Goal: Information Seeking & Learning: Check status

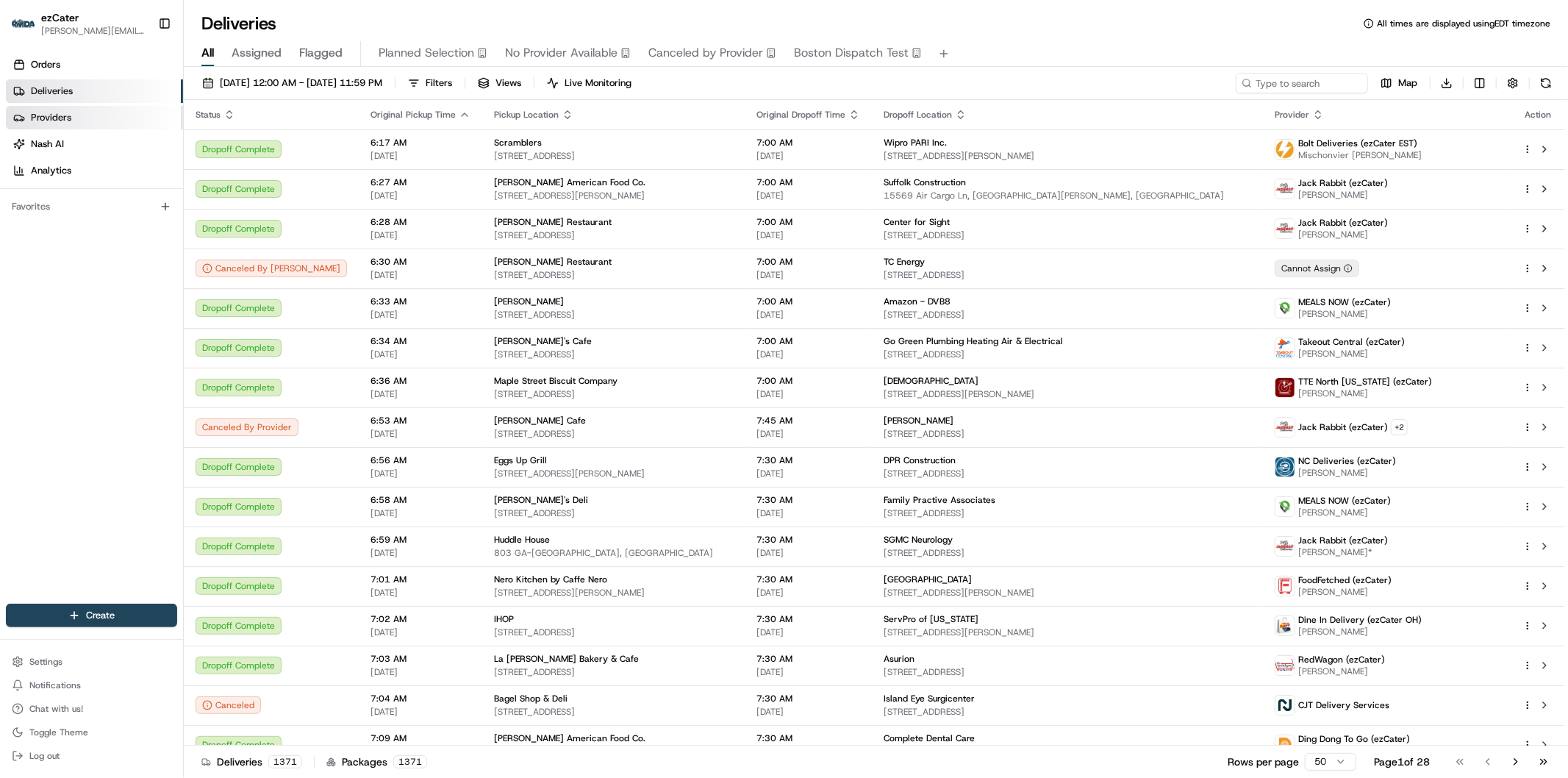
click at [52, 118] on span "Providers" at bounding box center [51, 118] width 40 height 13
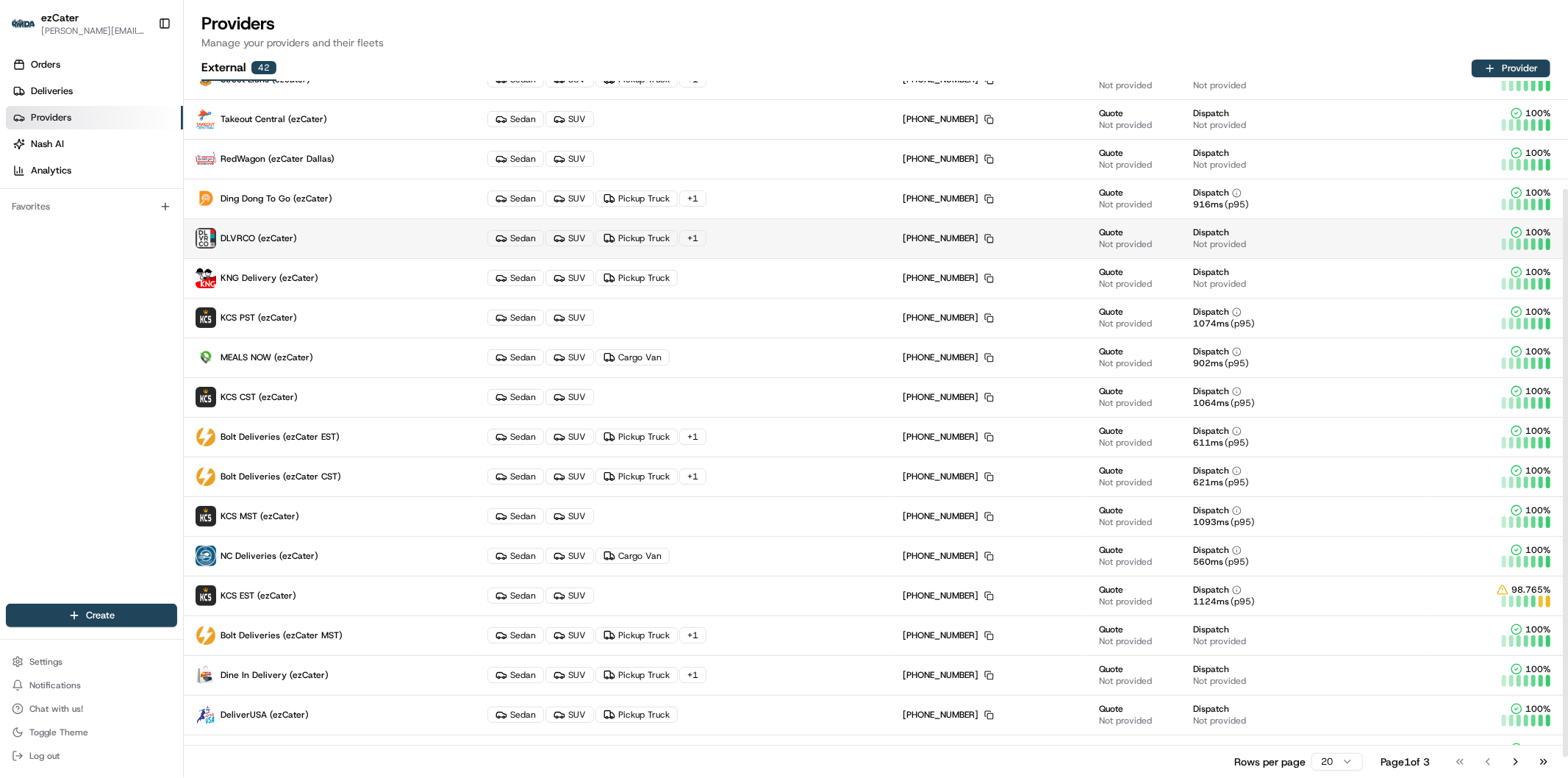
scroll to position [158, 0]
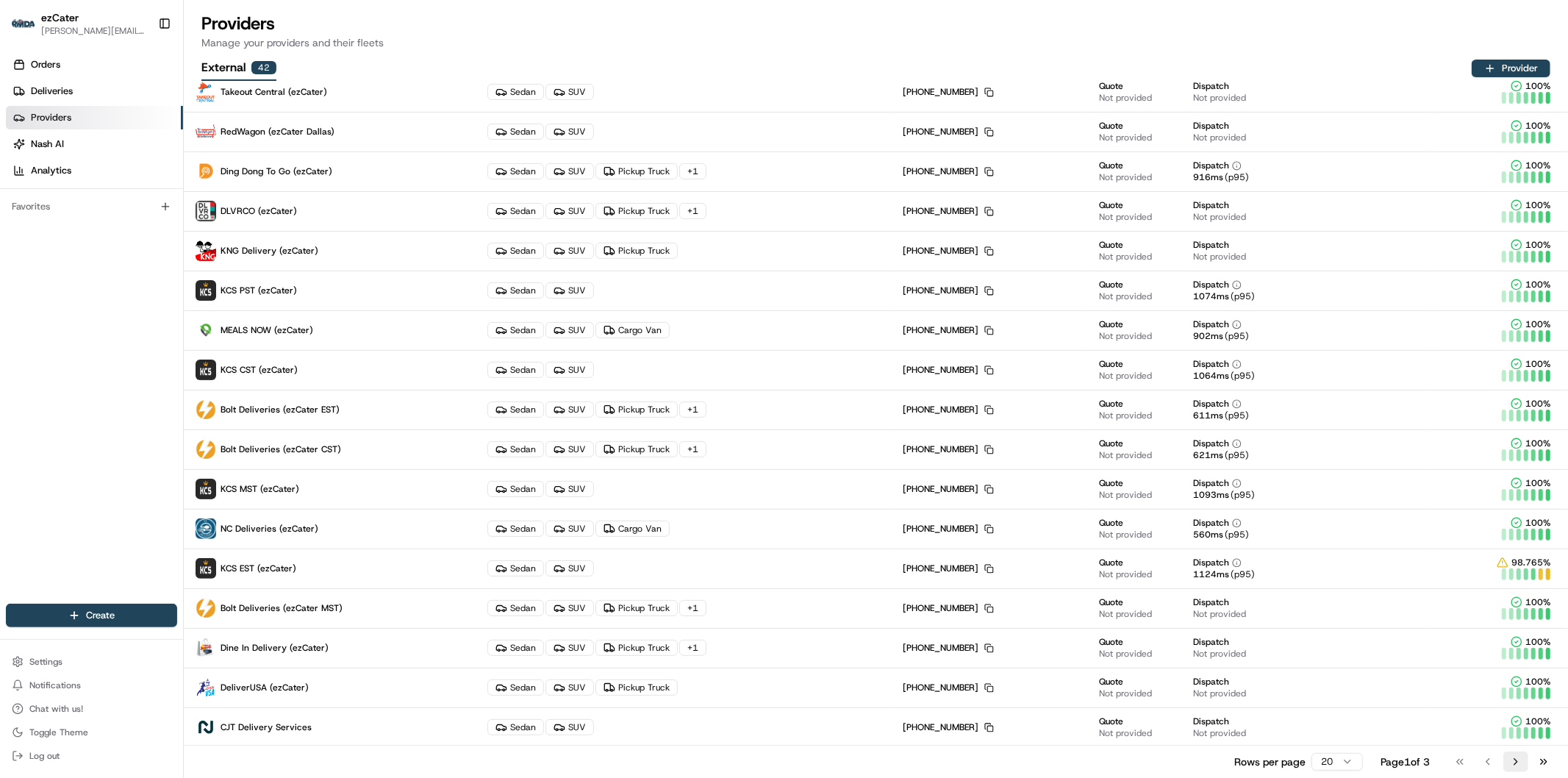
click at [1517, 755] on button "Go to next page" at bounding box center [1516, 762] width 25 height 21
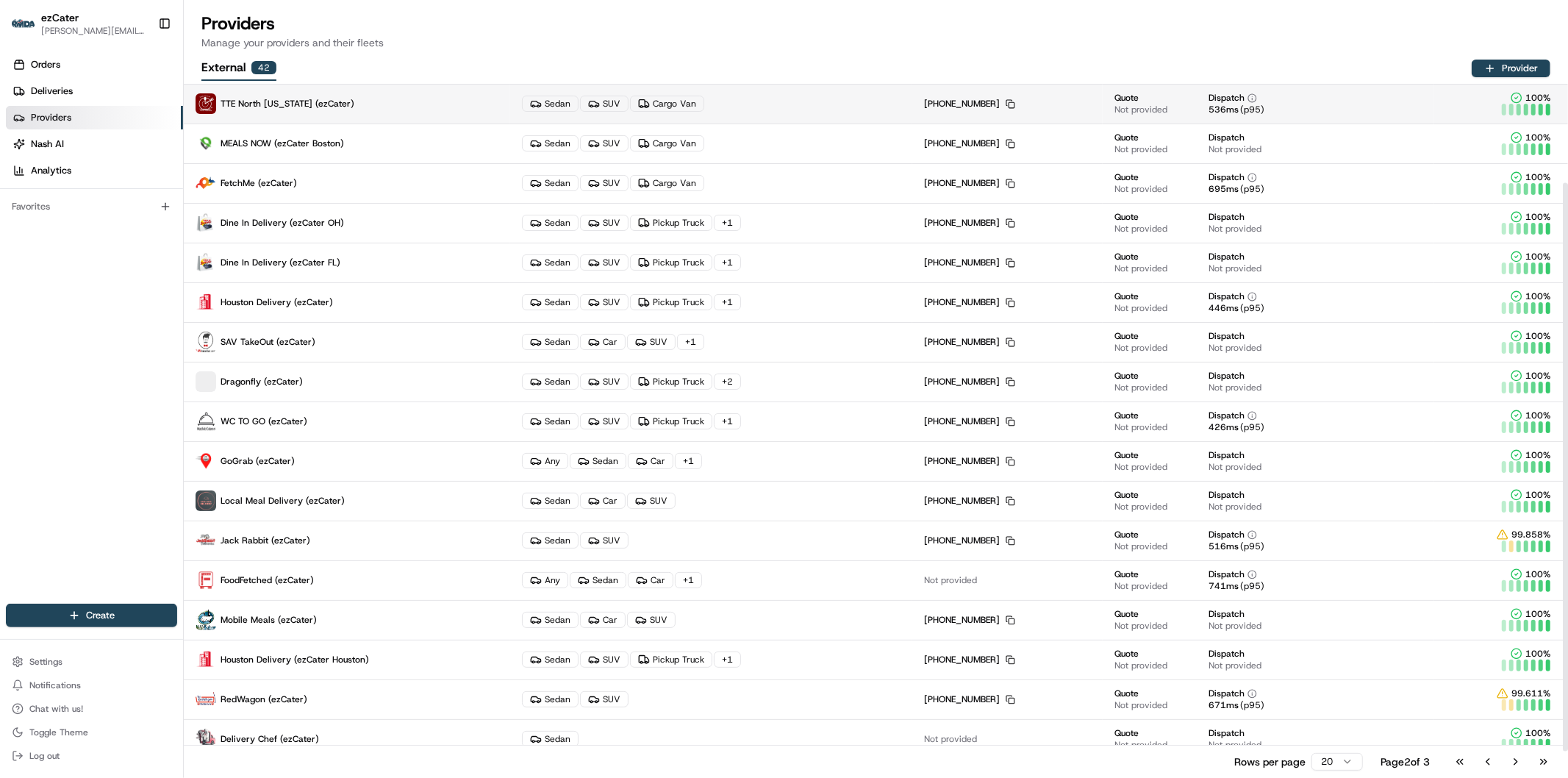
scroll to position [0, 0]
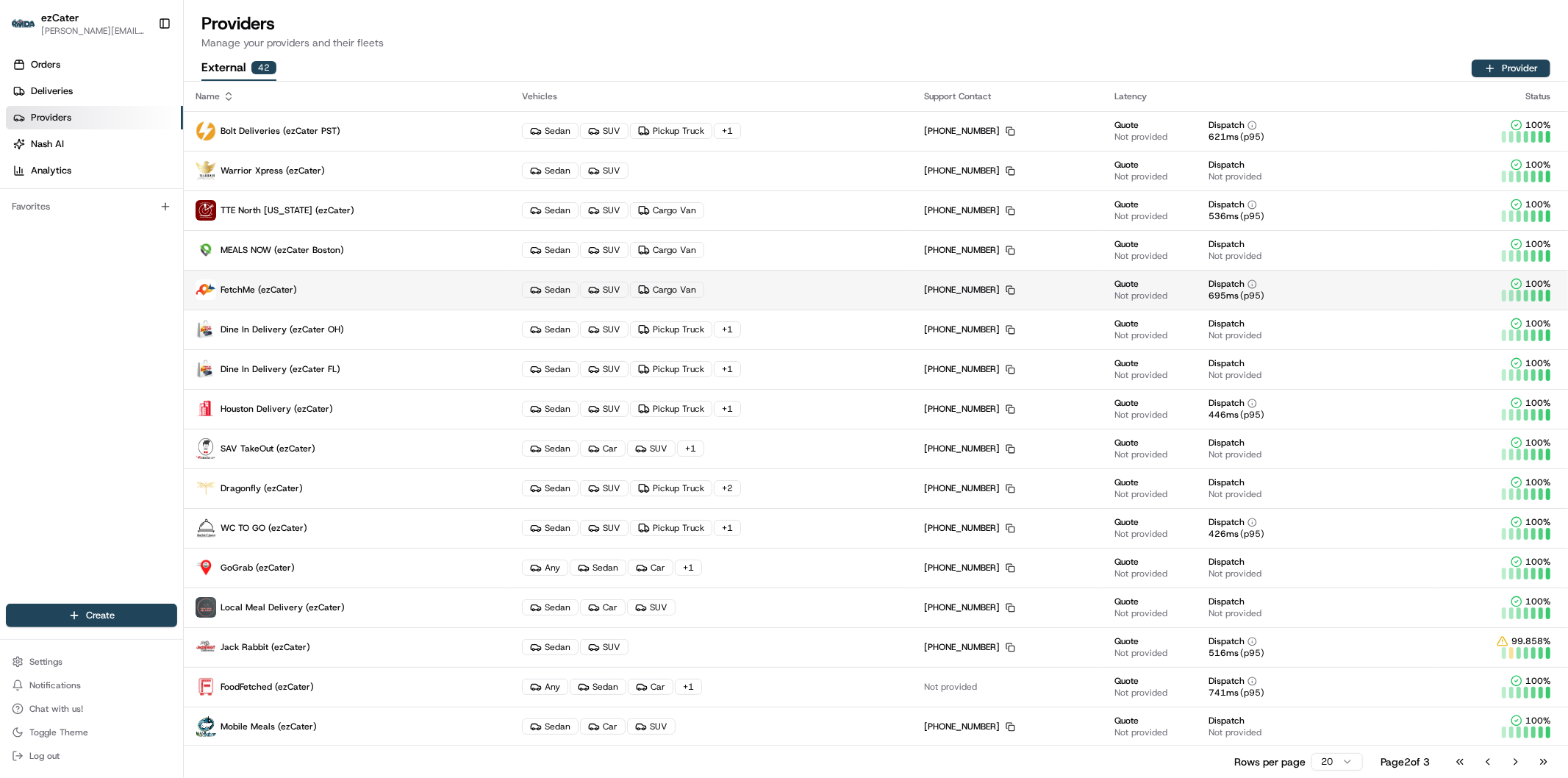
click at [348, 291] on p "FetchMe (ezCater)" at bounding box center [347, 290] width 303 height 21
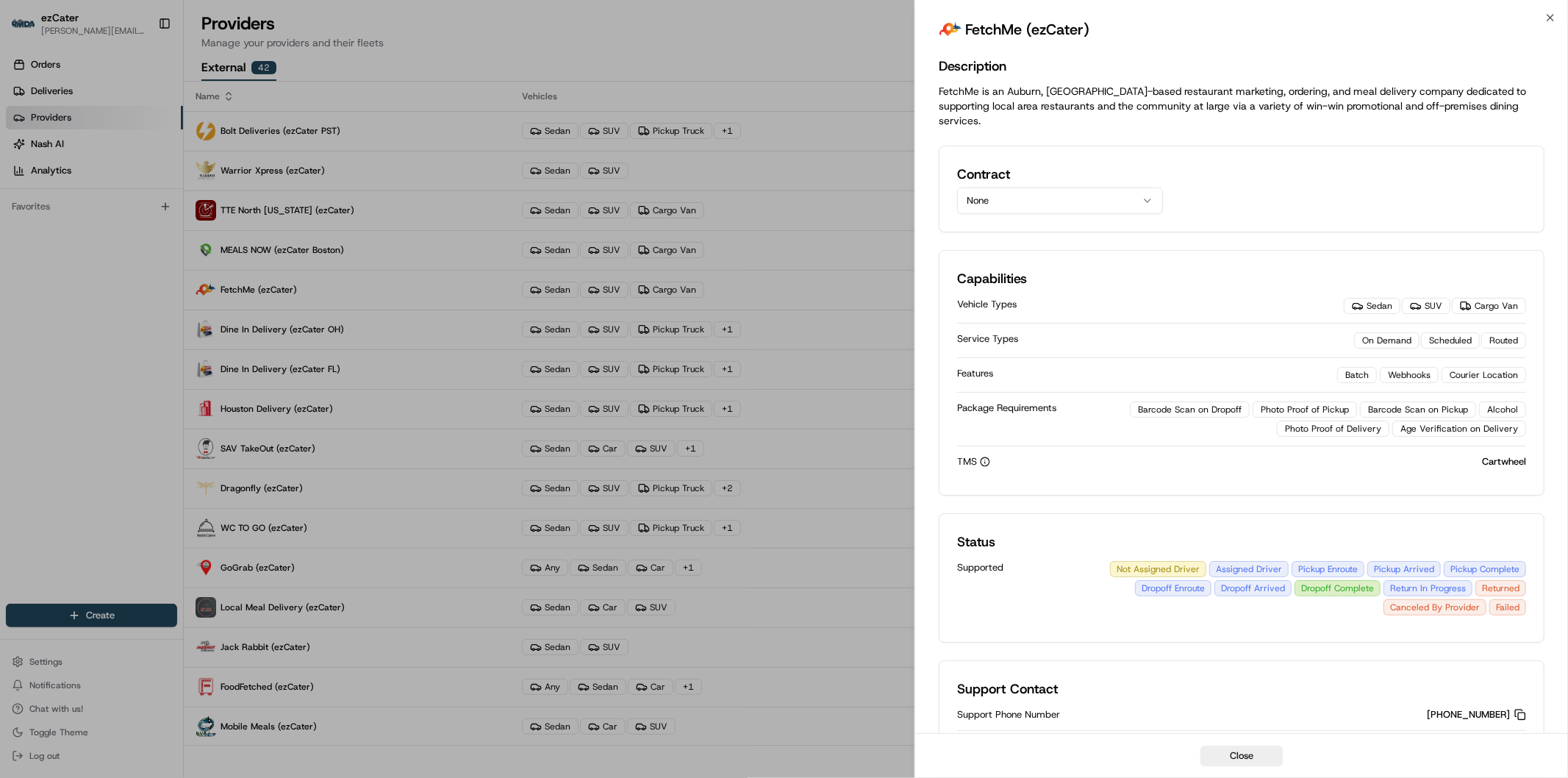
click at [1026, 188] on button "None" at bounding box center [1059, 201] width 205 height 27
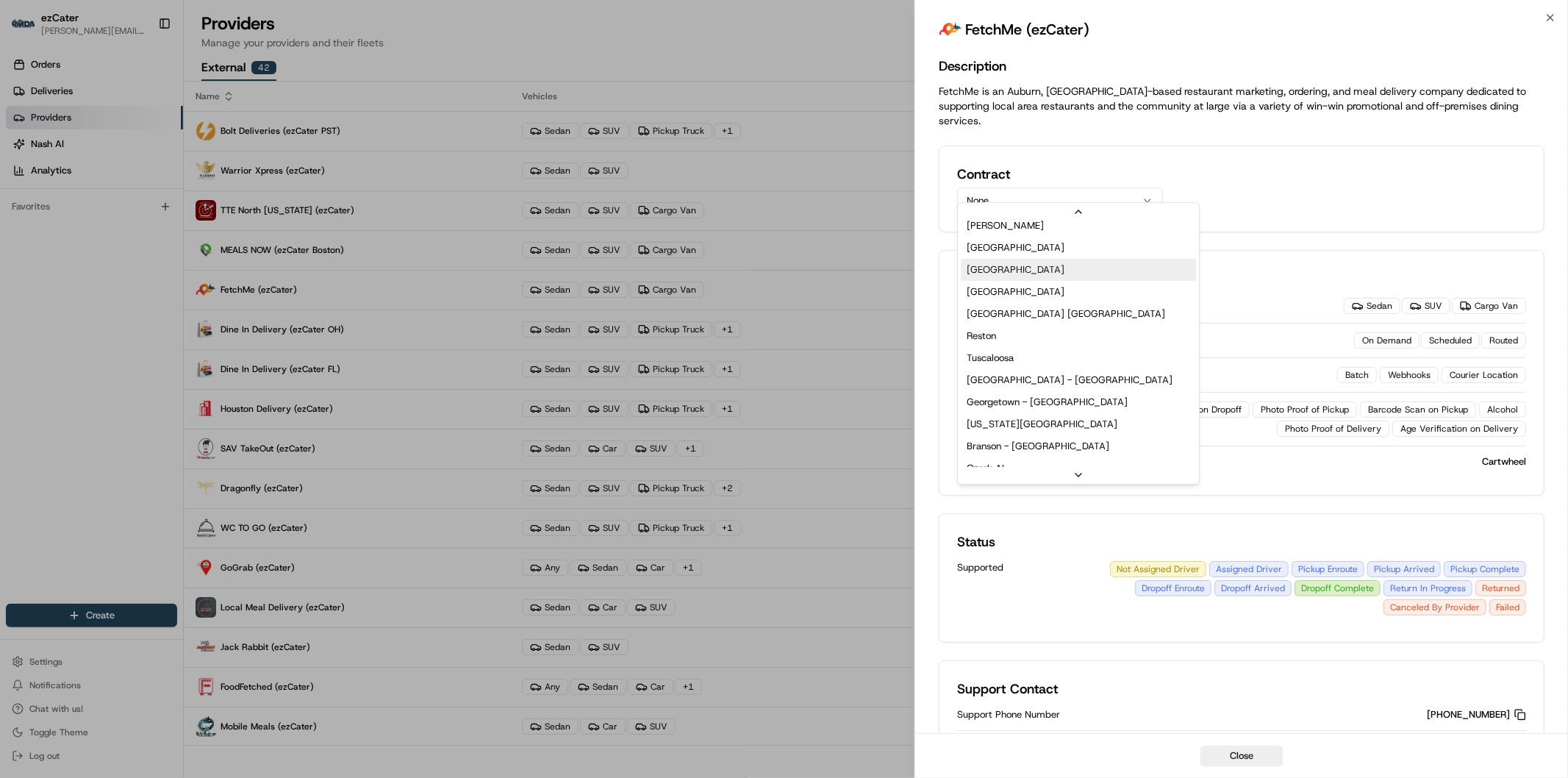
scroll to position [205, 0]
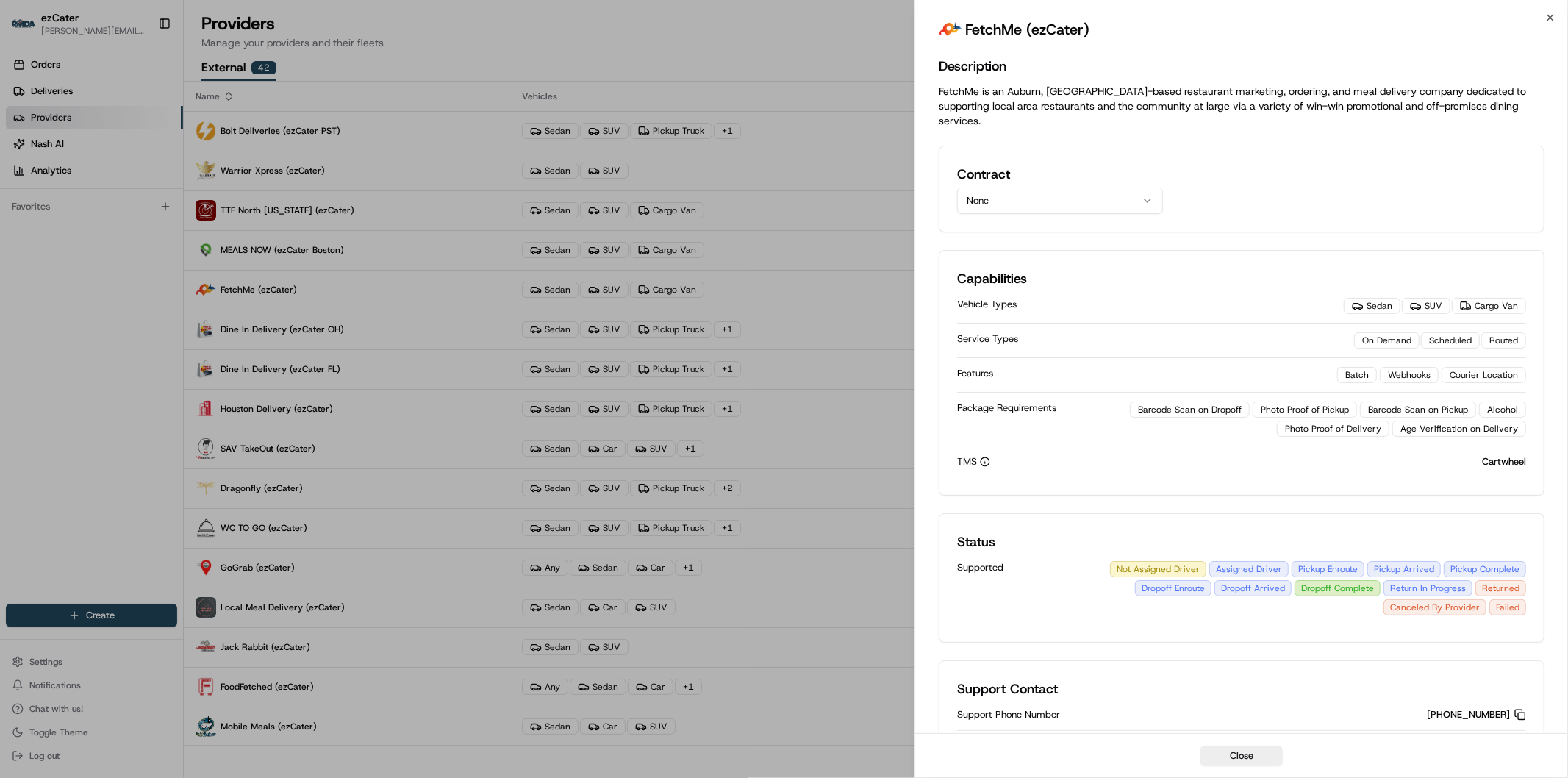
click at [1147, 188] on button "None" at bounding box center [1059, 201] width 205 height 27
click at [1145, 195] on icon "button" at bounding box center [1147, 201] width 12 height 12
click at [1069, 188] on button "None" at bounding box center [1059, 201] width 205 height 27
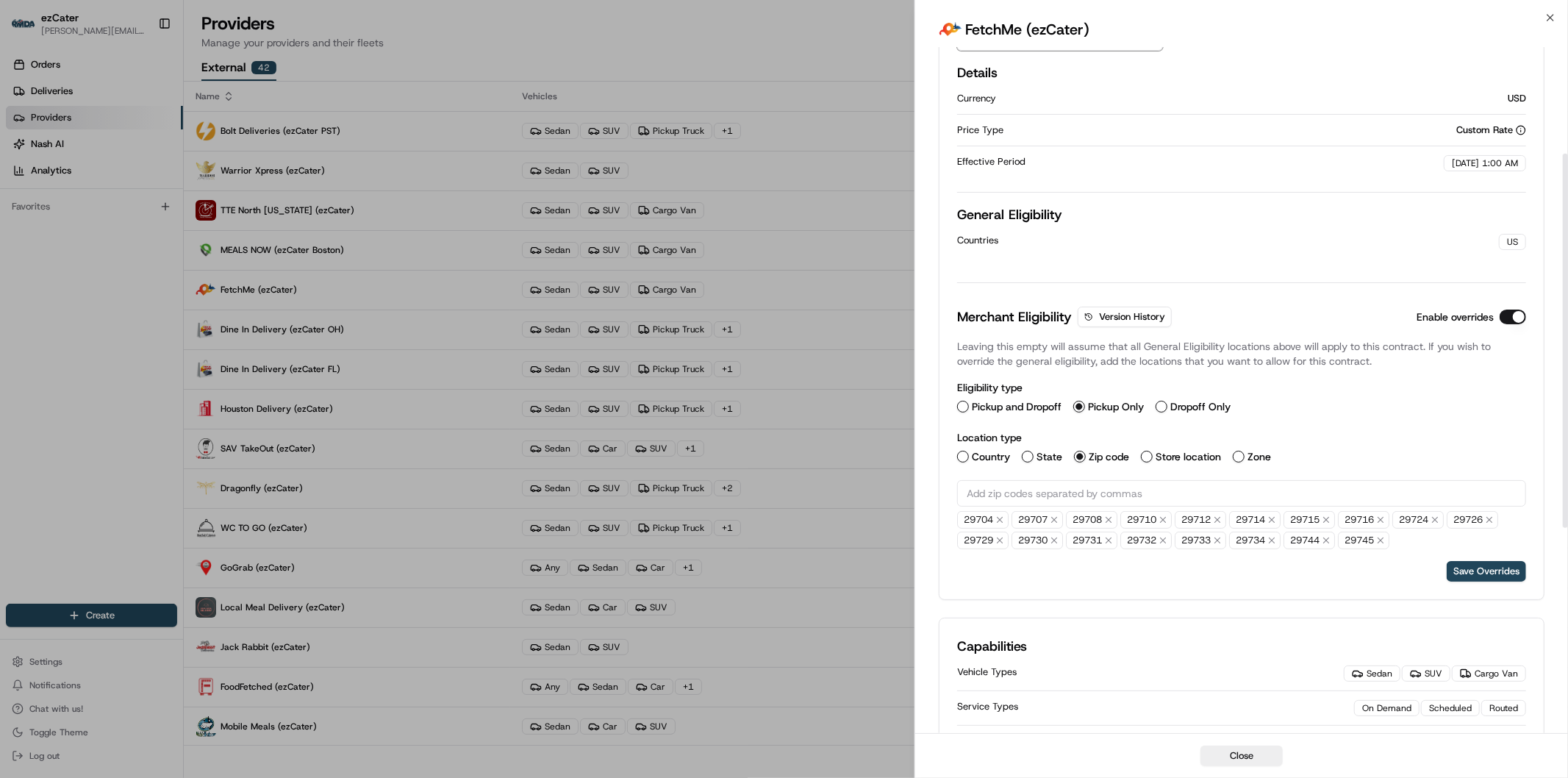
scroll to position [245, 0]
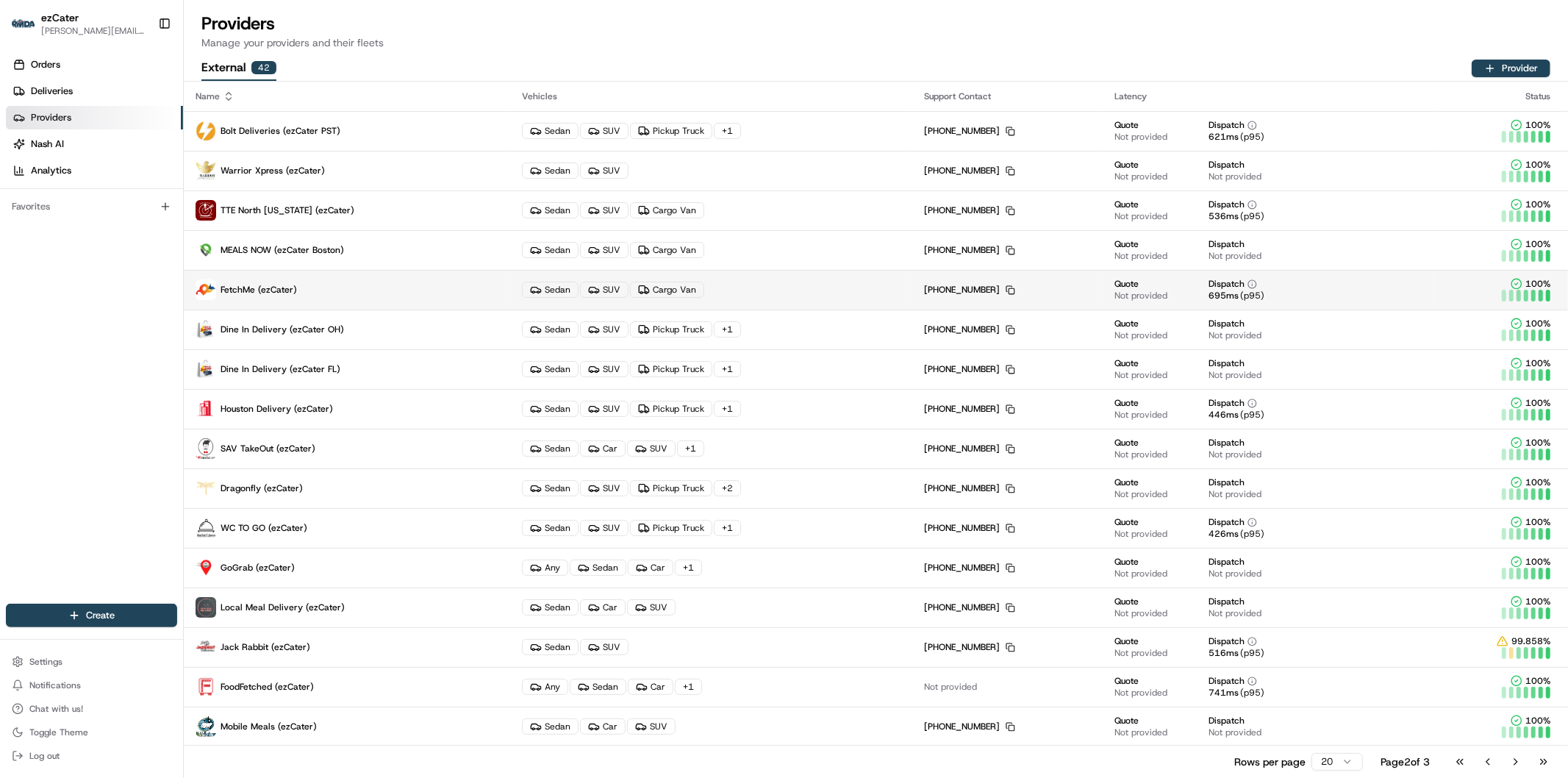
click at [233, 292] on span "FetchMe (ezCater)" at bounding box center [258, 290] width 77 height 12
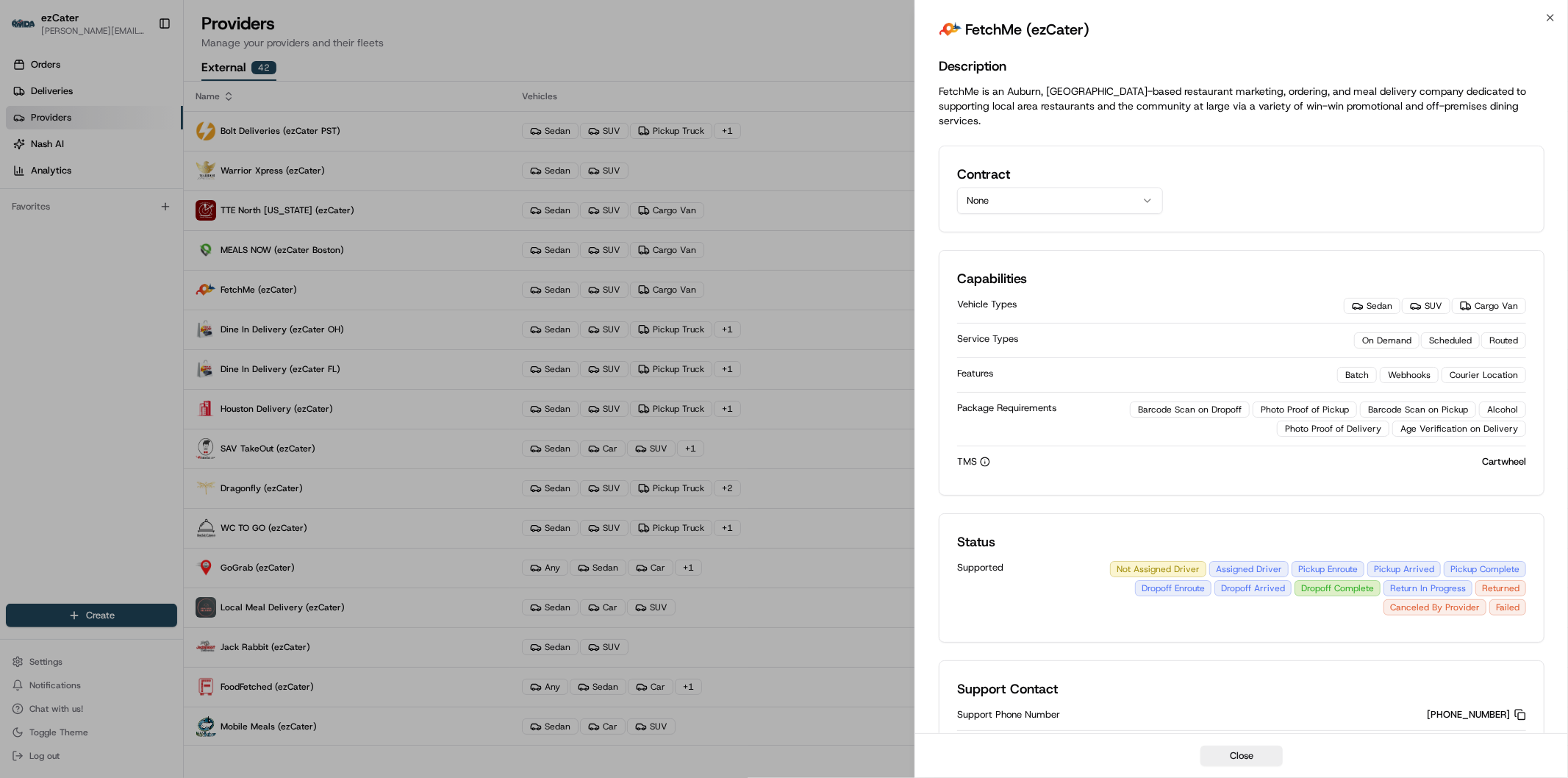
click at [1149, 195] on icon "button" at bounding box center [1147, 201] width 12 height 12
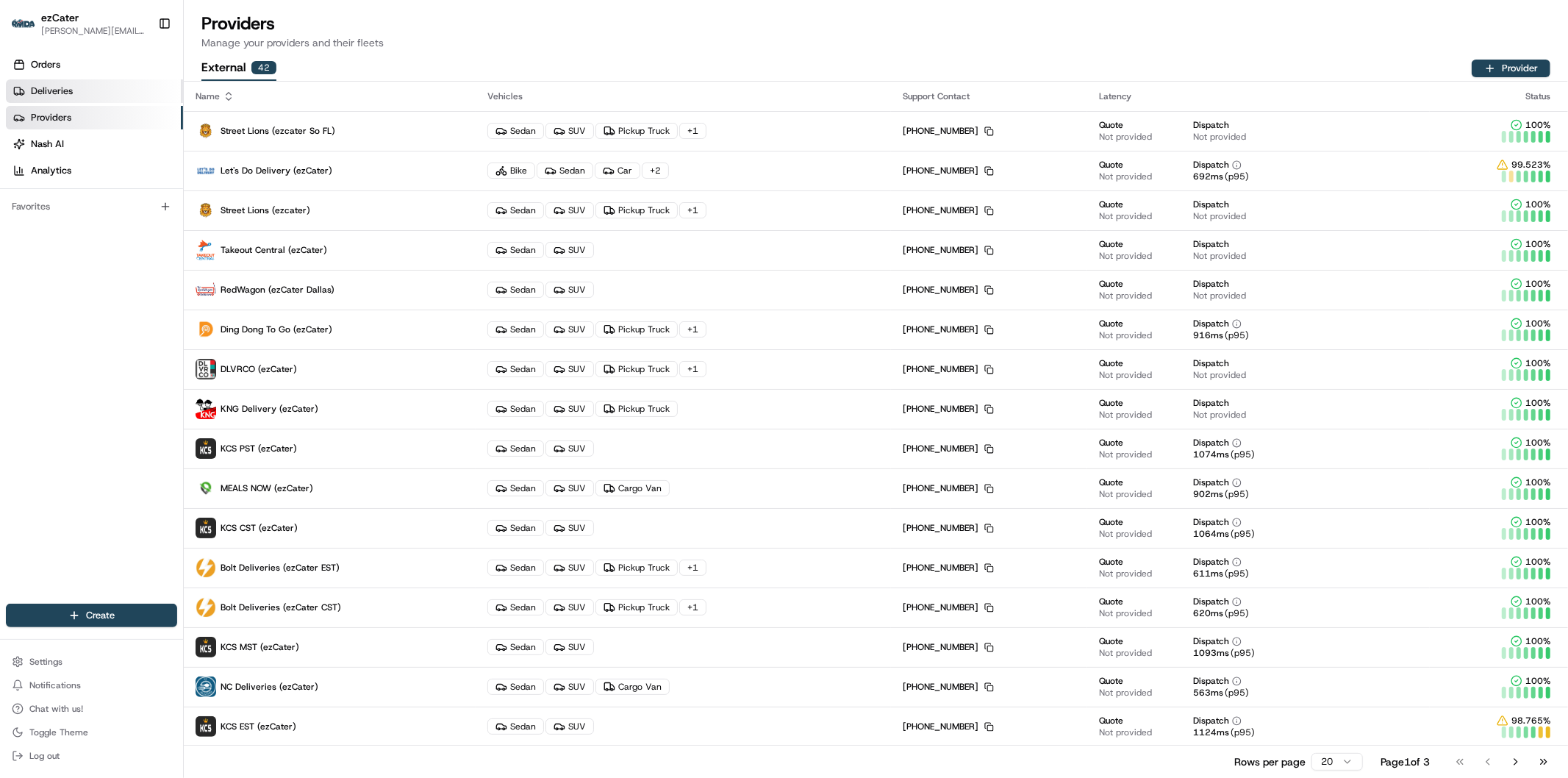
click at [54, 86] on span "Deliveries" at bounding box center [51, 92] width 42 height 13
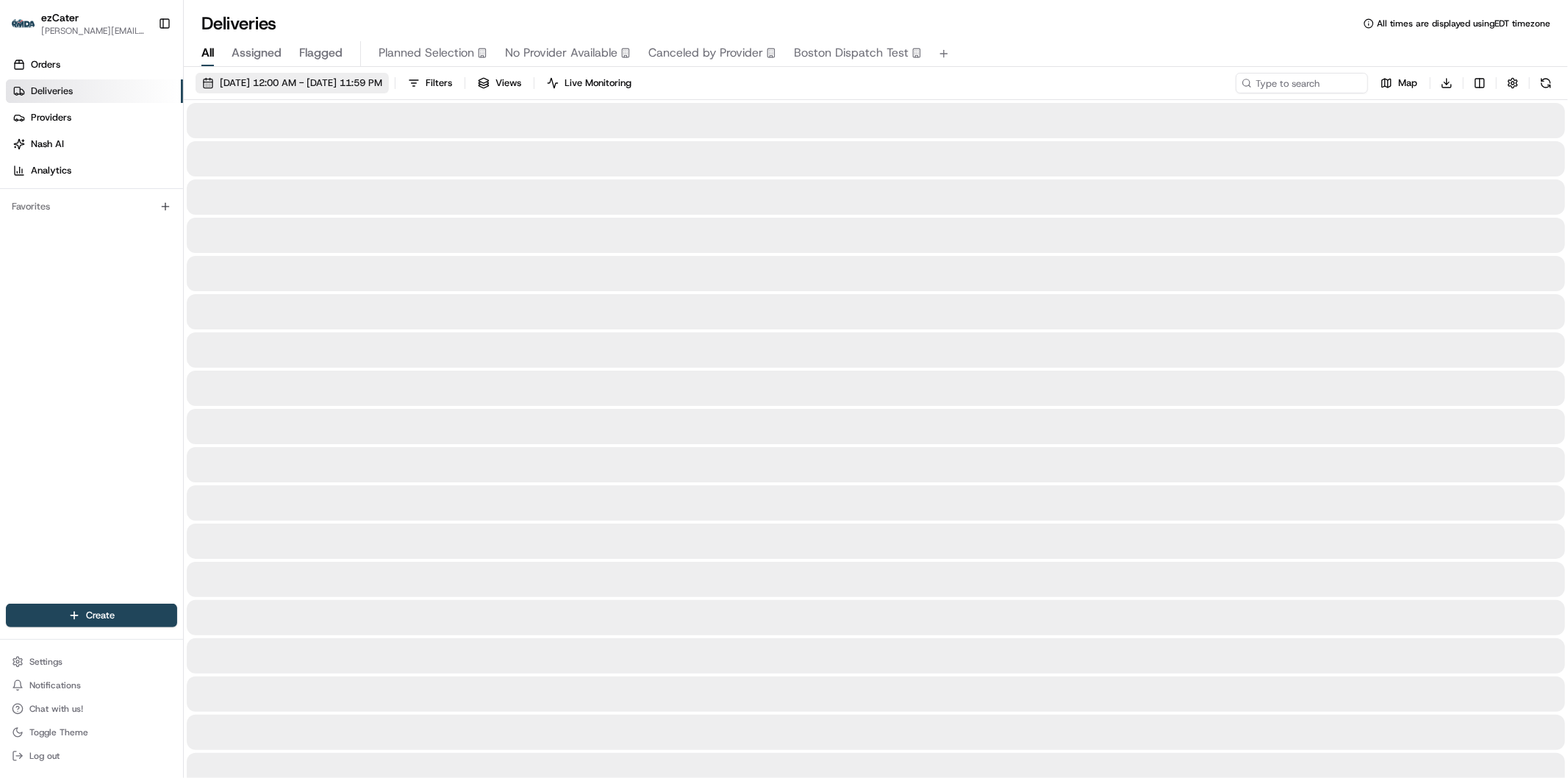
click at [324, 83] on span "08/19/2025 12:00 AM - 08/19/2025 11:59 PM" at bounding box center [301, 83] width 162 height 13
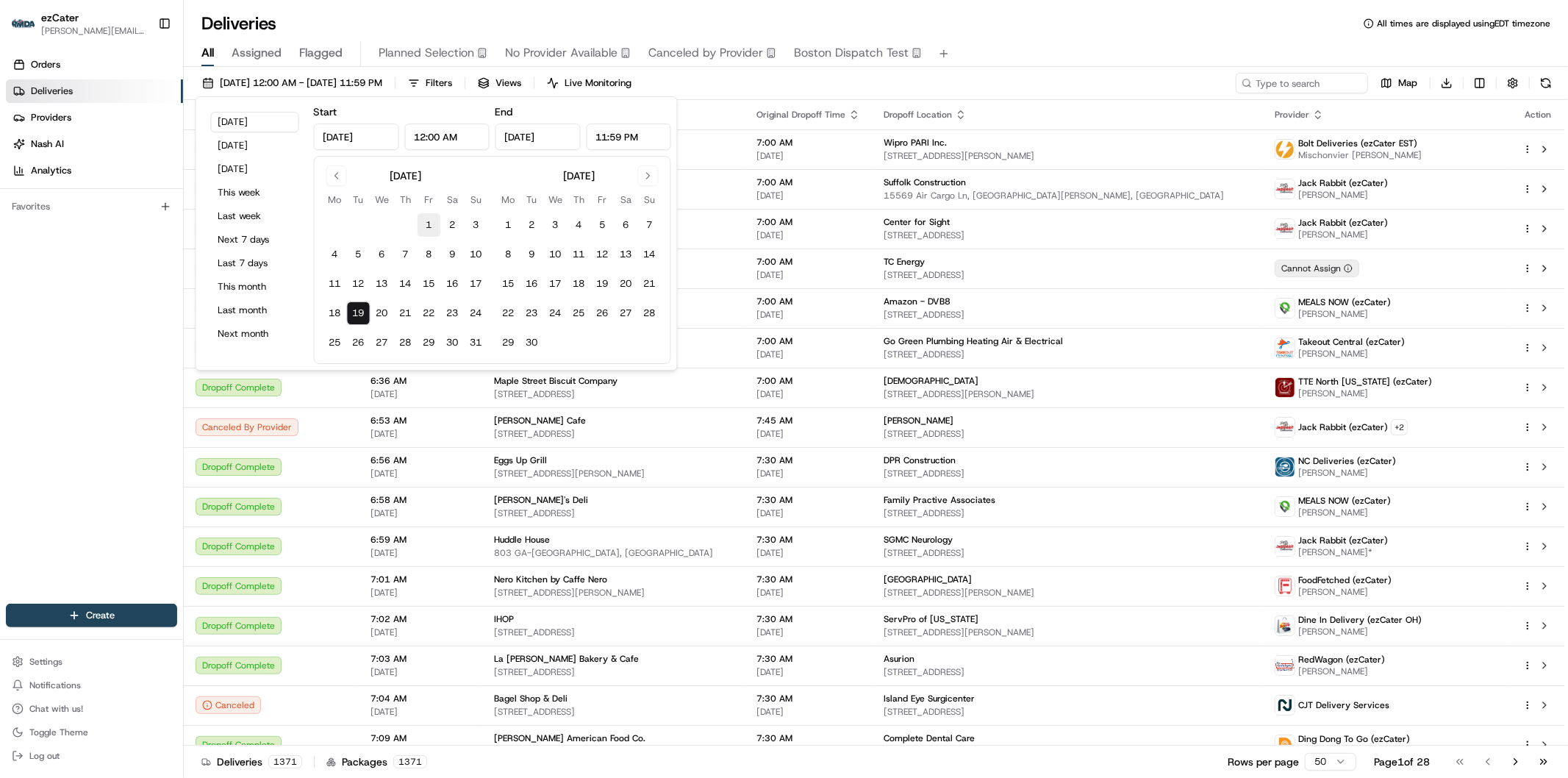
click at [430, 225] on button "1" at bounding box center [430, 225] width 24 height 24
type input "Aug 1, 2025"
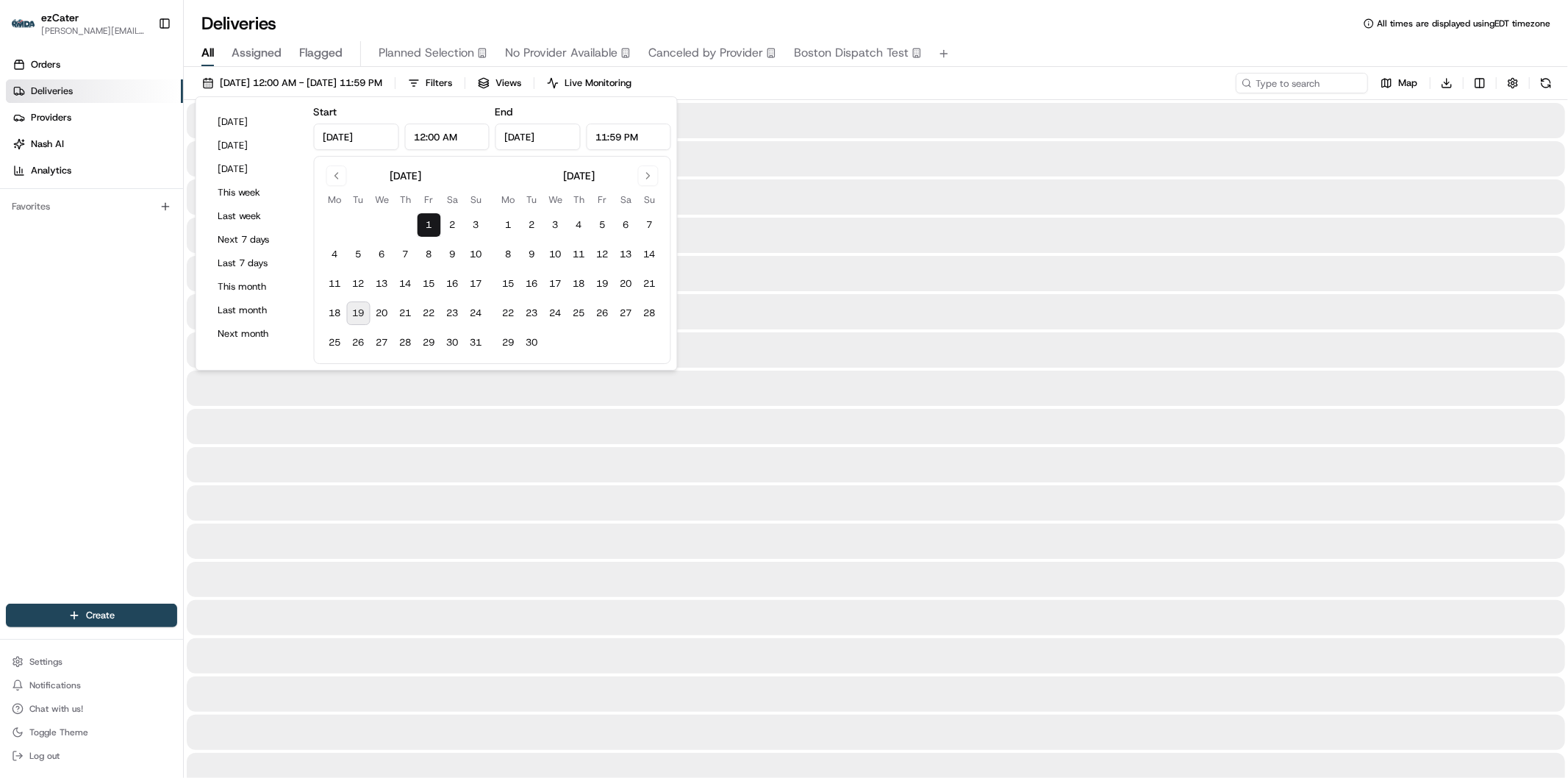
click at [354, 316] on button "19" at bounding box center [359, 313] width 24 height 24
type input "Aug 19, 2025"
click at [1312, 83] on input at bounding box center [1279, 83] width 176 height 21
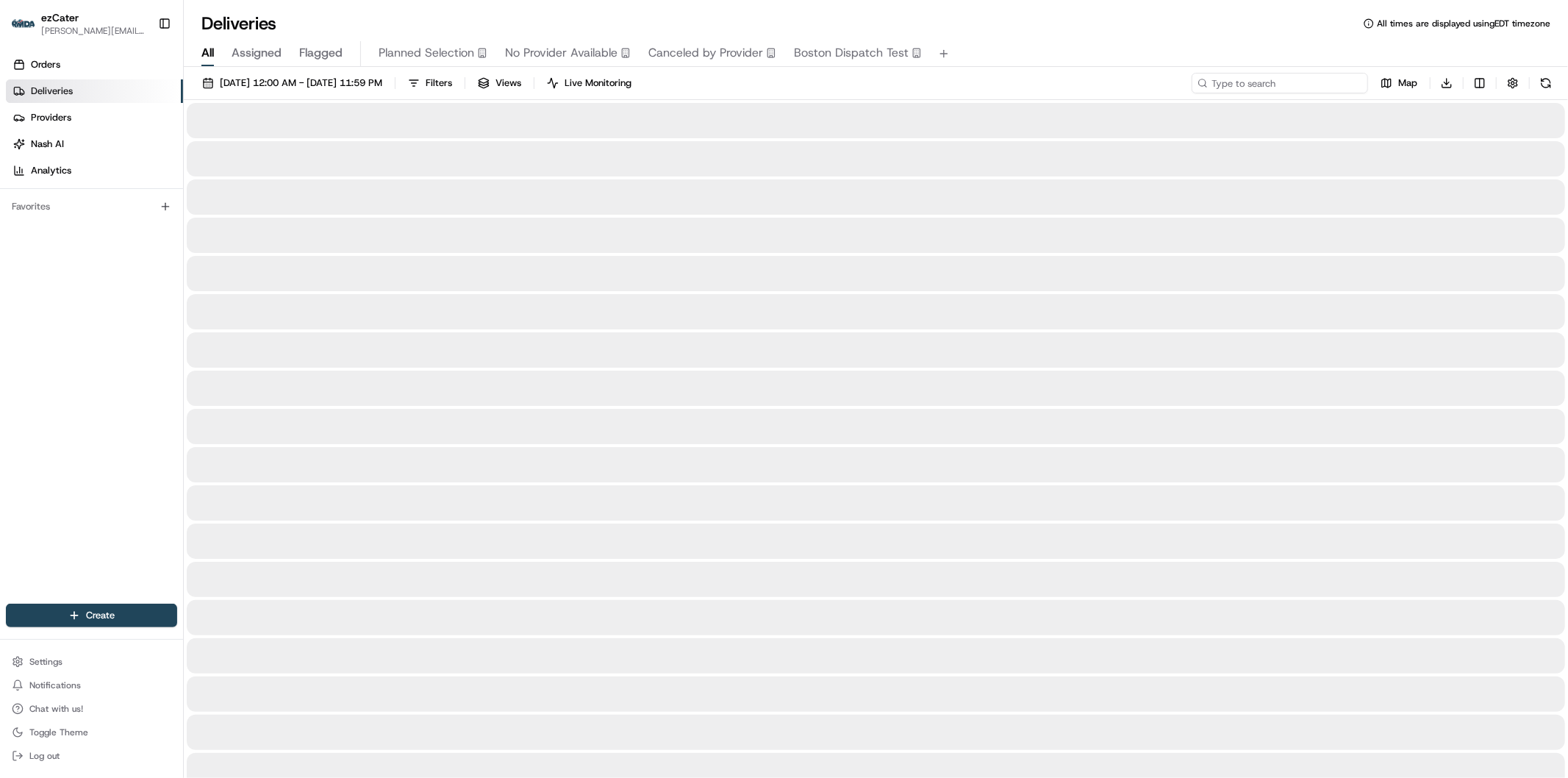
paste input "2XKHRW"
type input "2XKHRW"
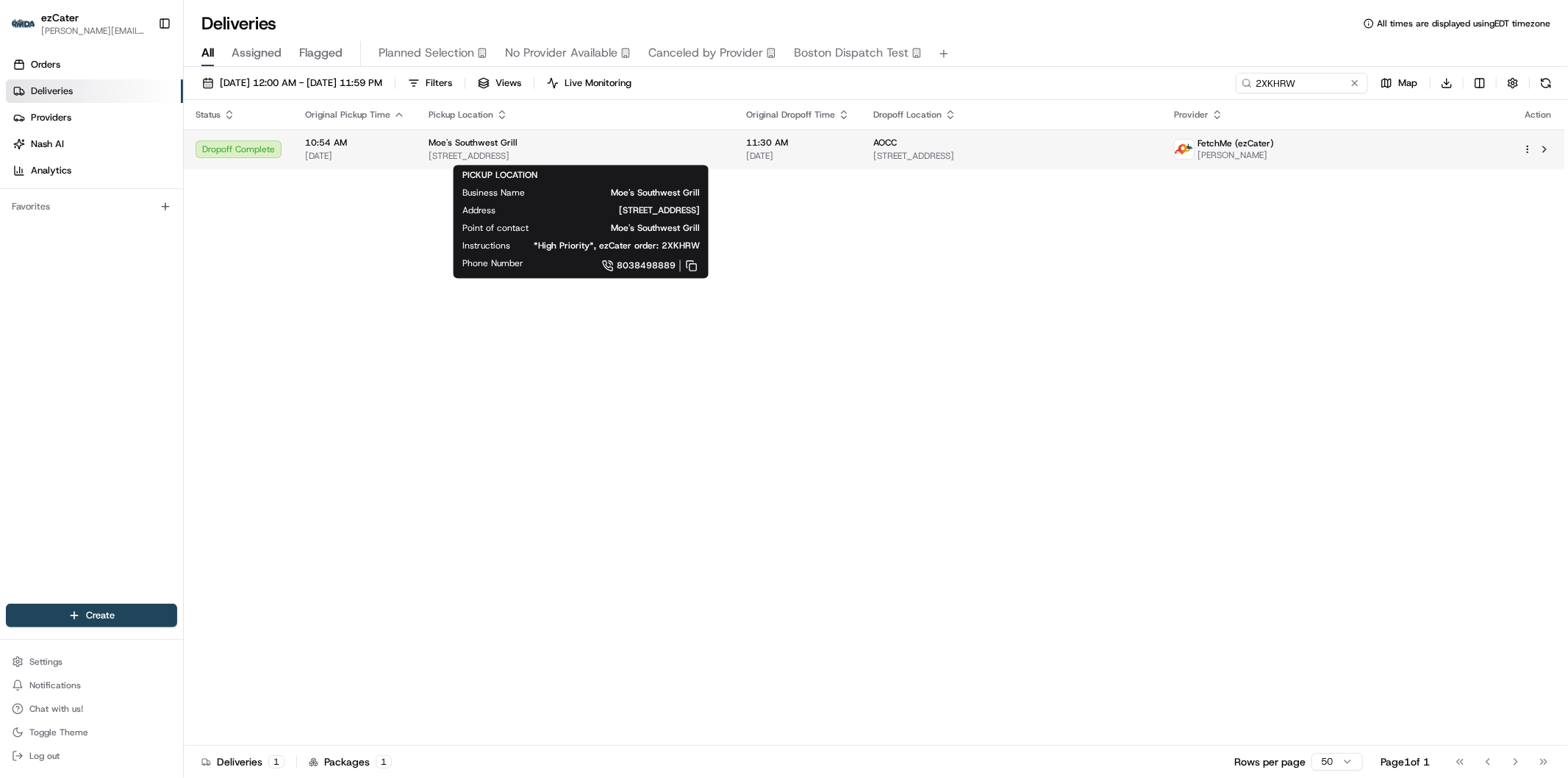
click at [640, 150] on span "9623 Red Stone Dr #100, Indian Land, SC 29707, USA" at bounding box center [576, 156] width 294 height 12
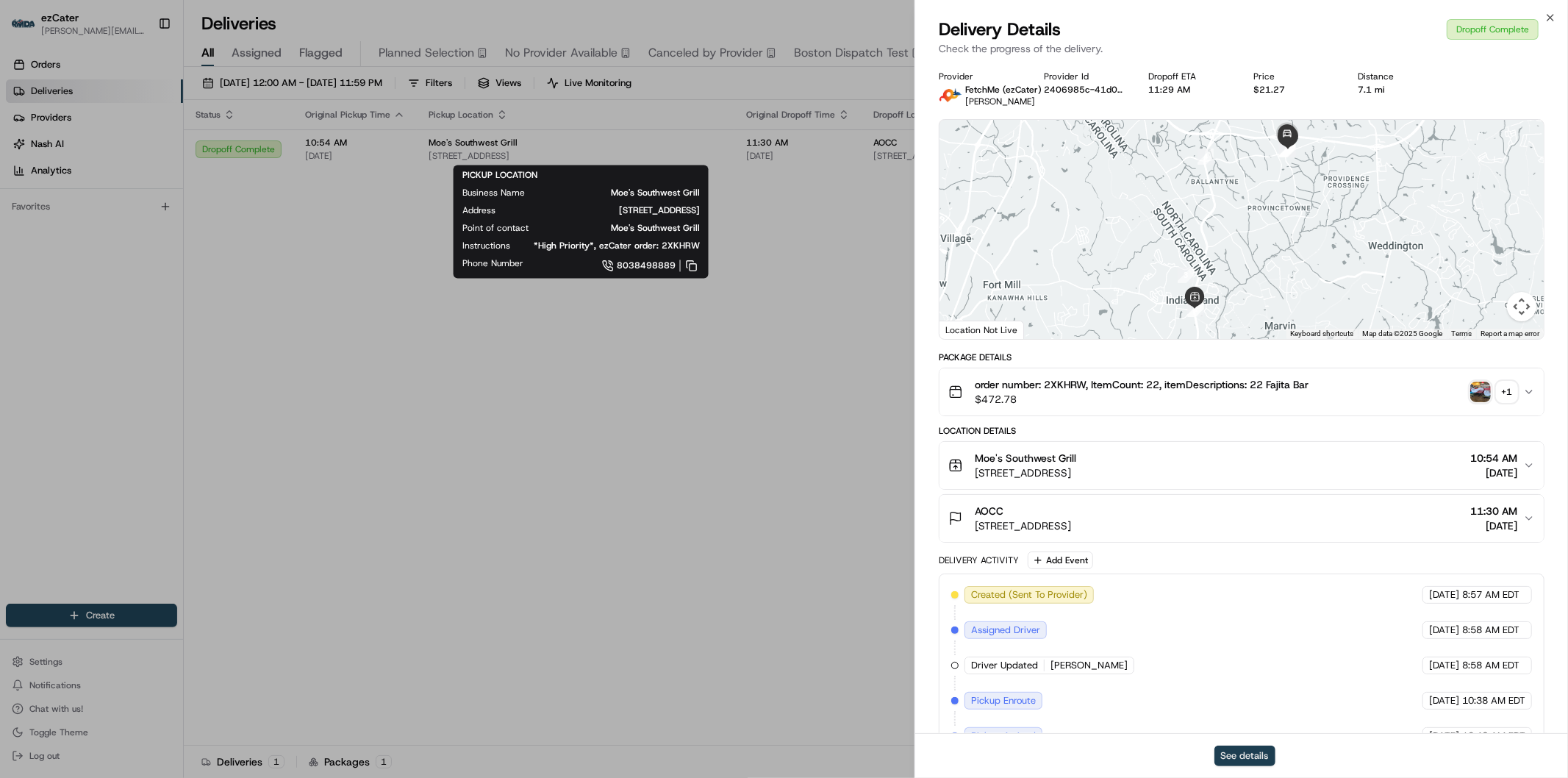
click at [1257, 747] on button "See details" at bounding box center [1245, 756] width 61 height 21
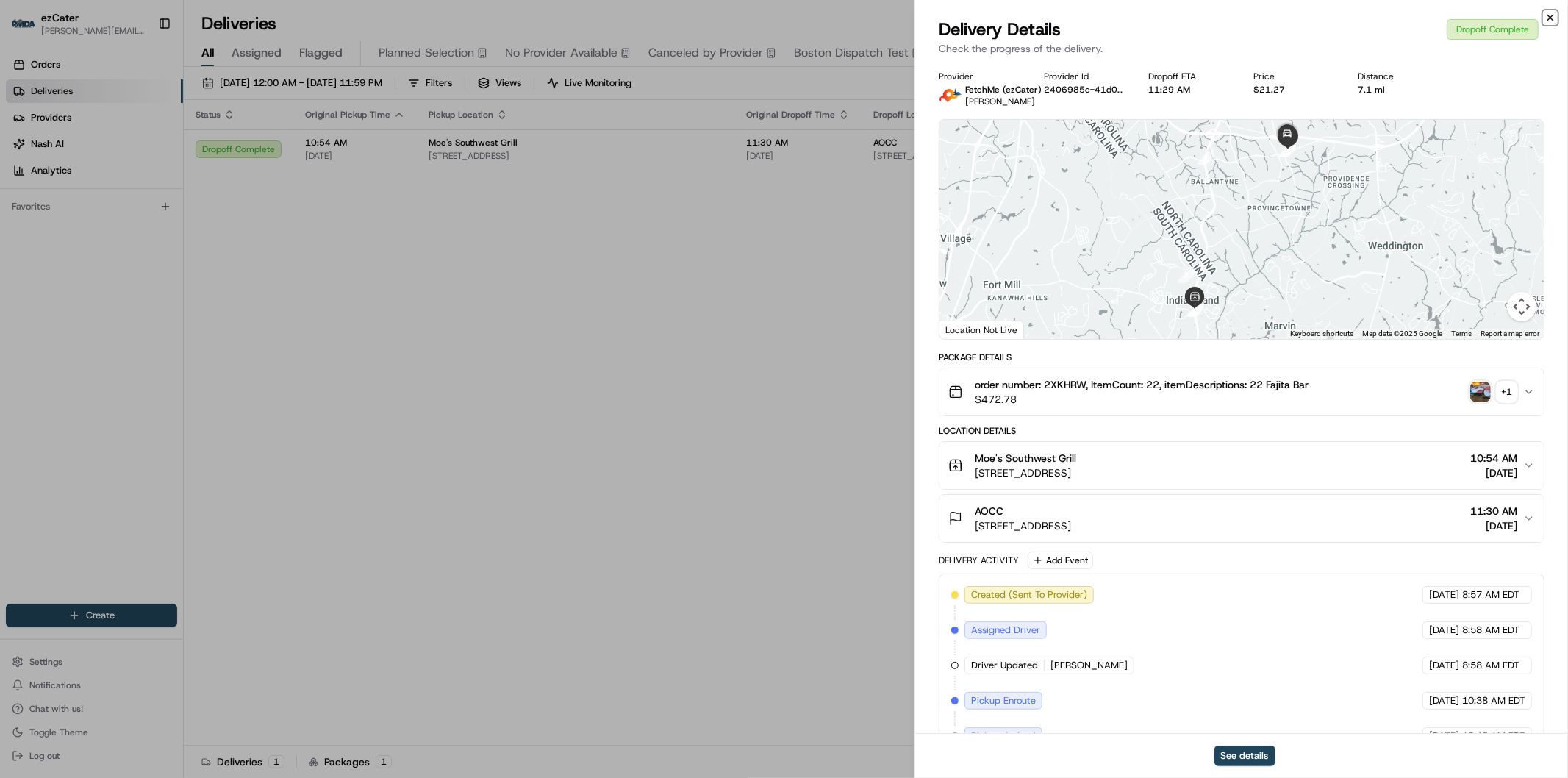
click at [1551, 16] on icon "button" at bounding box center [1550, 18] width 12 height 12
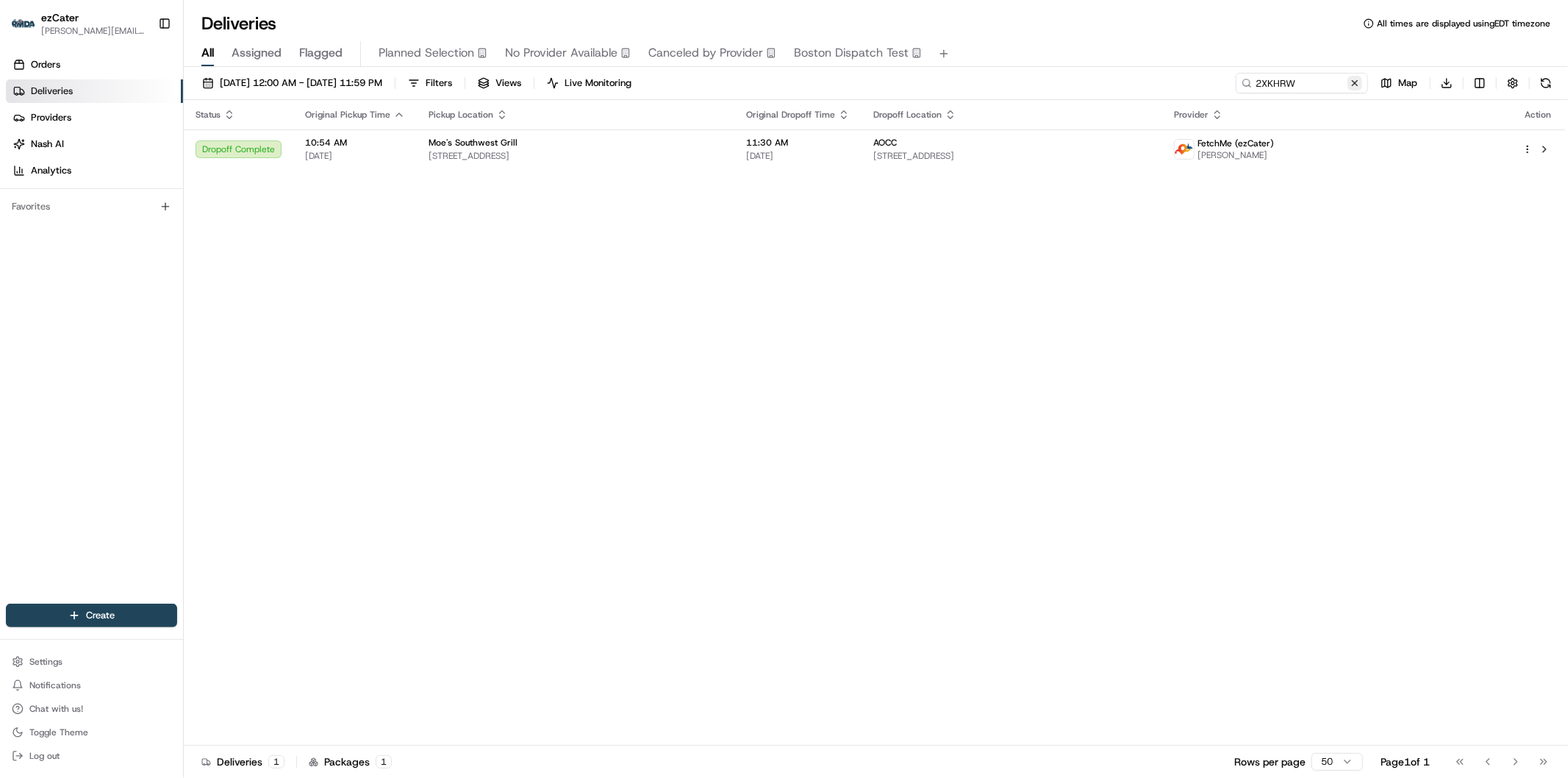
click at [1358, 81] on button at bounding box center [1355, 83] width 15 height 15
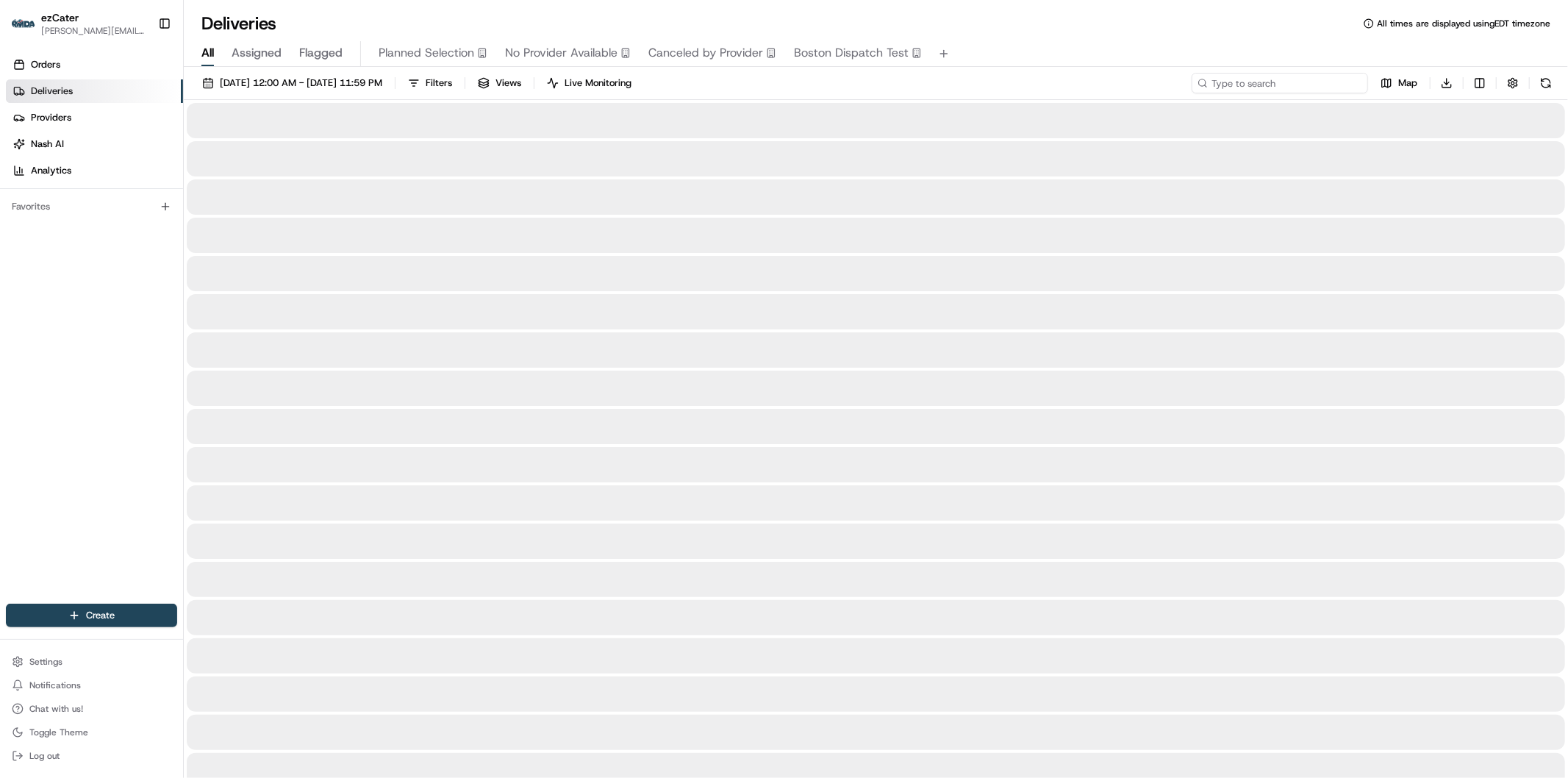
click at [1323, 89] on input at bounding box center [1279, 83] width 176 height 21
paste input "4T0EP1"
type input "4T0EP1"
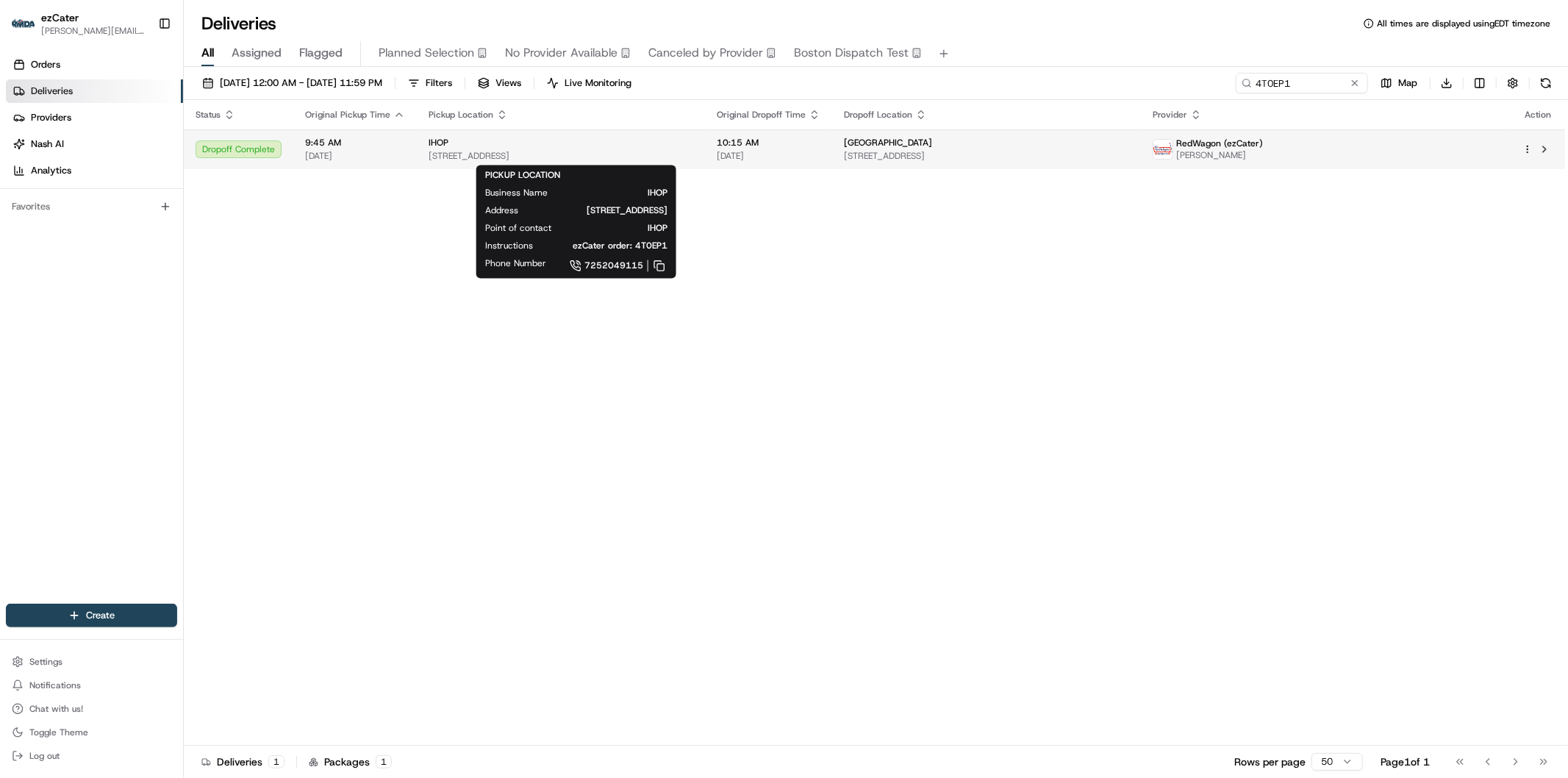
click at [488, 142] on div "IHOP" at bounding box center [561, 143] width 264 height 12
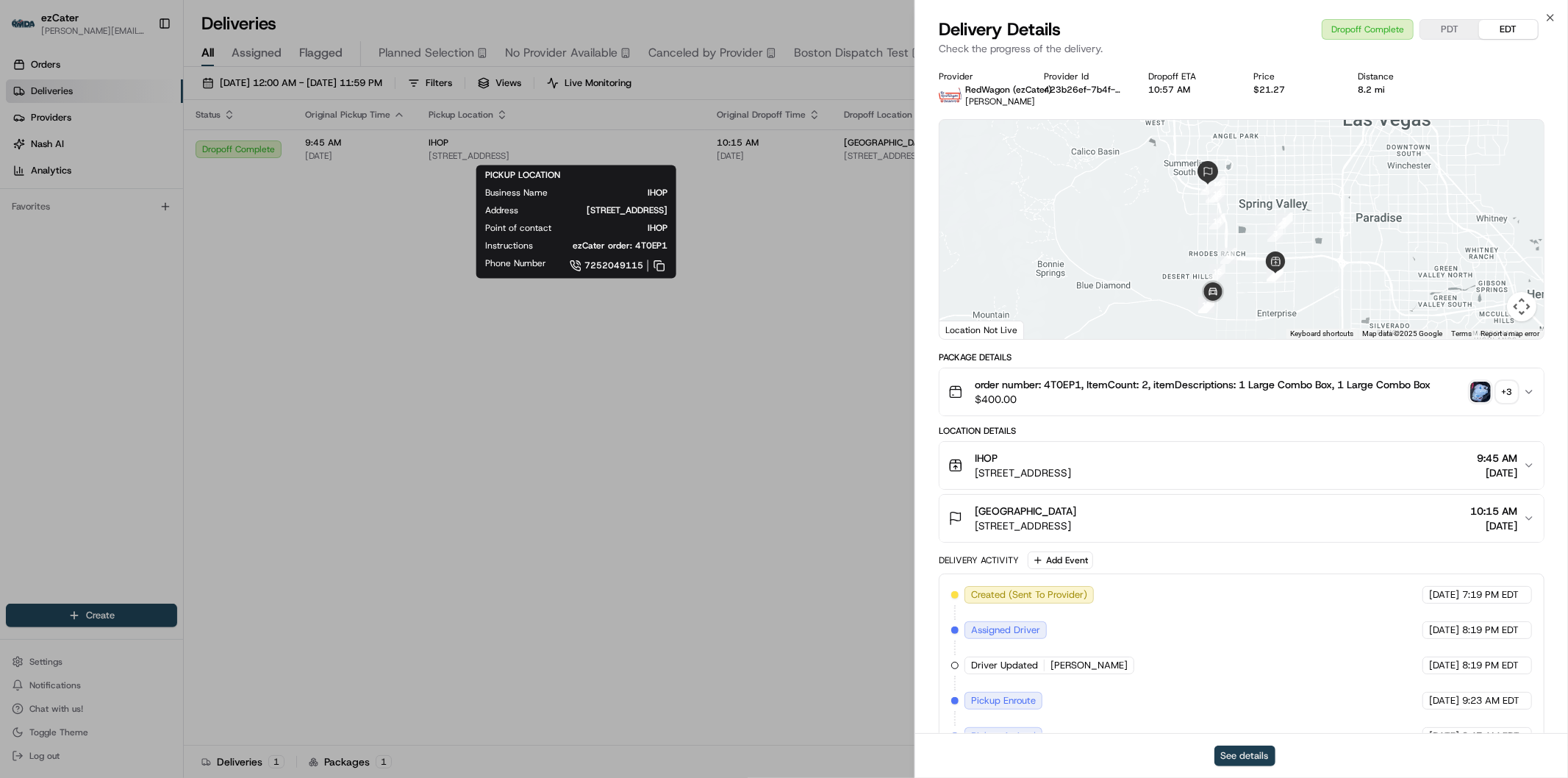
click at [1262, 753] on button "See details" at bounding box center [1245, 756] width 61 height 21
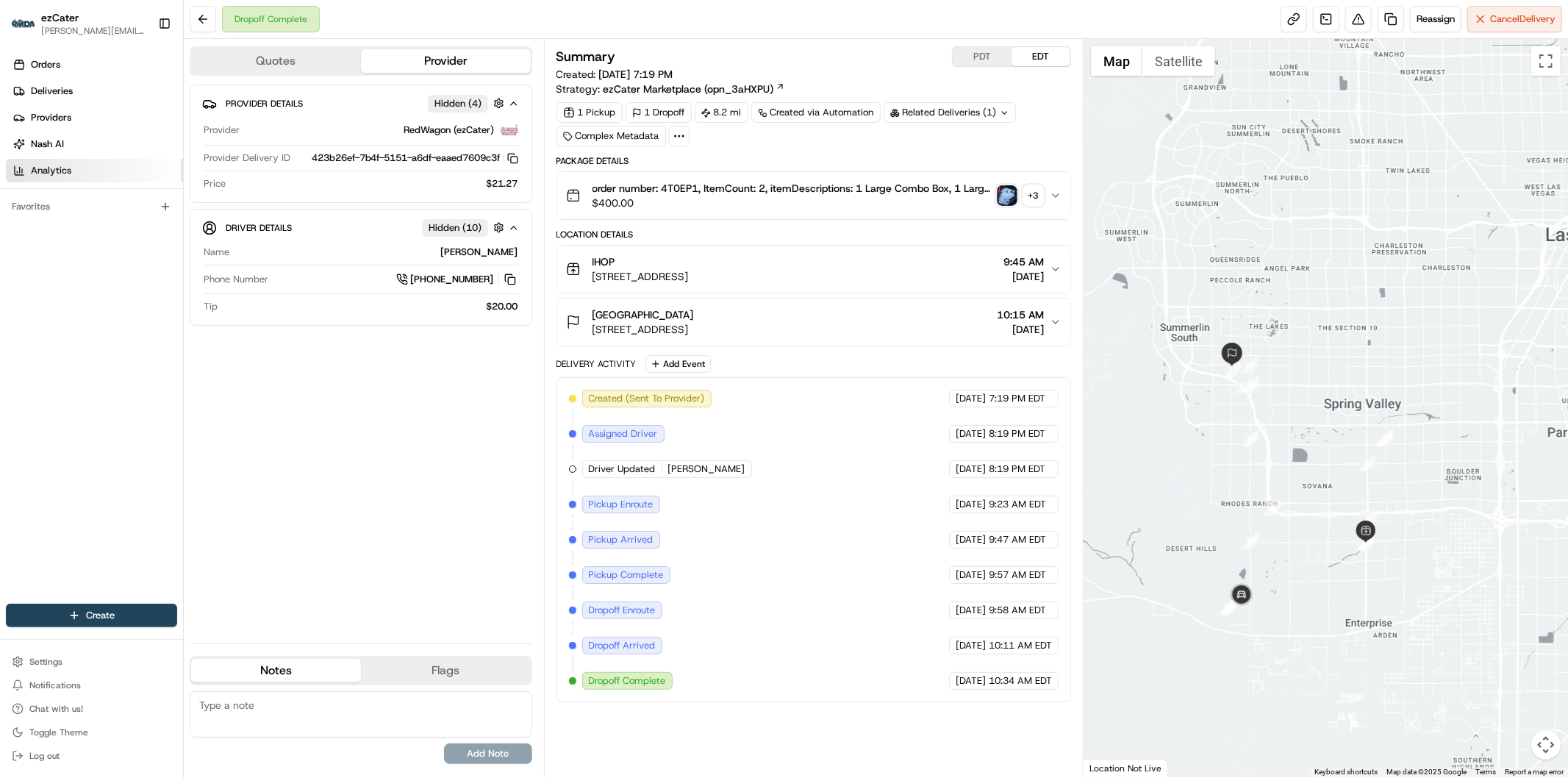
click at [77, 170] on link "Analytics" at bounding box center [95, 170] width 177 height 24
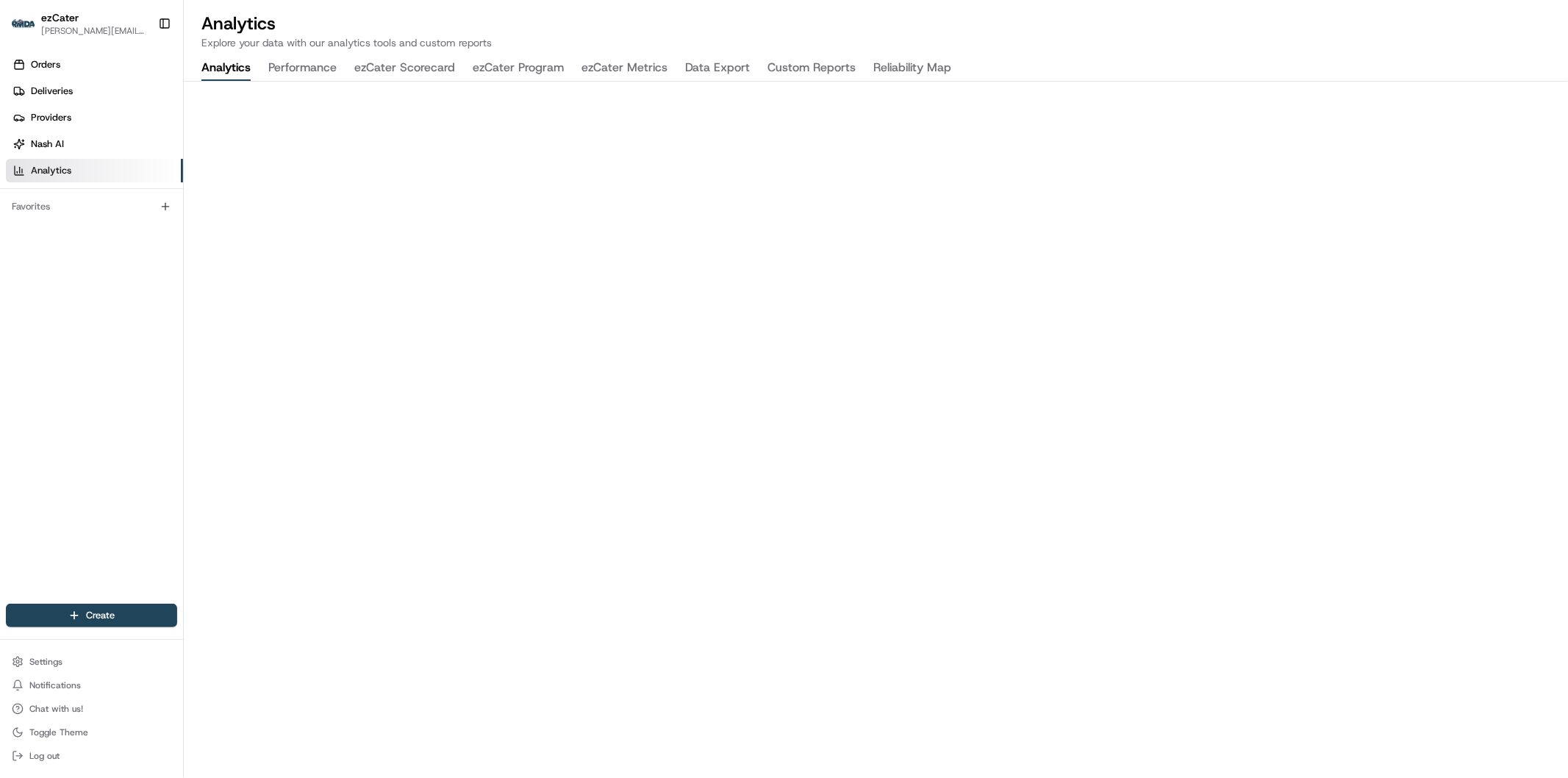
click at [519, 64] on button "ezCater Program" at bounding box center [518, 68] width 91 height 25
click at [77, 116] on link "Providers" at bounding box center [95, 118] width 177 height 24
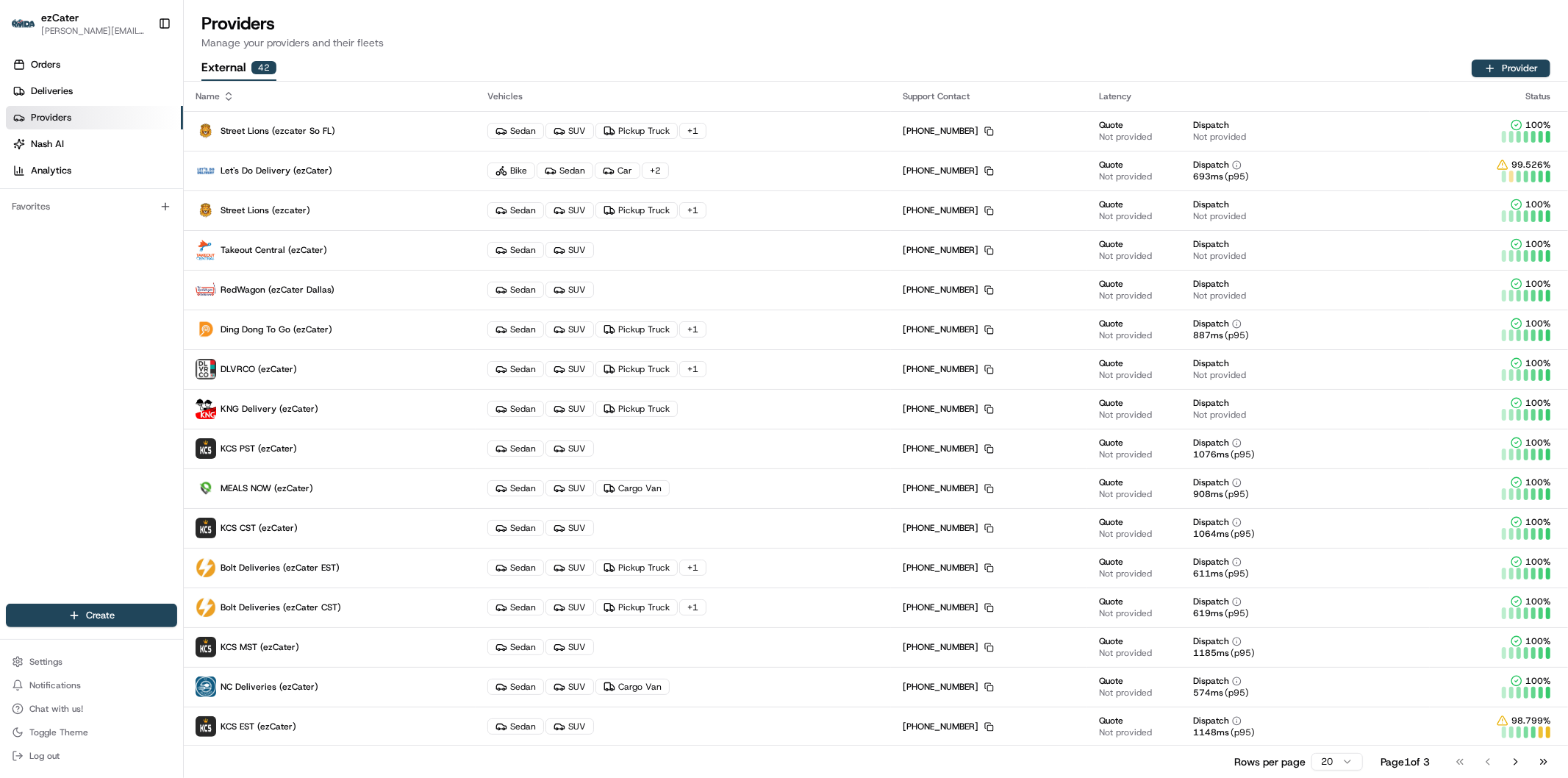
click at [47, 113] on span "Providers" at bounding box center [51, 118] width 40 height 13
click at [63, 90] on span "Deliveries" at bounding box center [51, 92] width 42 height 13
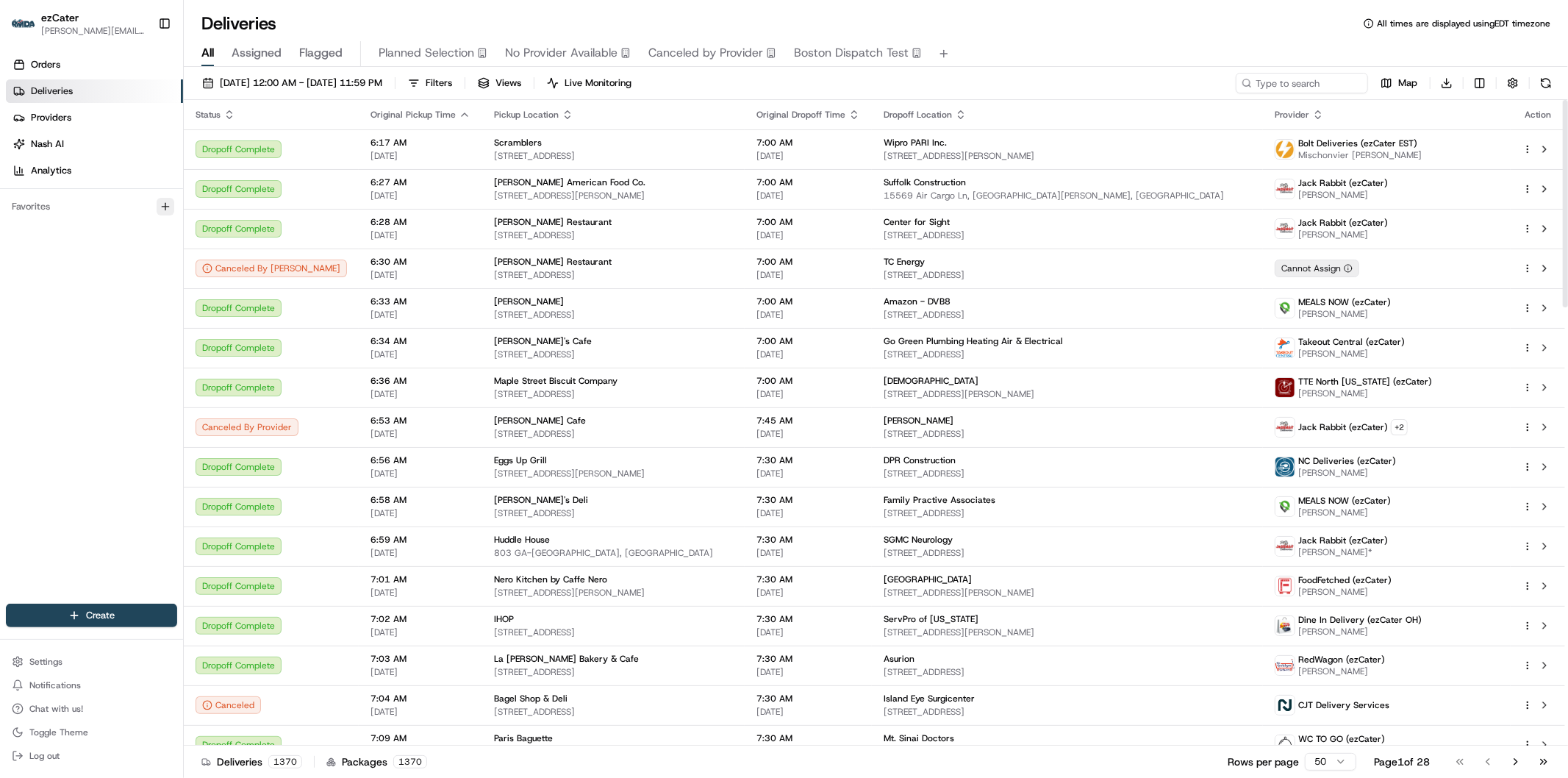
click at [169, 207] on icon "button" at bounding box center [165, 207] width 12 height 12
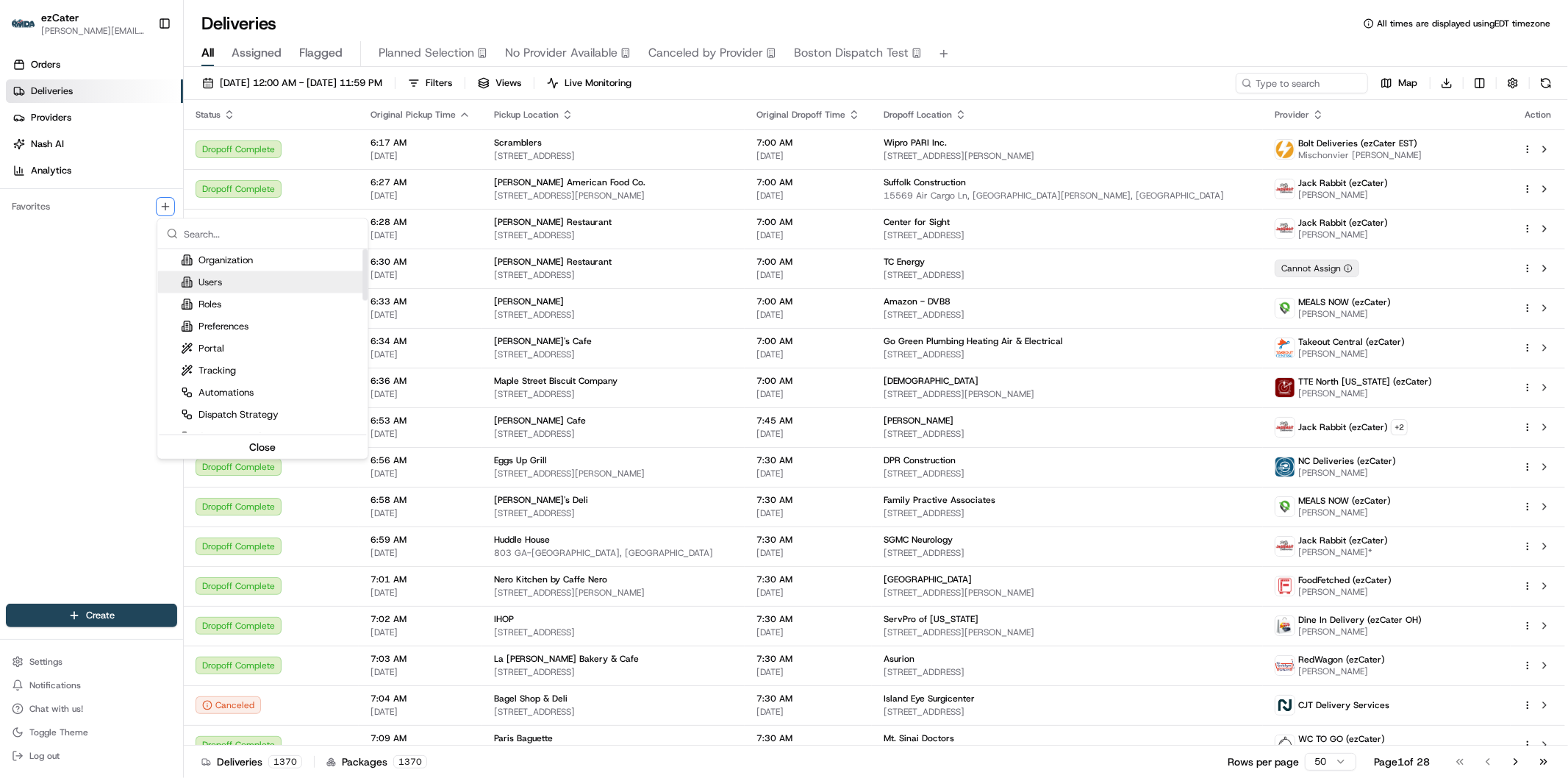
drag, startPoint x: 365, startPoint y: 274, endPoint x: 363, endPoint y: 246, distance: 28.1
click at [363, 249] on div "Suggestions" at bounding box center [365, 275] width 5 height 51
click at [80, 290] on html "ezCater massiel@thermda.org Toggle Sidebar Orders Deliveries Providers Nash AI …" at bounding box center [784, 389] width 1568 height 778
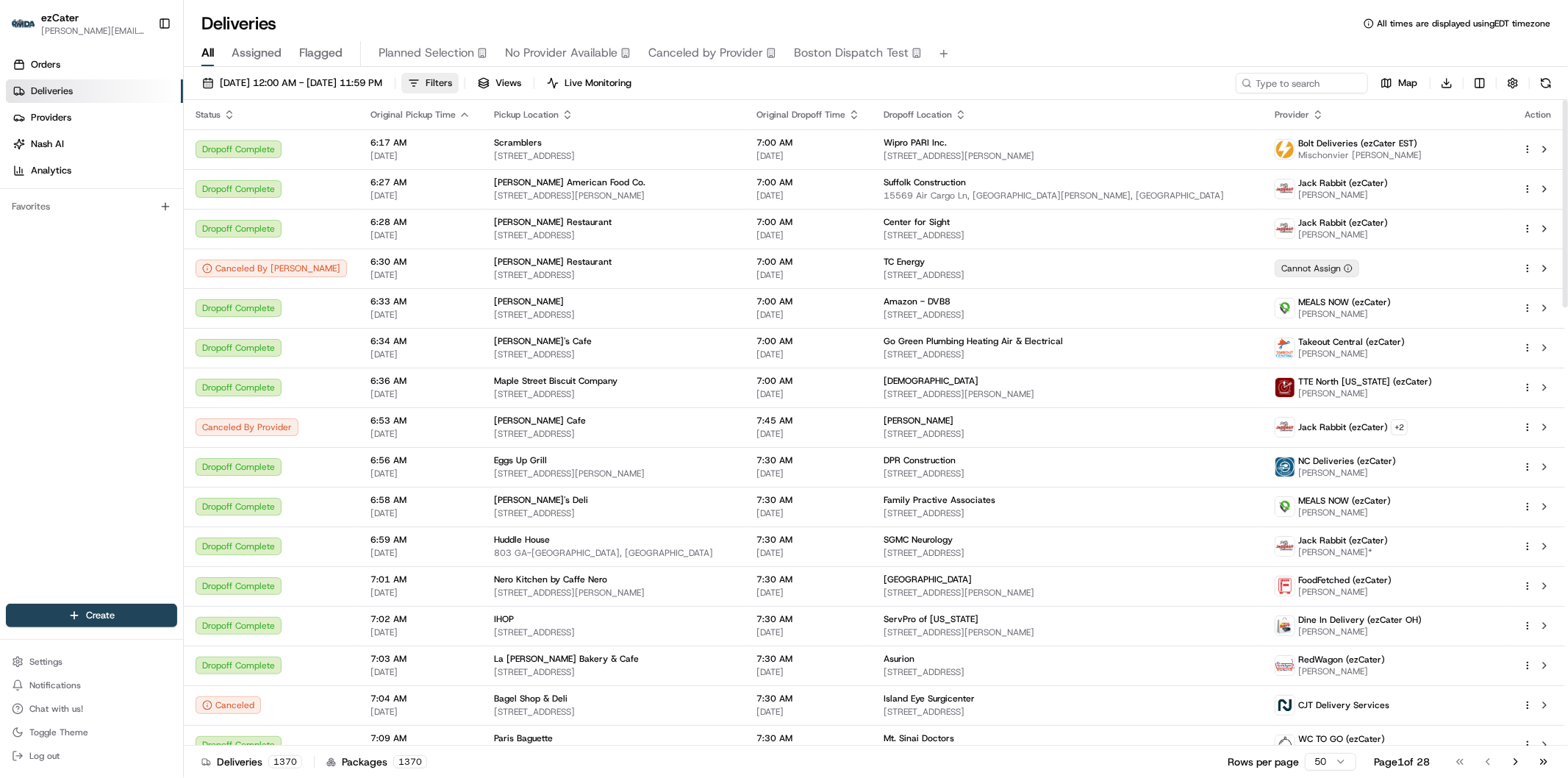
click at [459, 85] on button "Filters" at bounding box center [430, 83] width 57 height 21
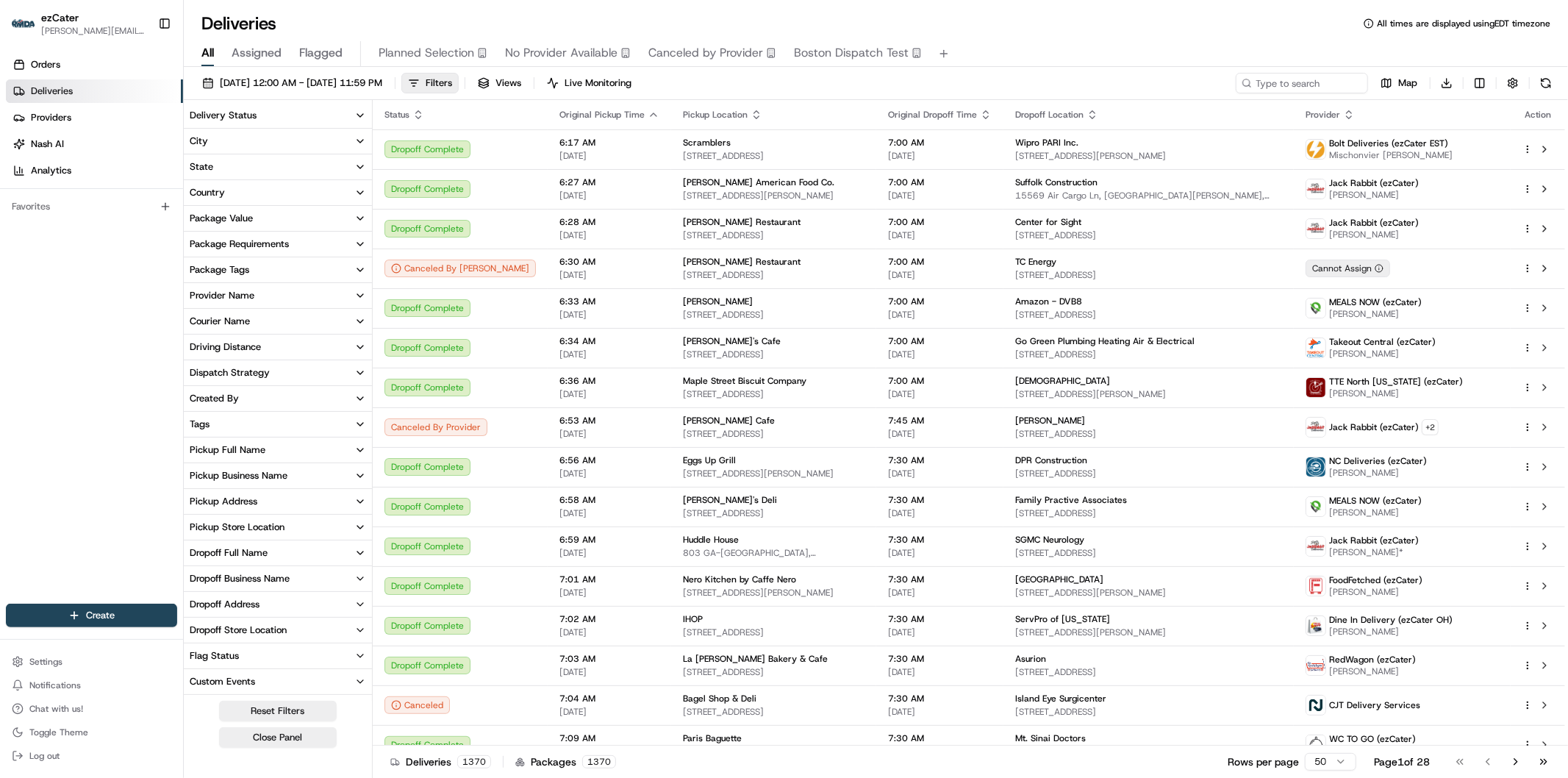
scroll to position [48, 0]
click at [359, 250] on icon "button" at bounding box center [360, 247] width 12 height 12
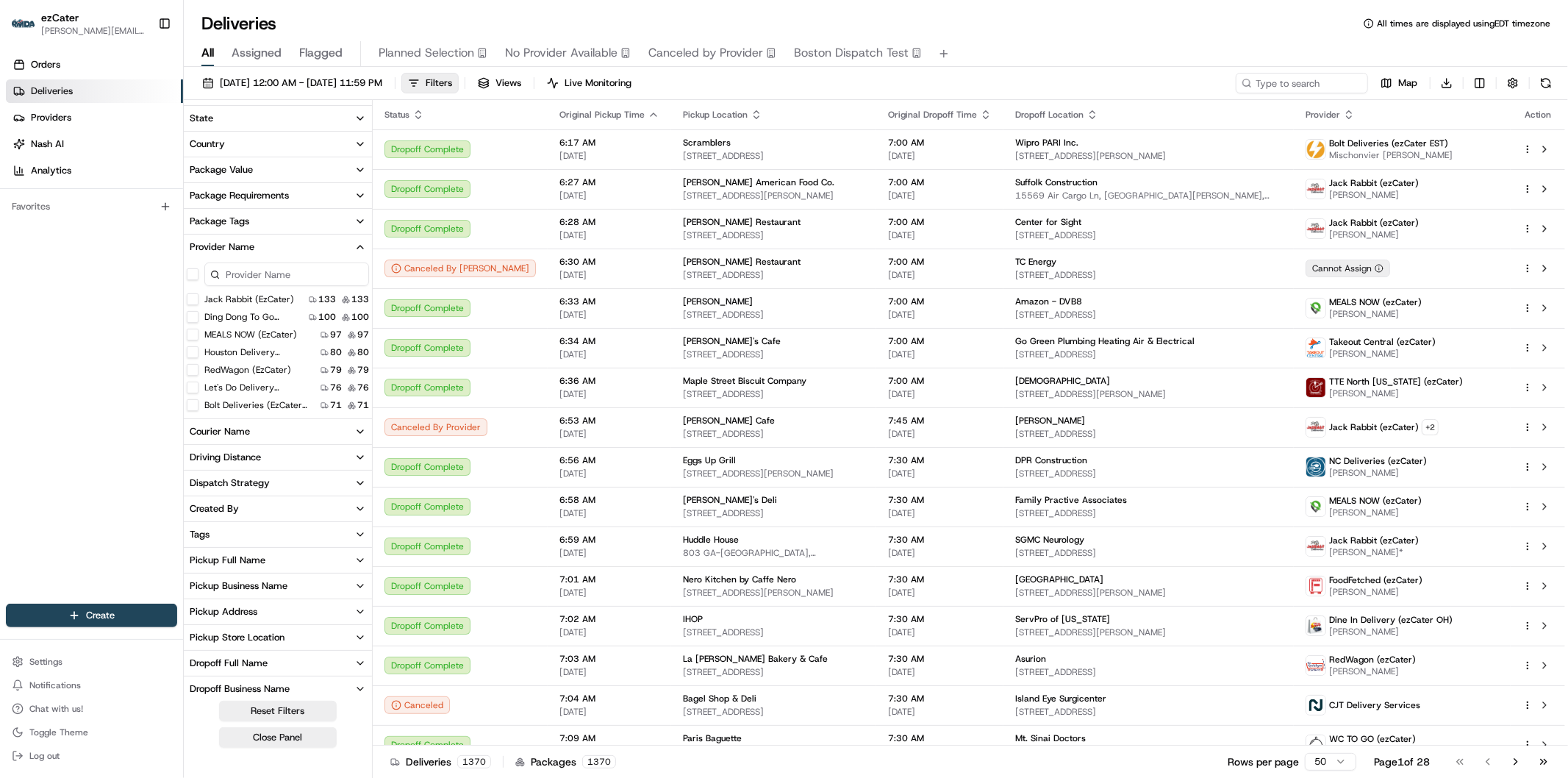
click at [197, 296] on \(ezCater\) "Jack Rabbit (ezCater)" at bounding box center [193, 299] width 12 height 12
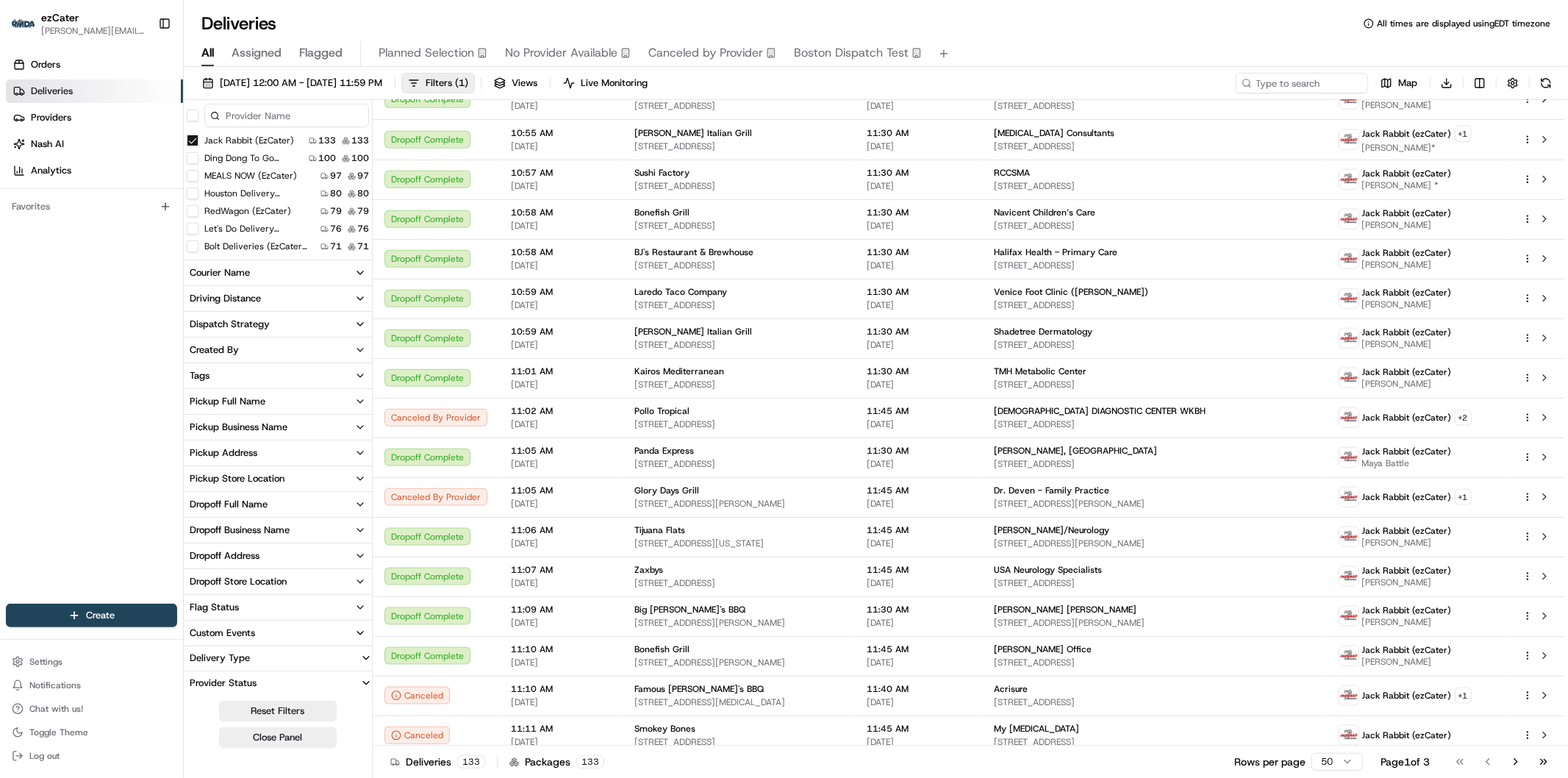
scroll to position [127, 0]
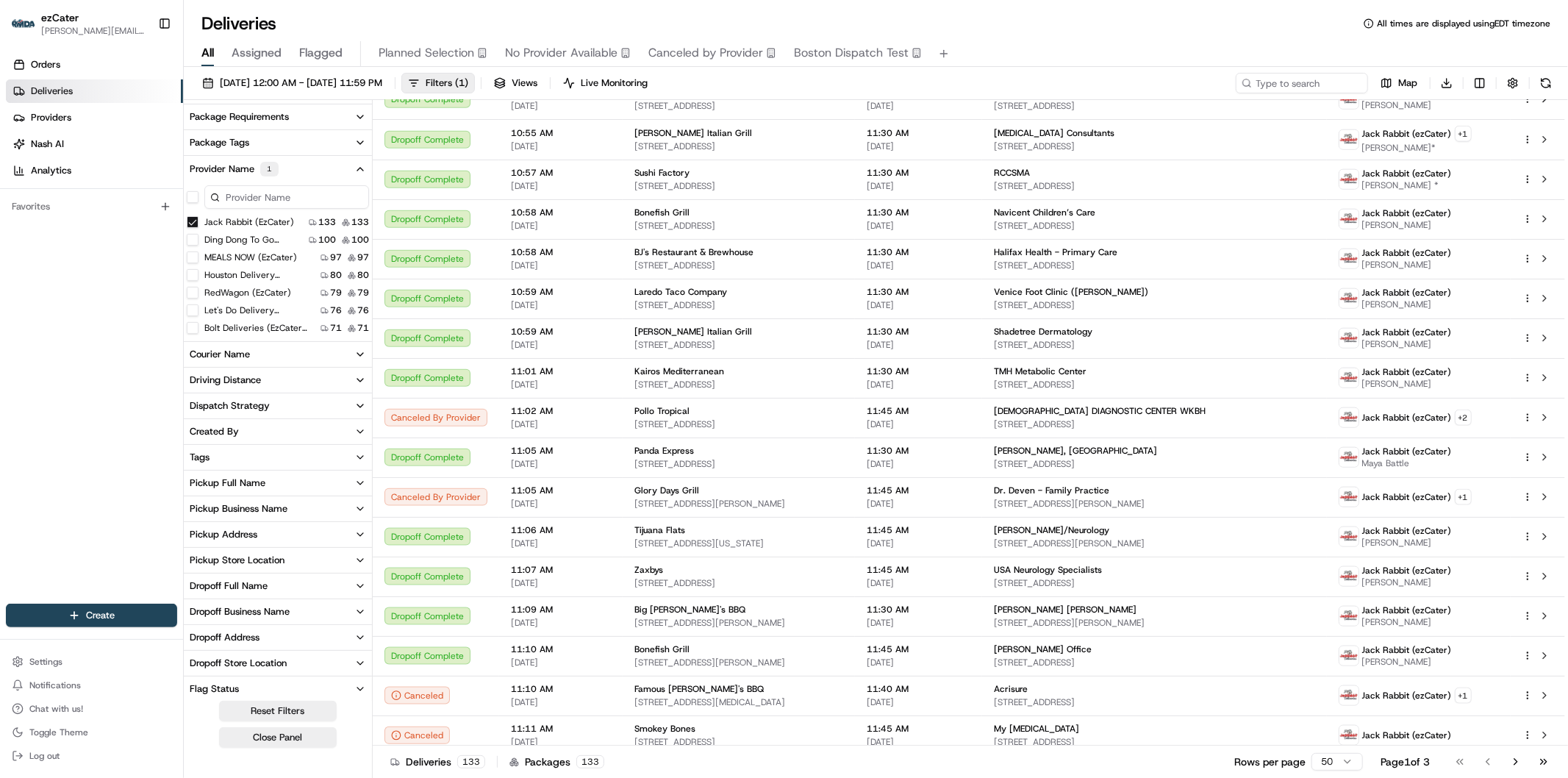
click at [359, 407] on icon "button" at bounding box center [360, 406] width 12 height 12
click at [363, 348] on icon "button" at bounding box center [360, 354] width 12 height 12
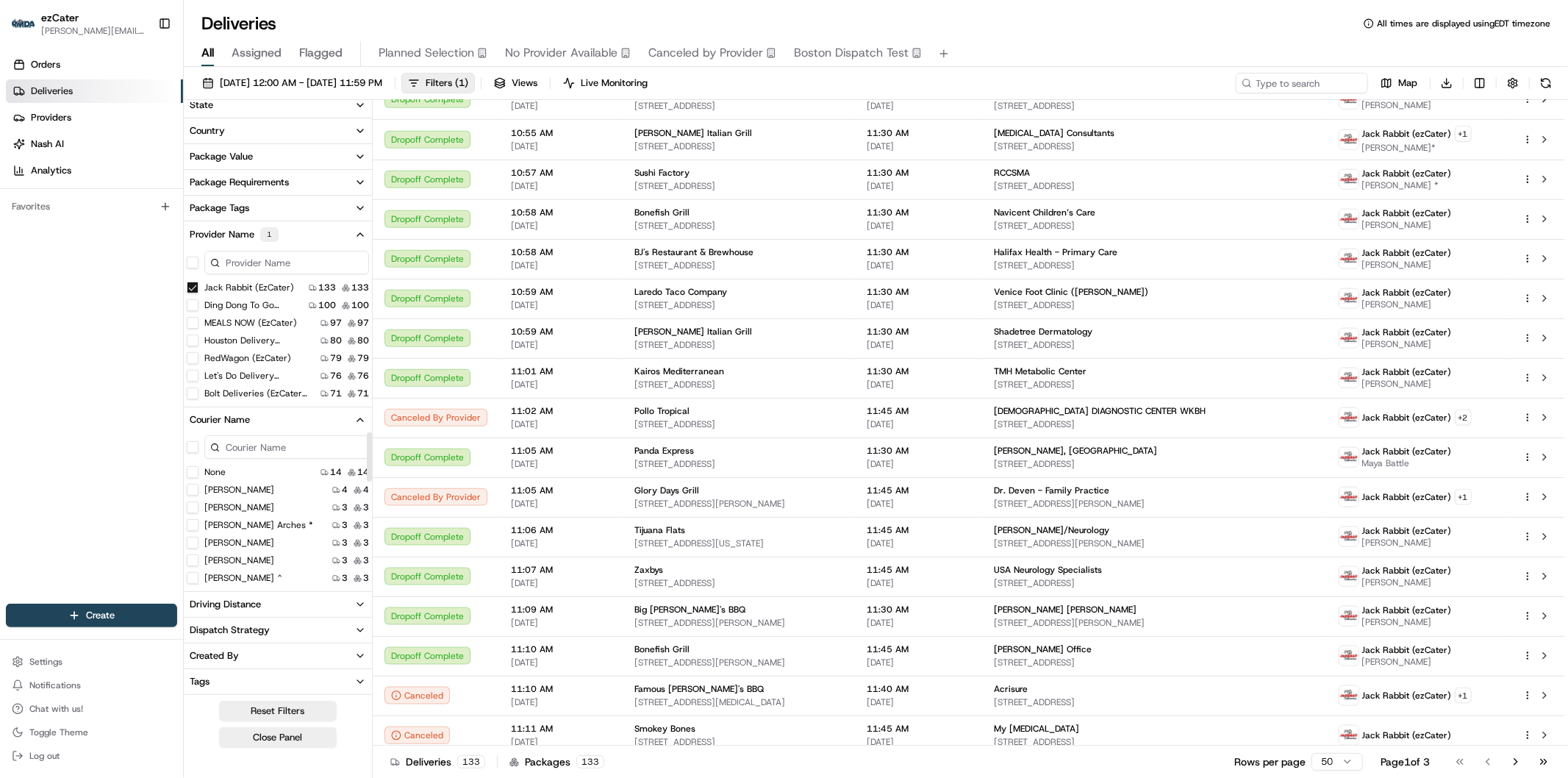
scroll to position [0, 0]
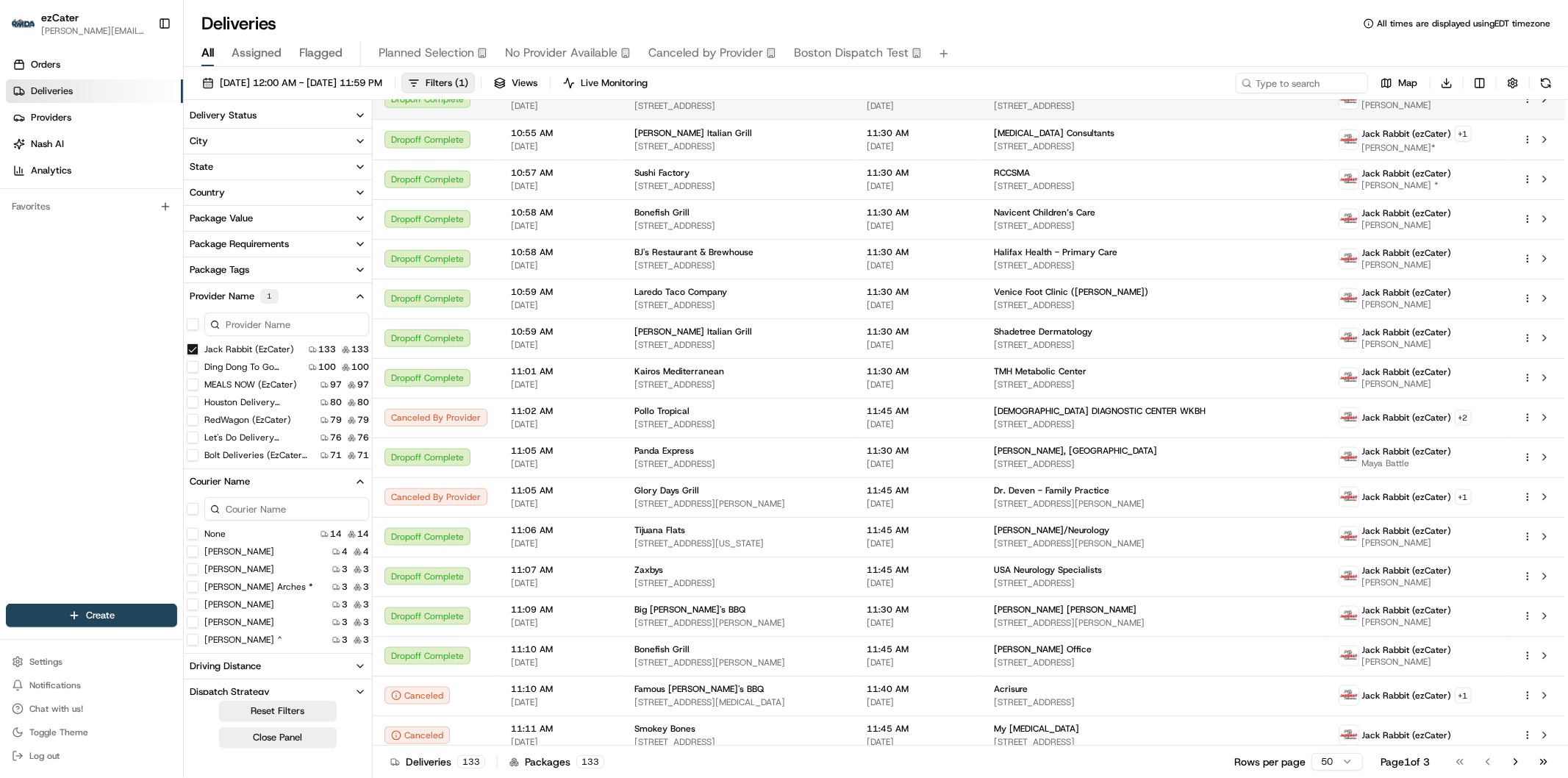
drag, startPoint x: 488, startPoint y: 86, endPoint x: 533, endPoint y: 103, distance: 48.1
click at [468, 86] on span "Filters ( 1 )" at bounding box center [447, 83] width 42 height 13
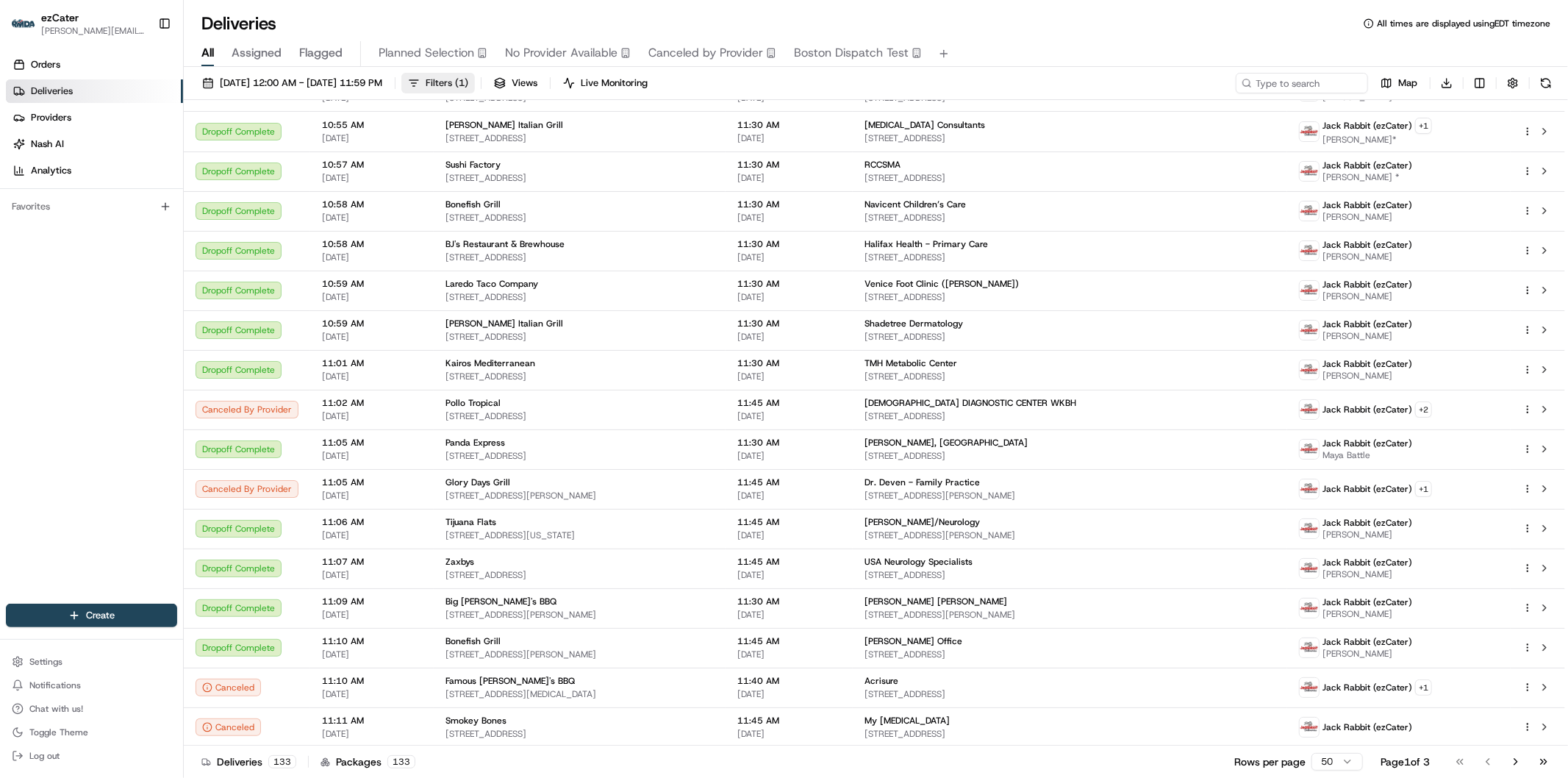
click at [475, 79] on button "Filters ( 1 )" at bounding box center [438, 83] width 74 height 21
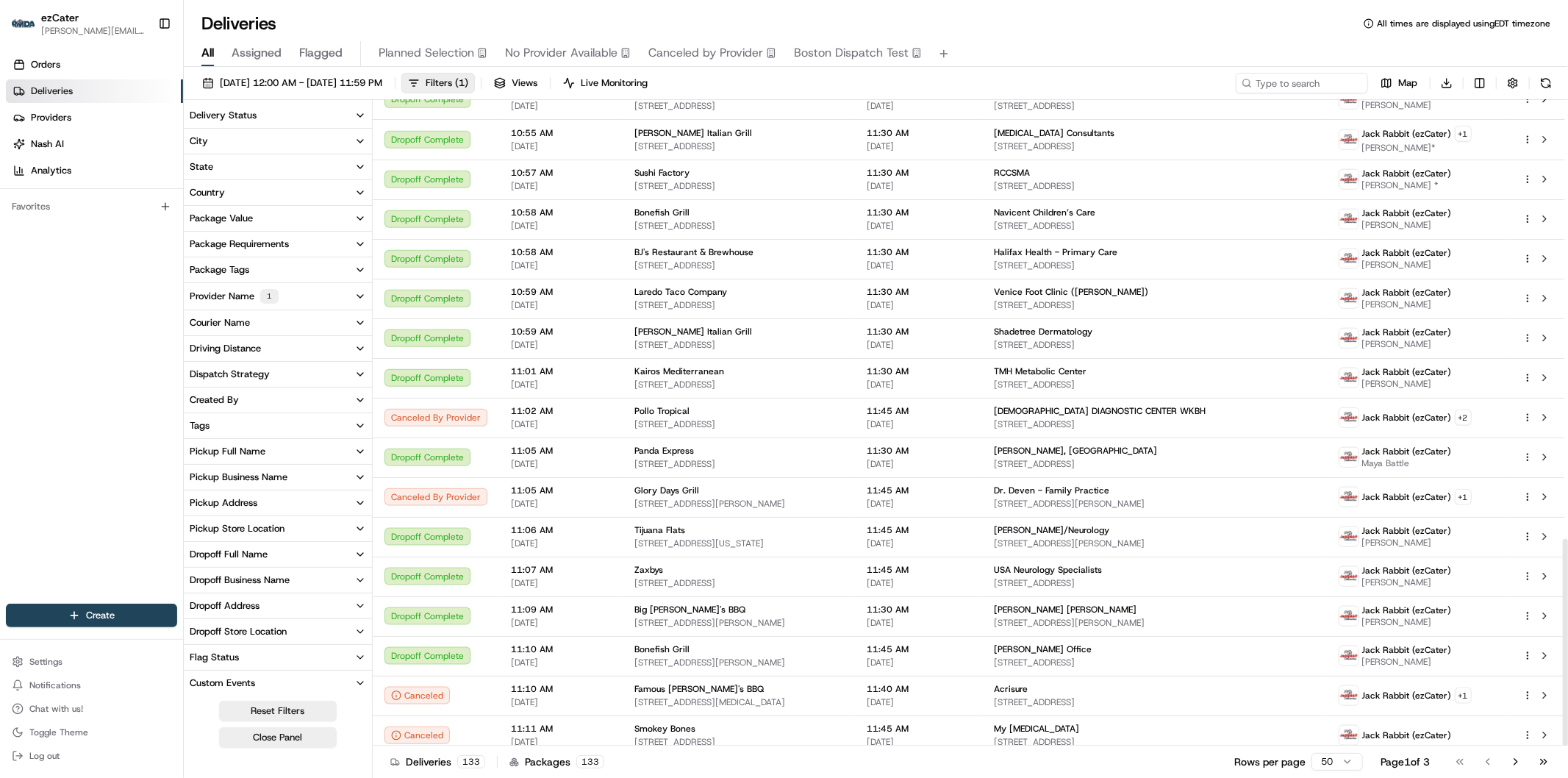
click at [358, 296] on icon "button" at bounding box center [360, 296] width 6 height 3
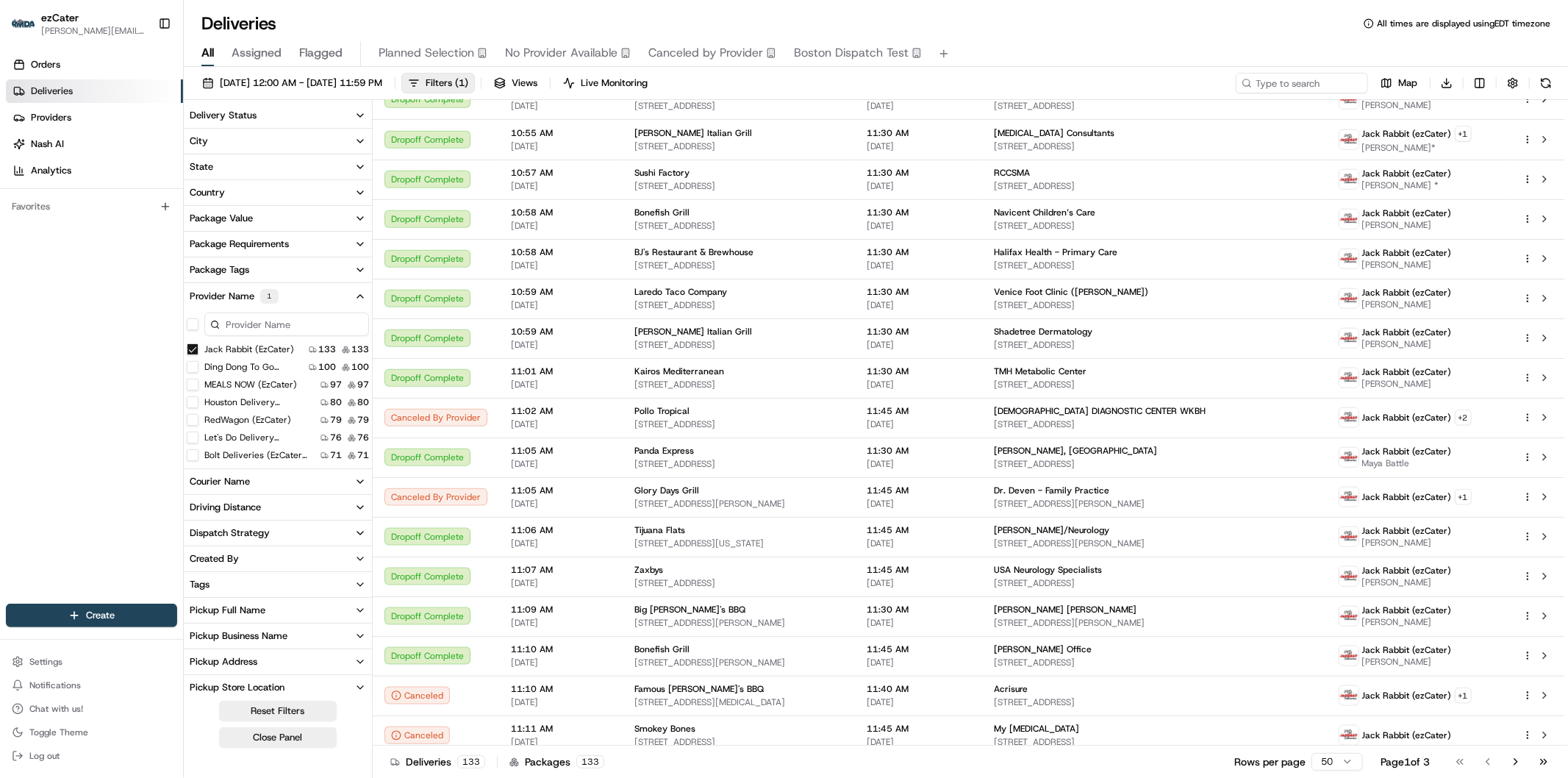
click at [195, 384] on \(ezCater\) "MEALS NOW (ezCater)" at bounding box center [193, 384] width 12 height 12
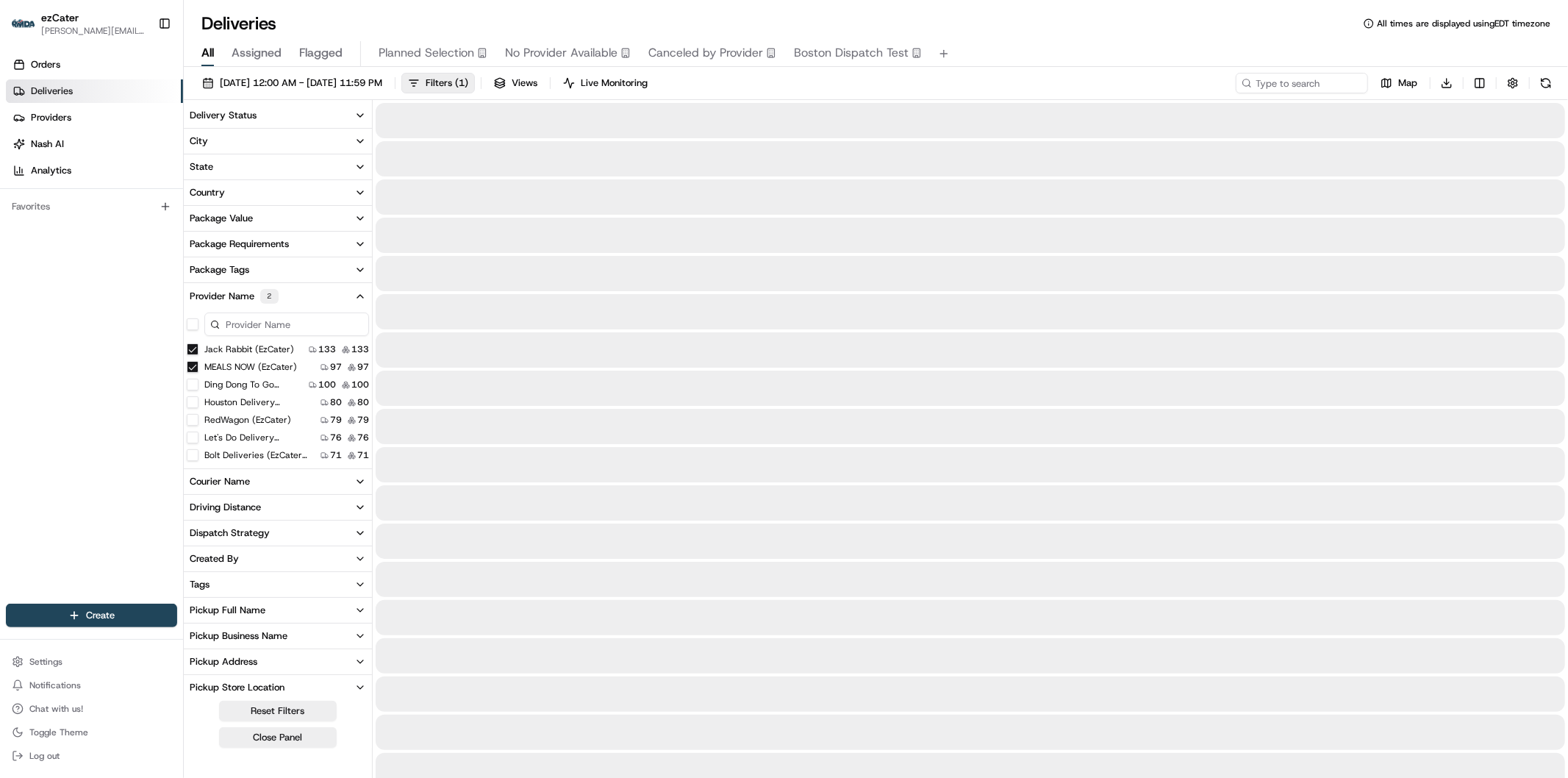
click at [194, 348] on \(ezCater\) "Jack Rabbit (ezCater)" at bounding box center [193, 349] width 12 height 12
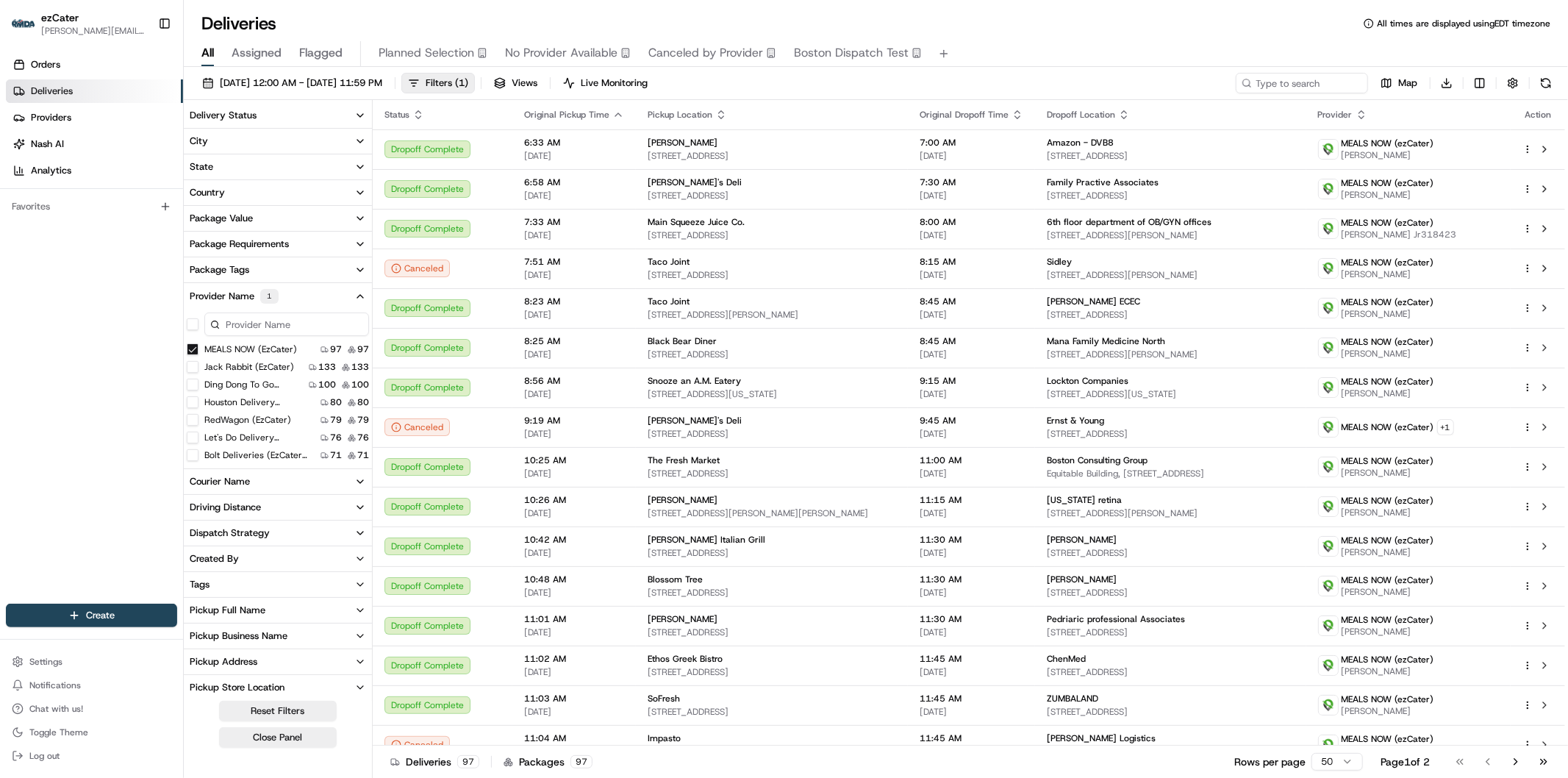
click at [193, 348] on \(ezCater\) "MEALS NOW (ezCater)" at bounding box center [193, 349] width 12 height 12
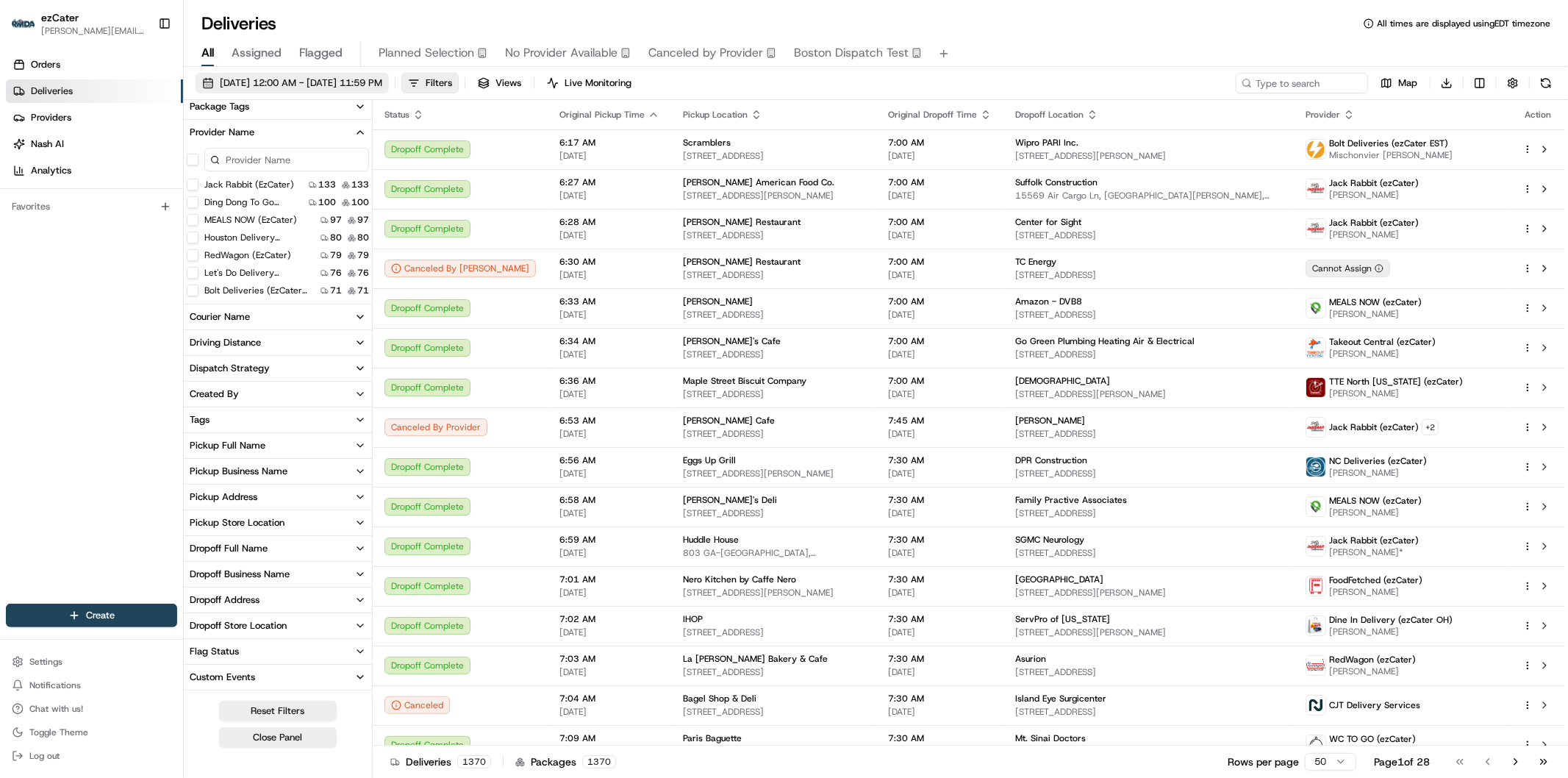
click at [333, 82] on span "08/19/2025 12:00 AM - 08/19/2025 11:59 PM" at bounding box center [301, 83] width 162 height 13
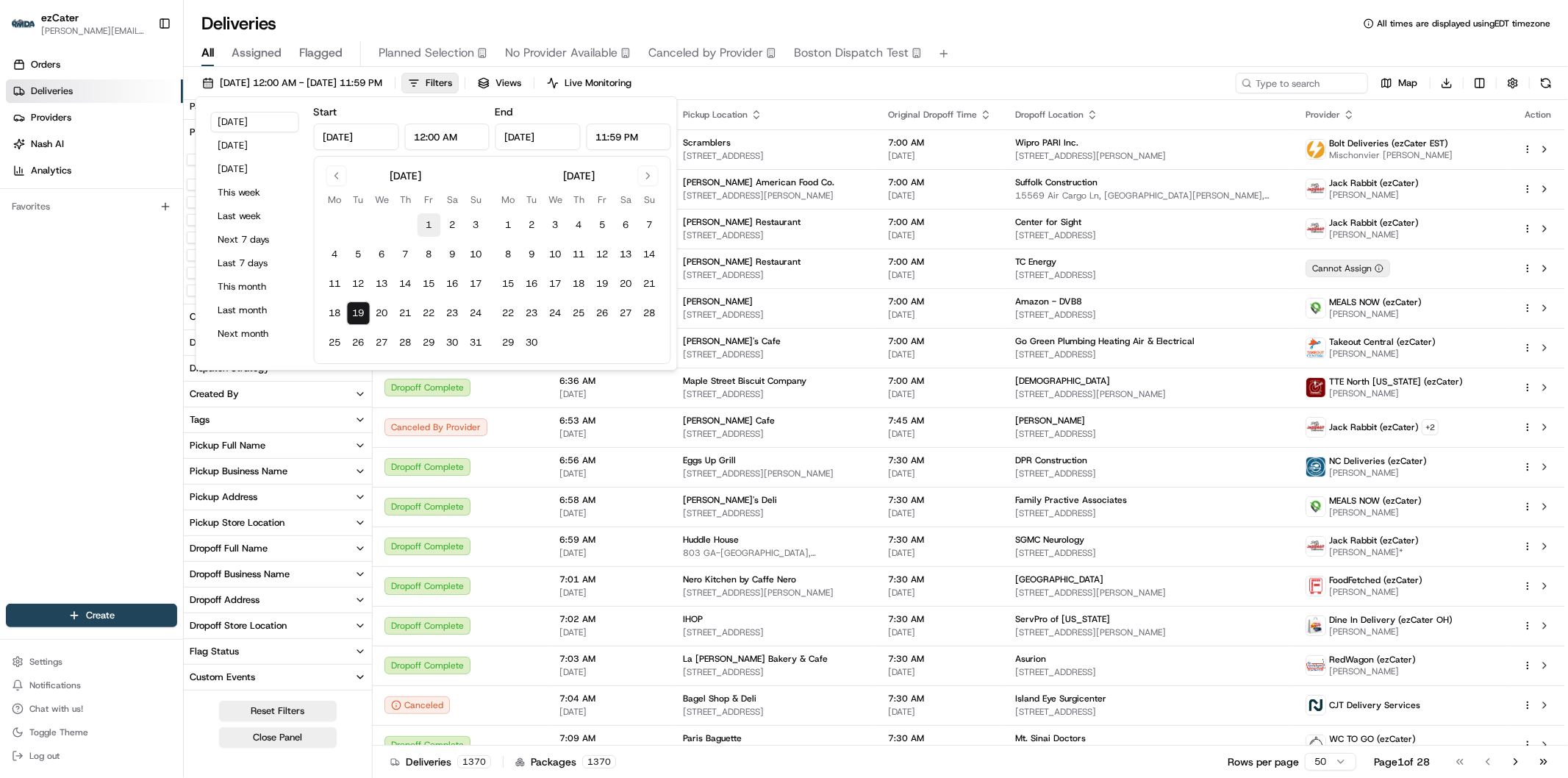
click at [434, 226] on button "1" at bounding box center [430, 225] width 24 height 24
type input "Aug 1, 2025"
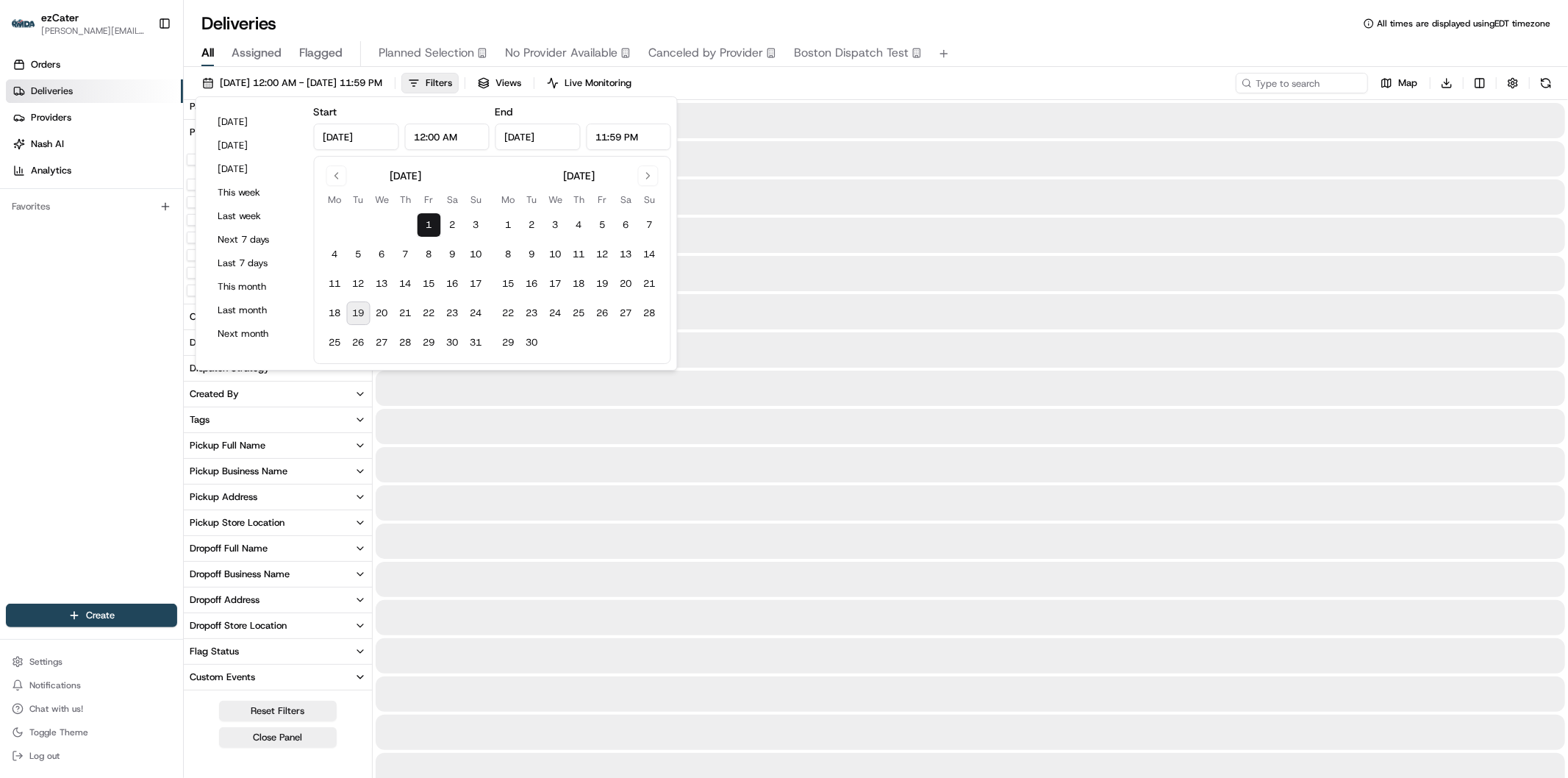
click at [361, 318] on button "19" at bounding box center [359, 313] width 24 height 24
type input "Aug 19, 2025"
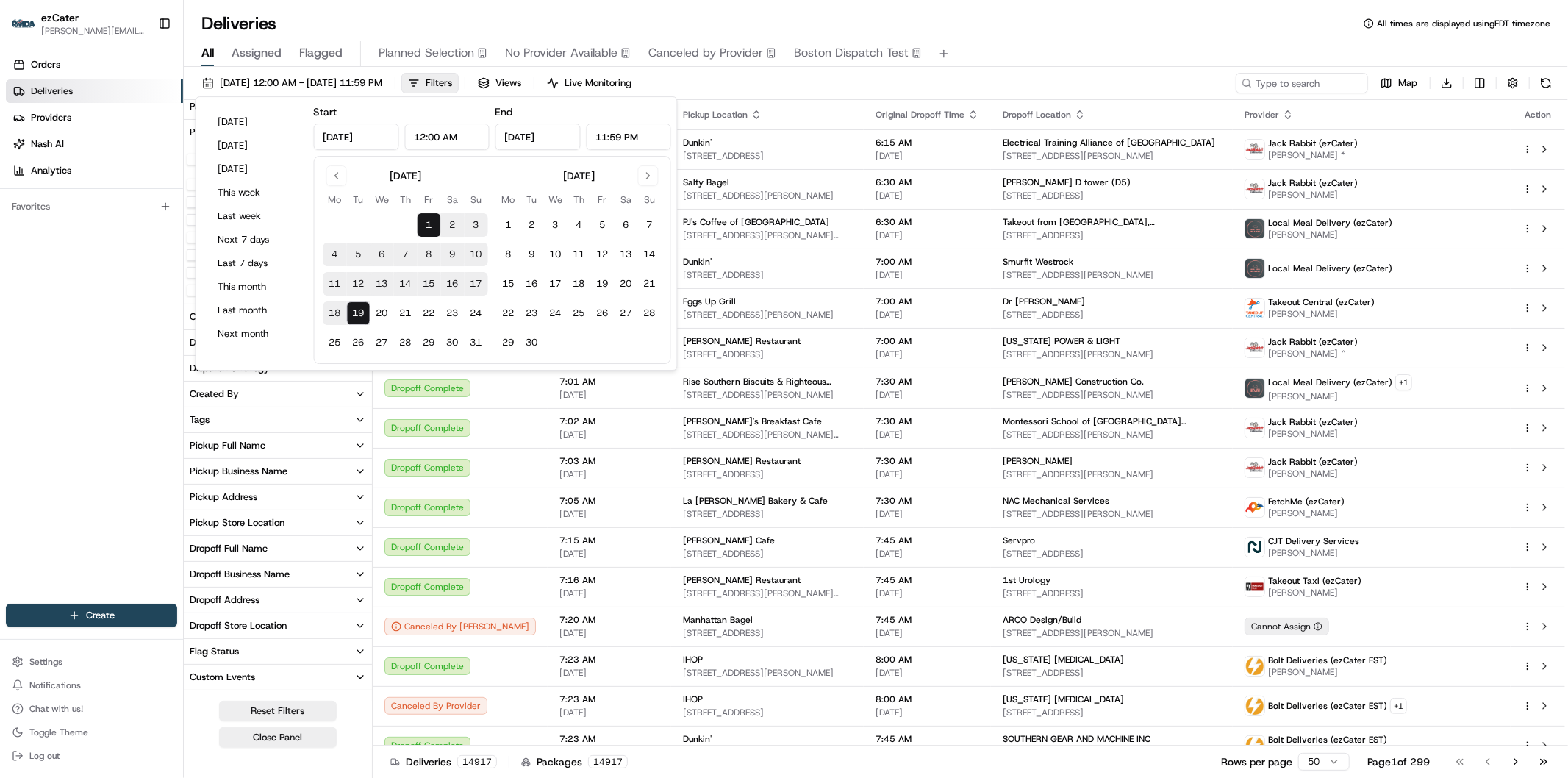
click at [362, 312] on button "19" at bounding box center [359, 313] width 24 height 24
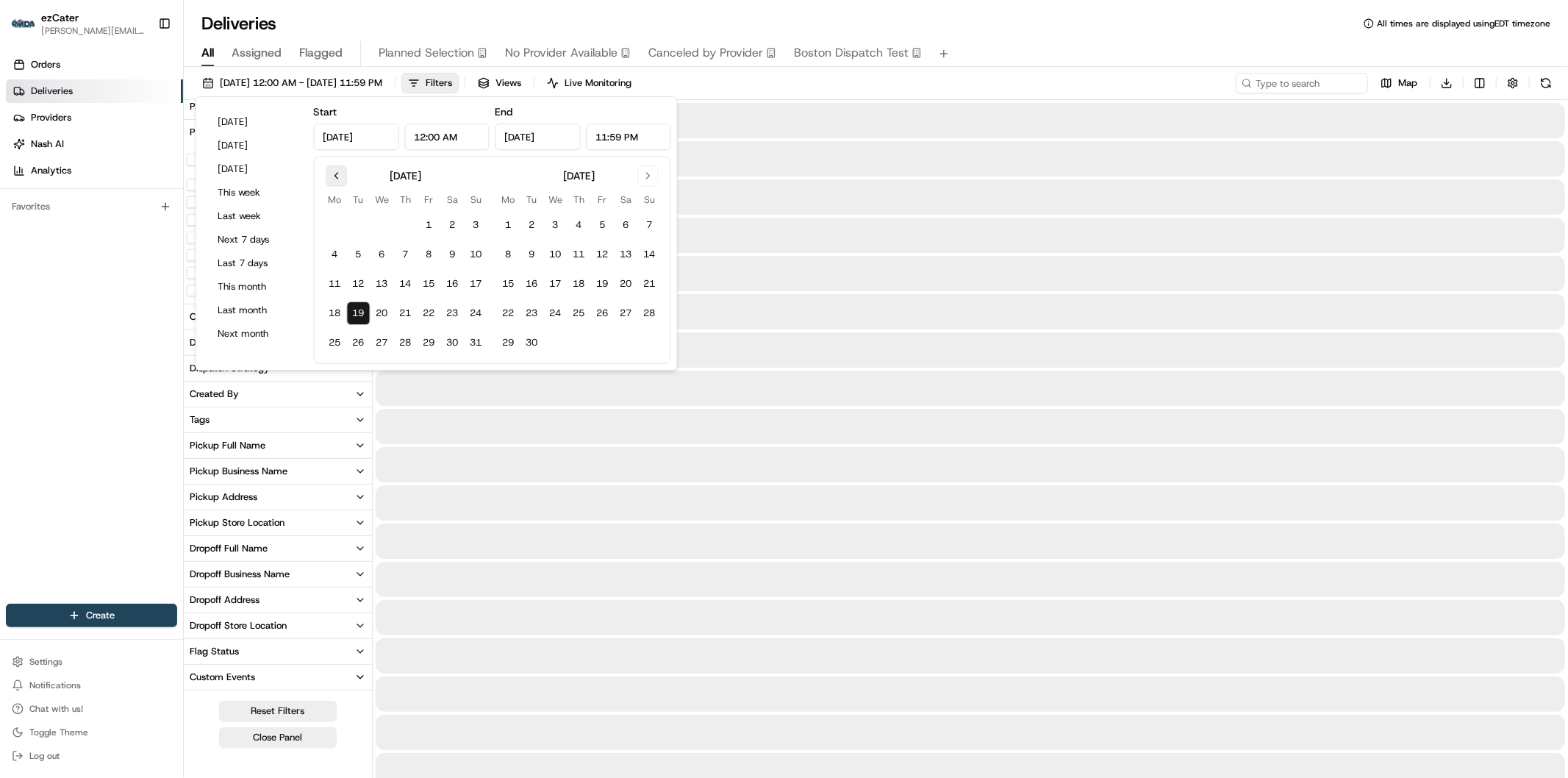
click at [331, 175] on button "Go to previous month" at bounding box center [337, 176] width 21 height 21
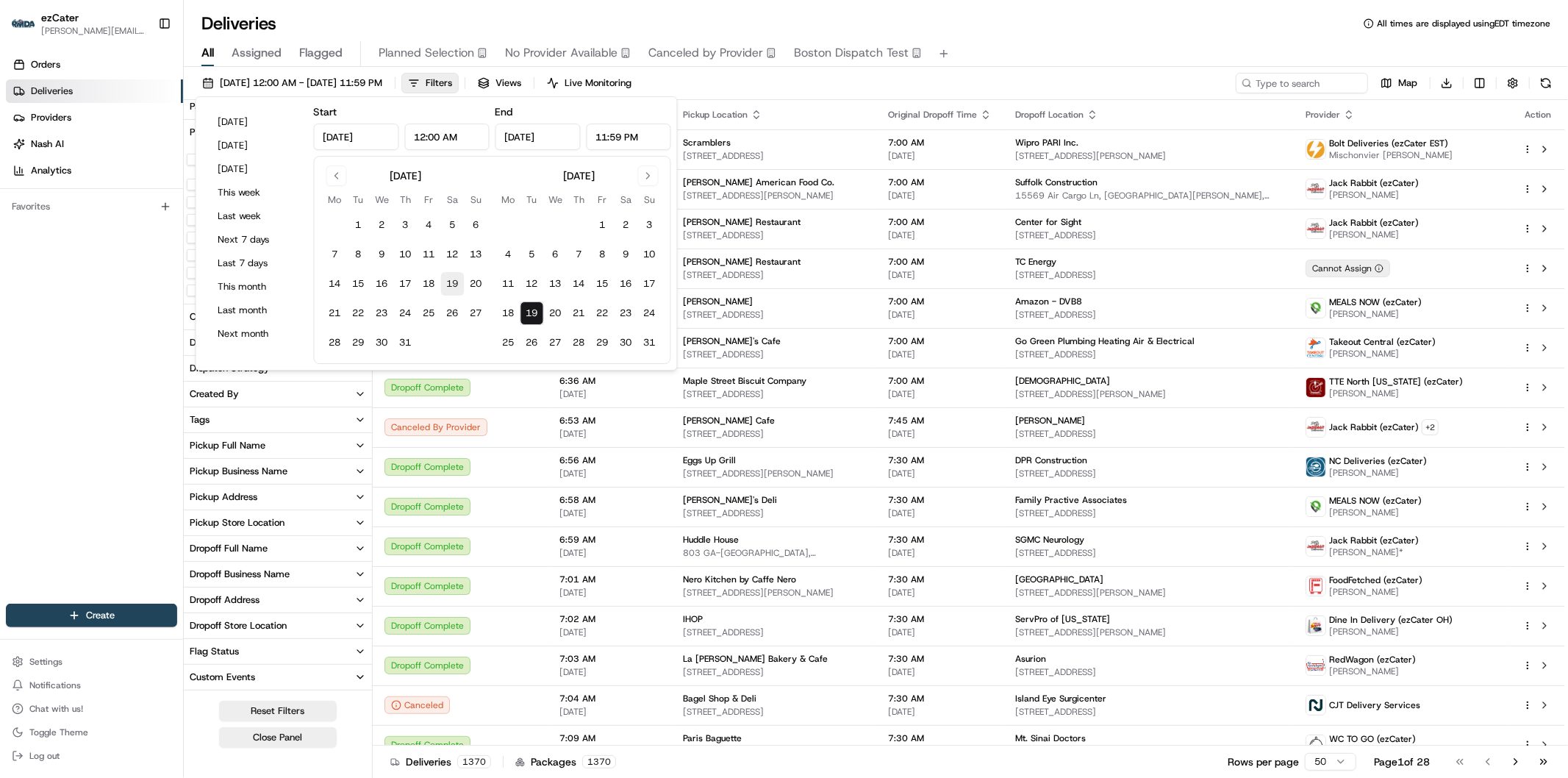
click at [453, 279] on button "19" at bounding box center [453, 284] width 24 height 24
type input "Jul 19, 2025"
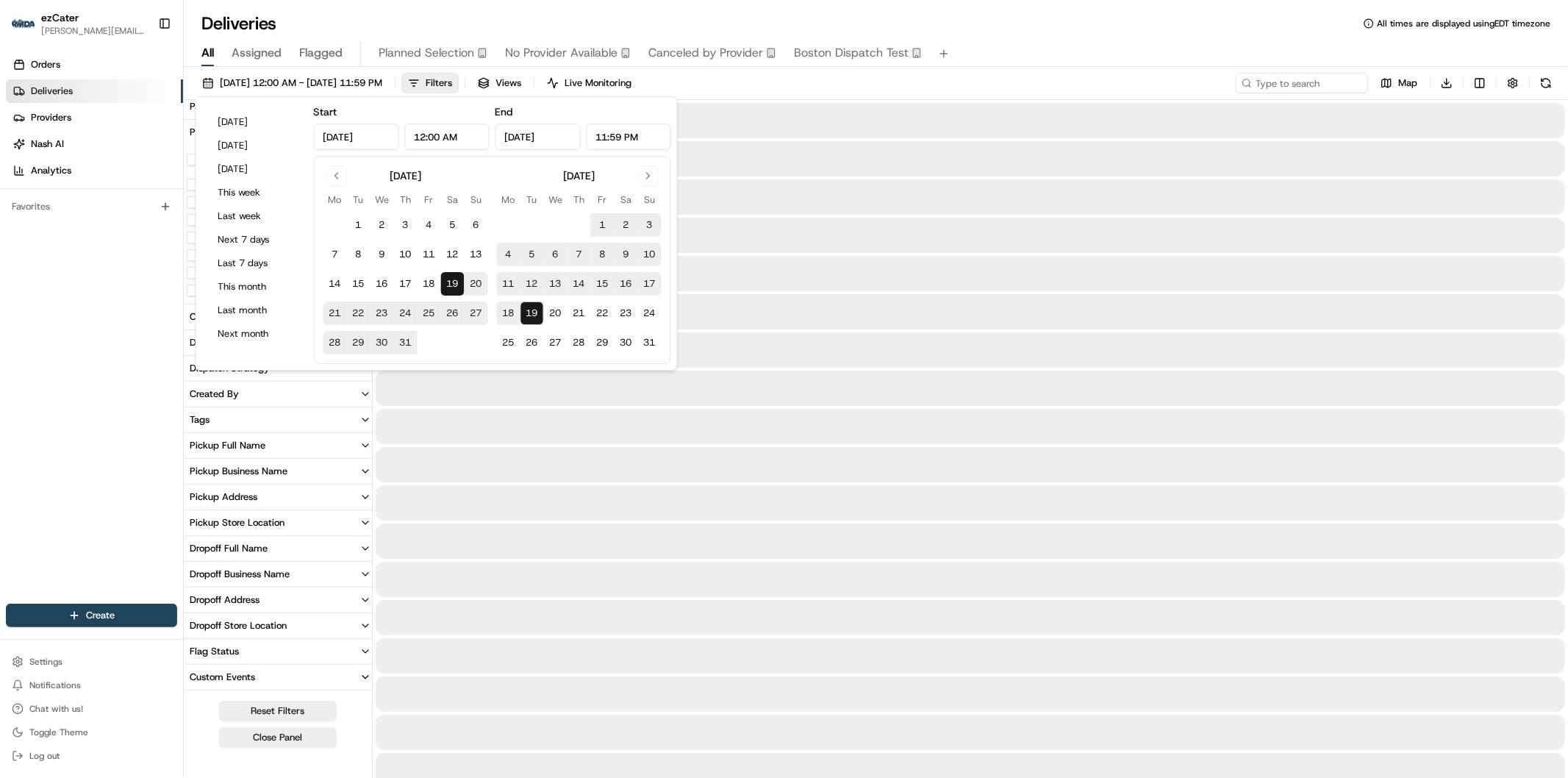
click at [165, 391] on div "Orders Deliveries Providers Nash AI Analytics Favorites" at bounding box center [92, 329] width 183 height 565
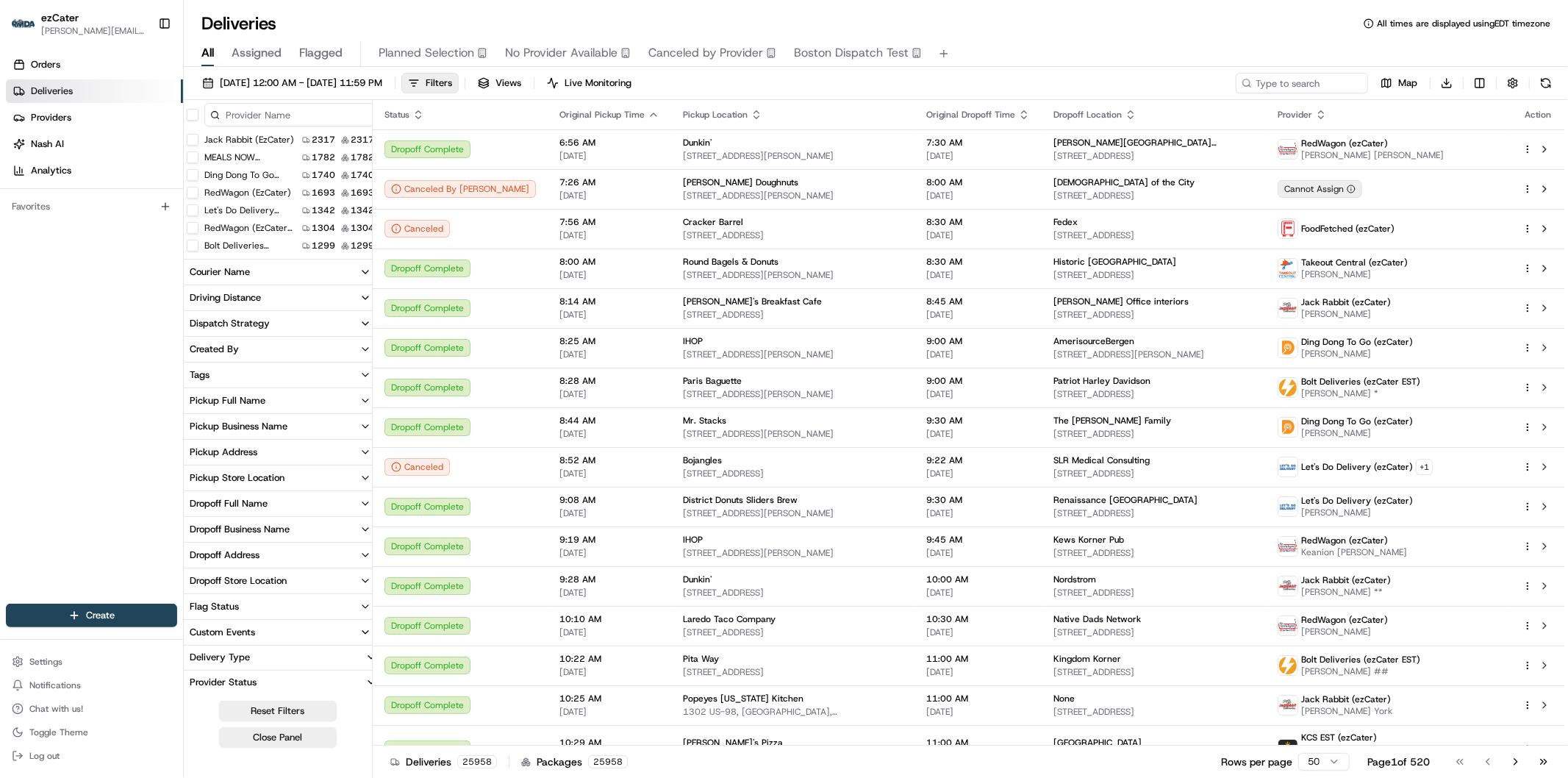
click at [293, 112] on input at bounding box center [289, 115] width 170 height 24
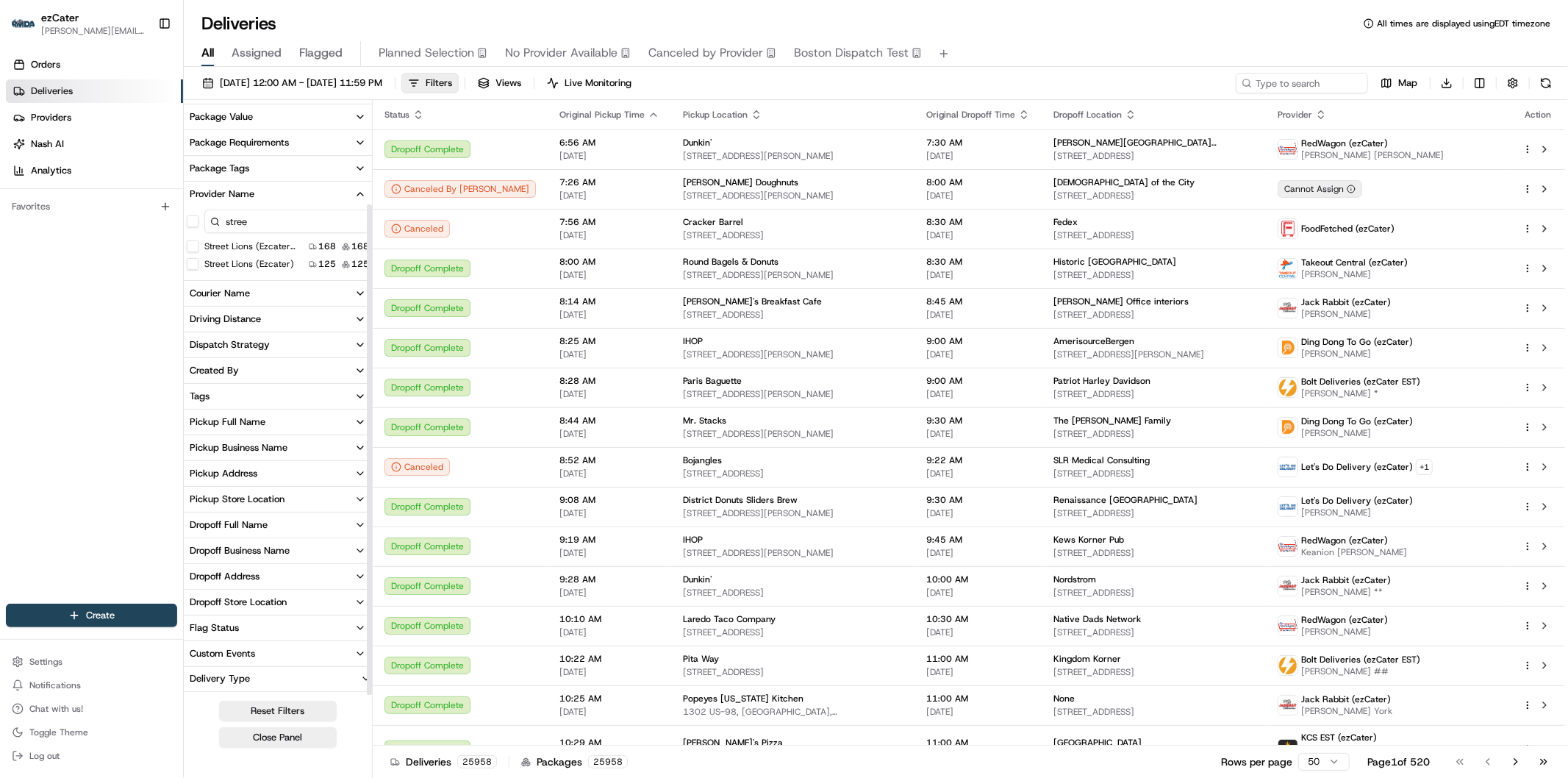
scroll to position [122, 0]
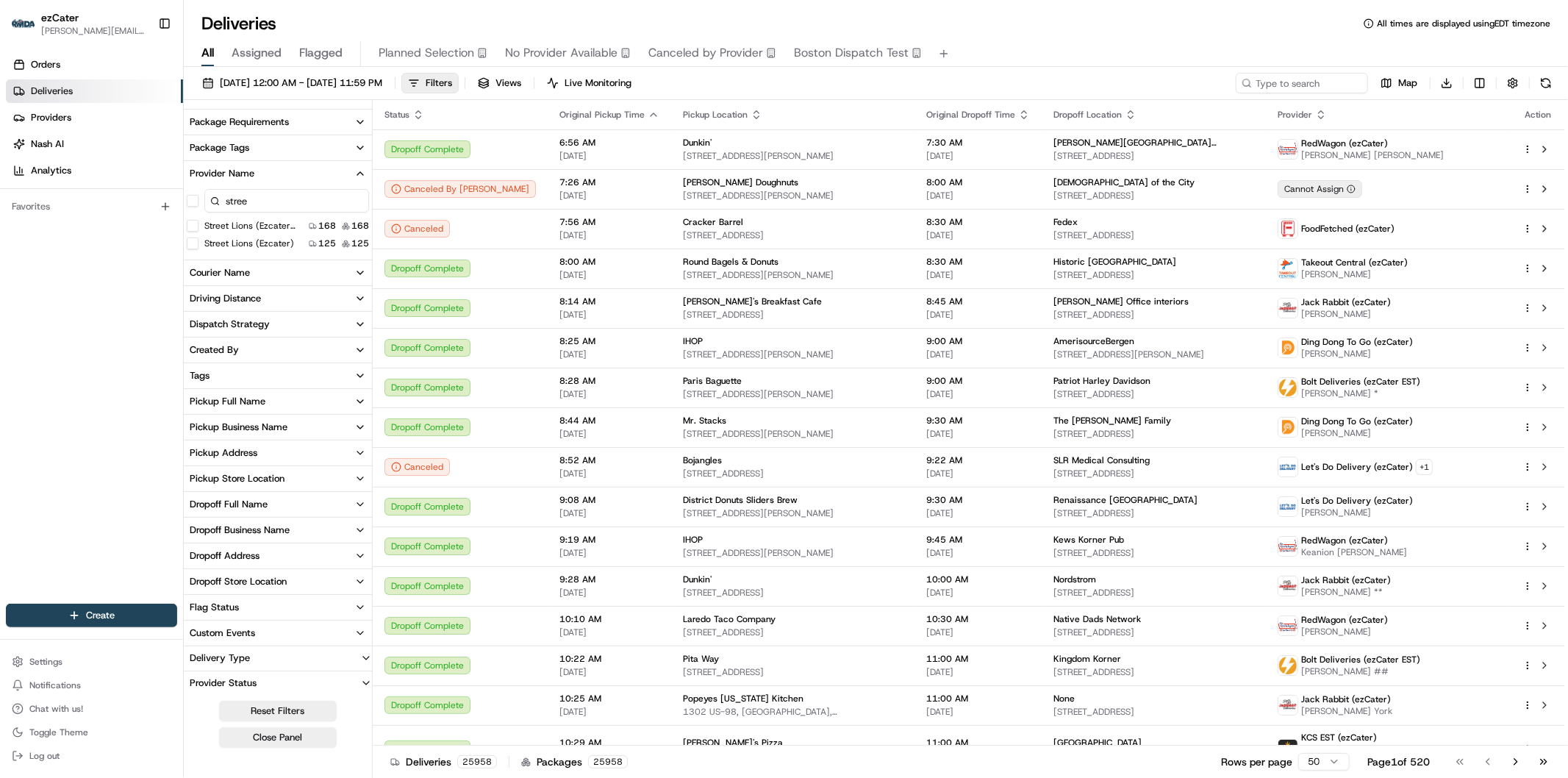
type input "stree"
click at [190, 225] on FL\) "Street Lions (ezcater So FL)" at bounding box center [193, 226] width 12 height 12
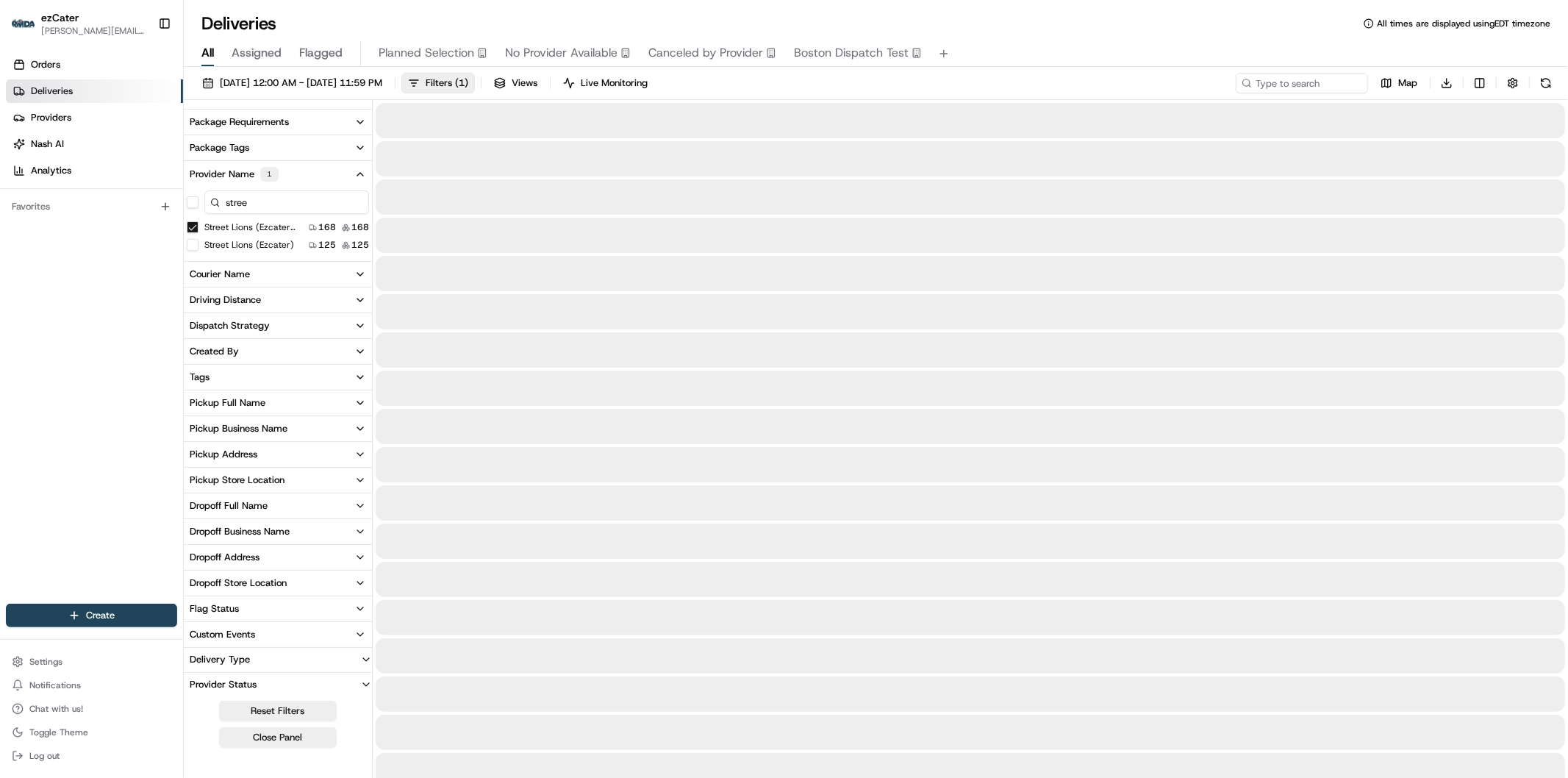
click at [193, 247] on \(ezcater\) "Street Lions (ezcater)" at bounding box center [193, 245] width 12 height 12
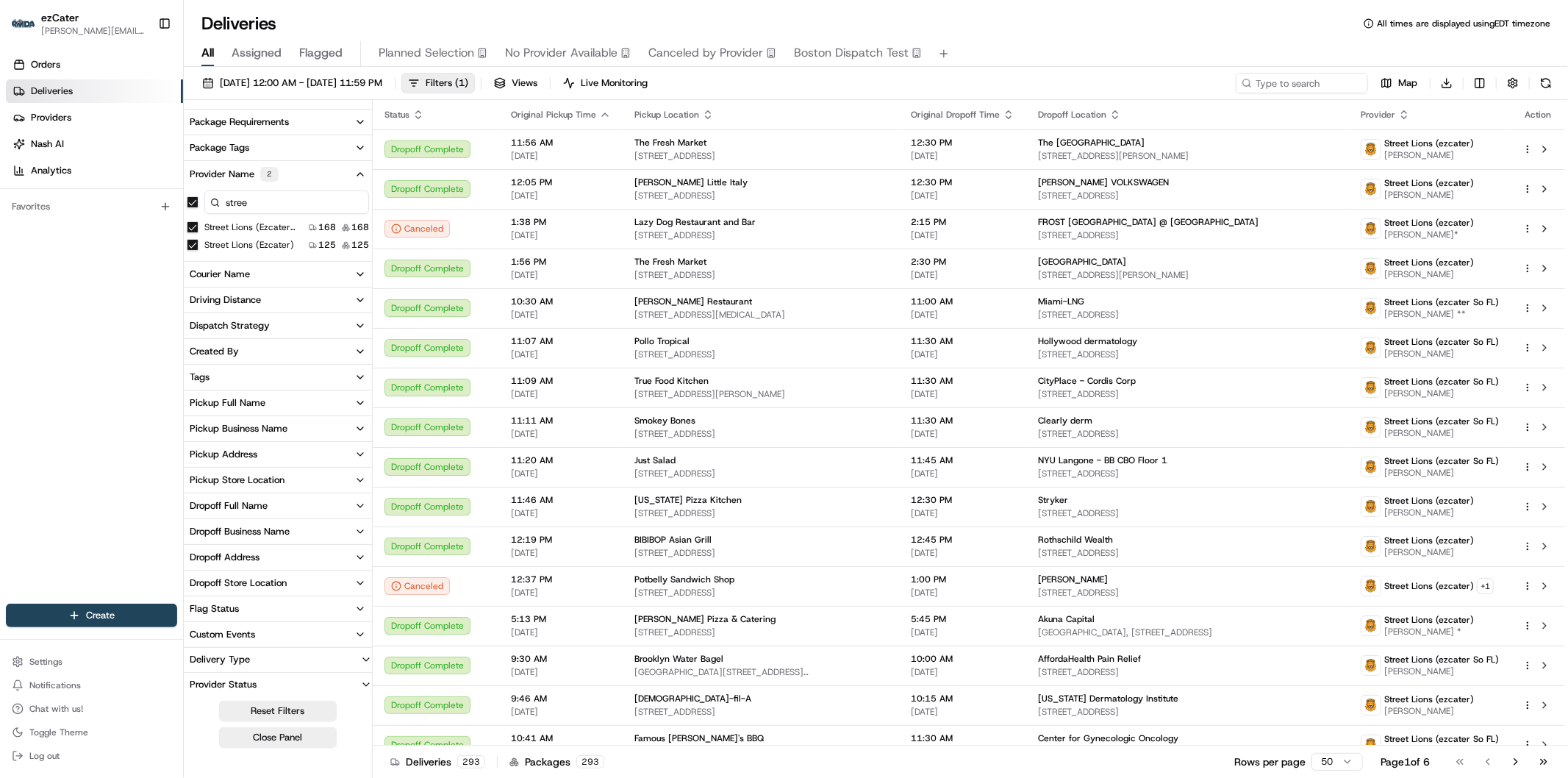
click at [355, 274] on icon "button" at bounding box center [360, 274] width 12 height 12
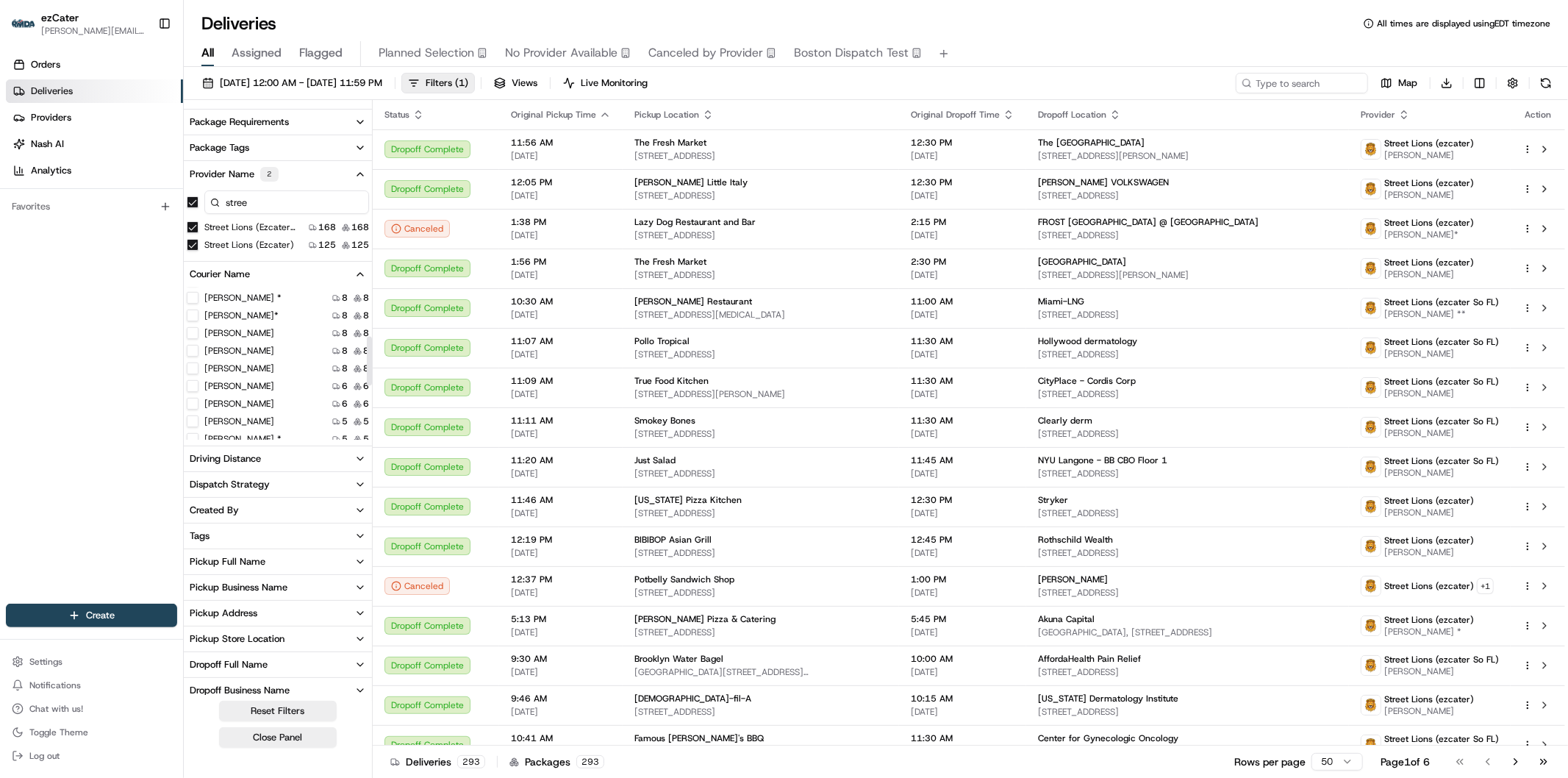
scroll to position [163, 0]
click at [1243, 54] on div "All Assigned Flagged Planned Selection No Provider Available Canceled by Provid…" at bounding box center [876, 54] width 1384 height 26
drag, startPoint x: 745, startPoint y: 16, endPoint x: 509, endPoint y: -13, distance: 237.8
click at [509, 0] on html "ezCater massiel@thermda.org Toggle Sidebar Orders Deliveries Providers Nash AI …" at bounding box center [784, 389] width 1568 height 778
click at [1444, 79] on html "ezCater massiel@thermda.org Toggle Sidebar Orders Deliveries Providers Nash AI …" at bounding box center [784, 389] width 1568 height 778
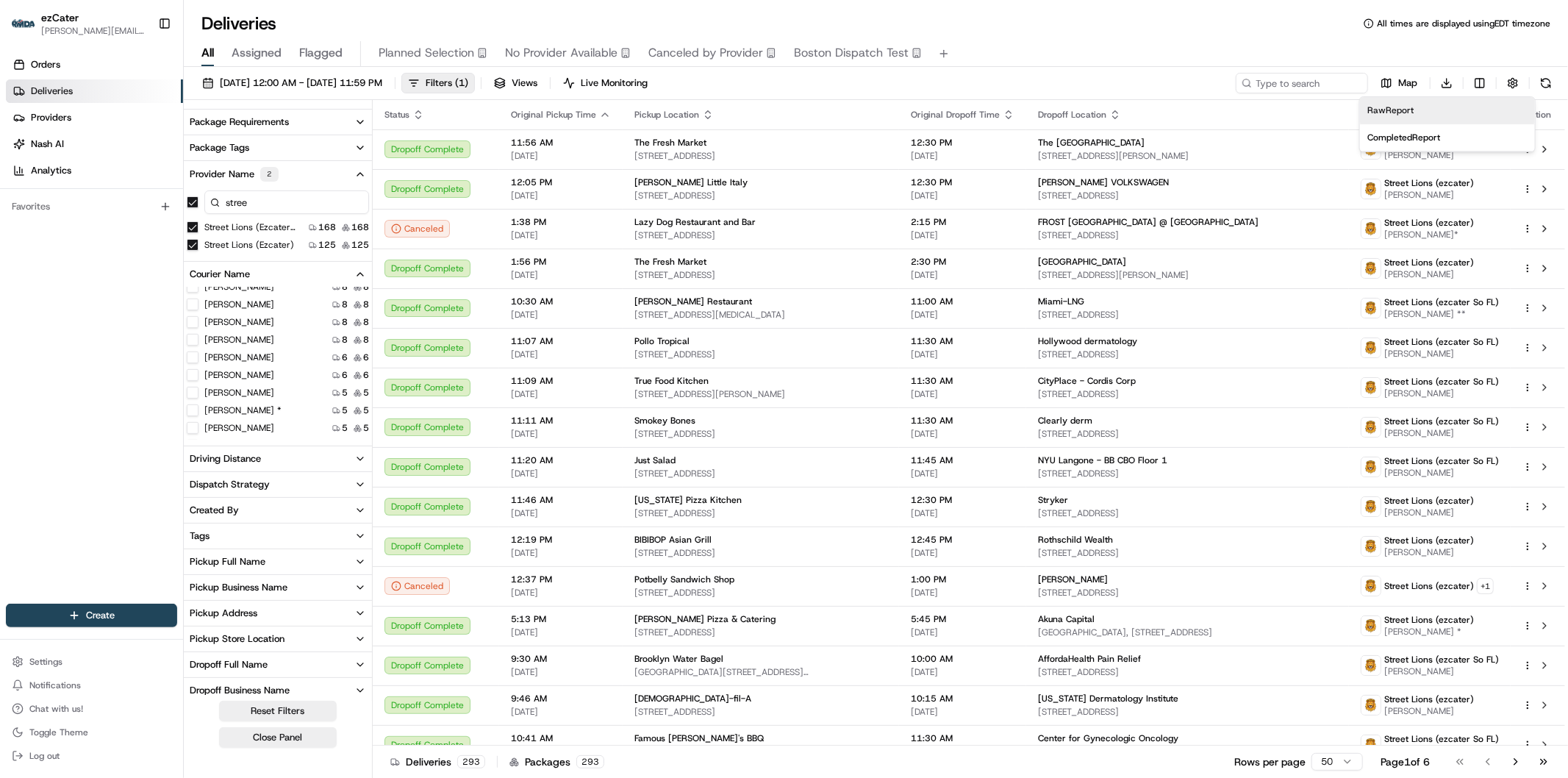
click at [1441, 109] on div "Raw Report" at bounding box center [1447, 110] width 160 height 12
click at [1294, 80] on input at bounding box center [1279, 83] width 176 height 21
click at [1314, 80] on input at bounding box center [1279, 83] width 176 height 21
paste input "Y5R4VJ"
type input "Y5R4VJ"
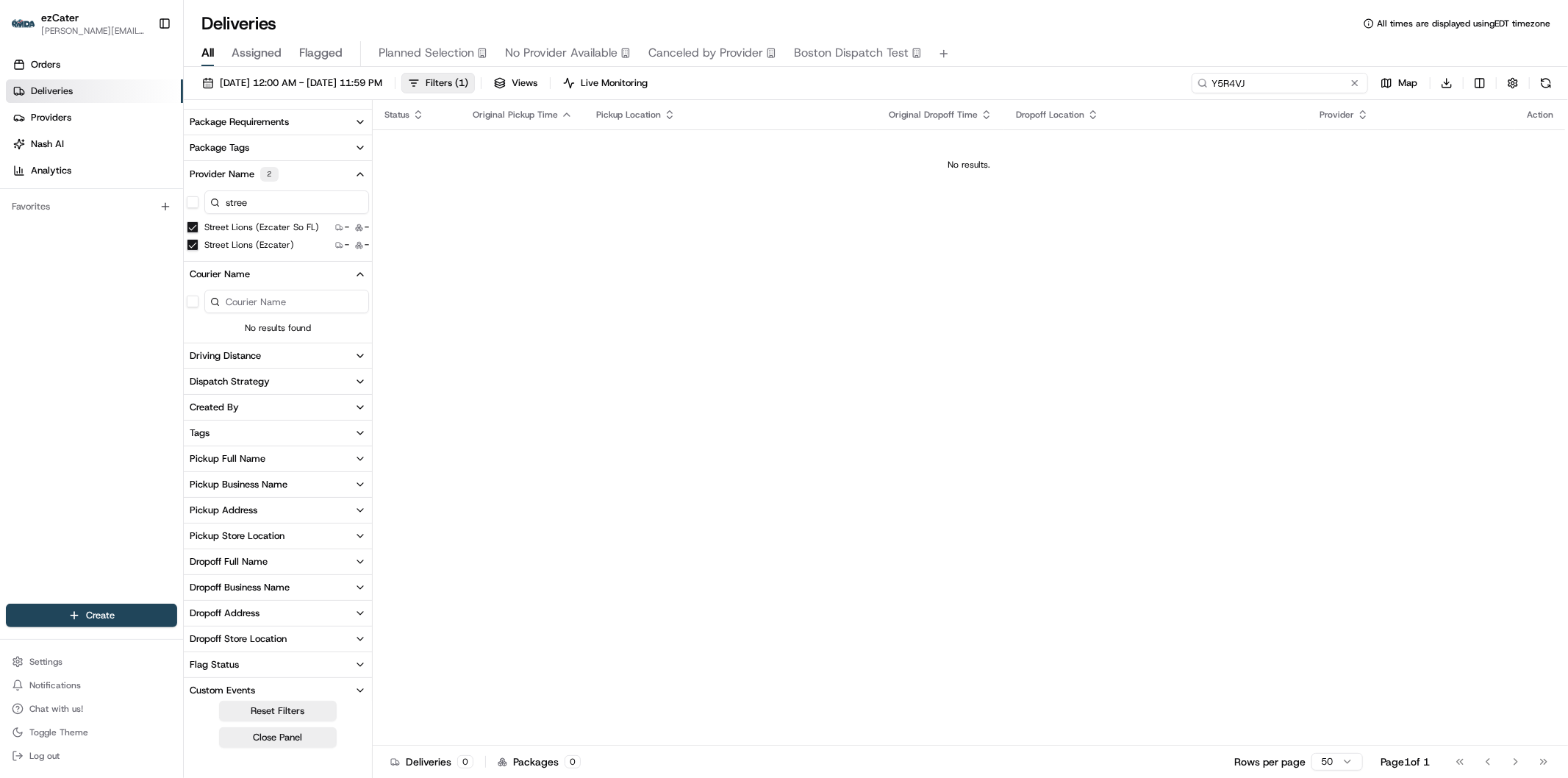
click at [1263, 85] on input "Y5R4VJ" at bounding box center [1279, 83] width 176 height 21
click at [1355, 78] on button at bounding box center [1355, 83] width 15 height 15
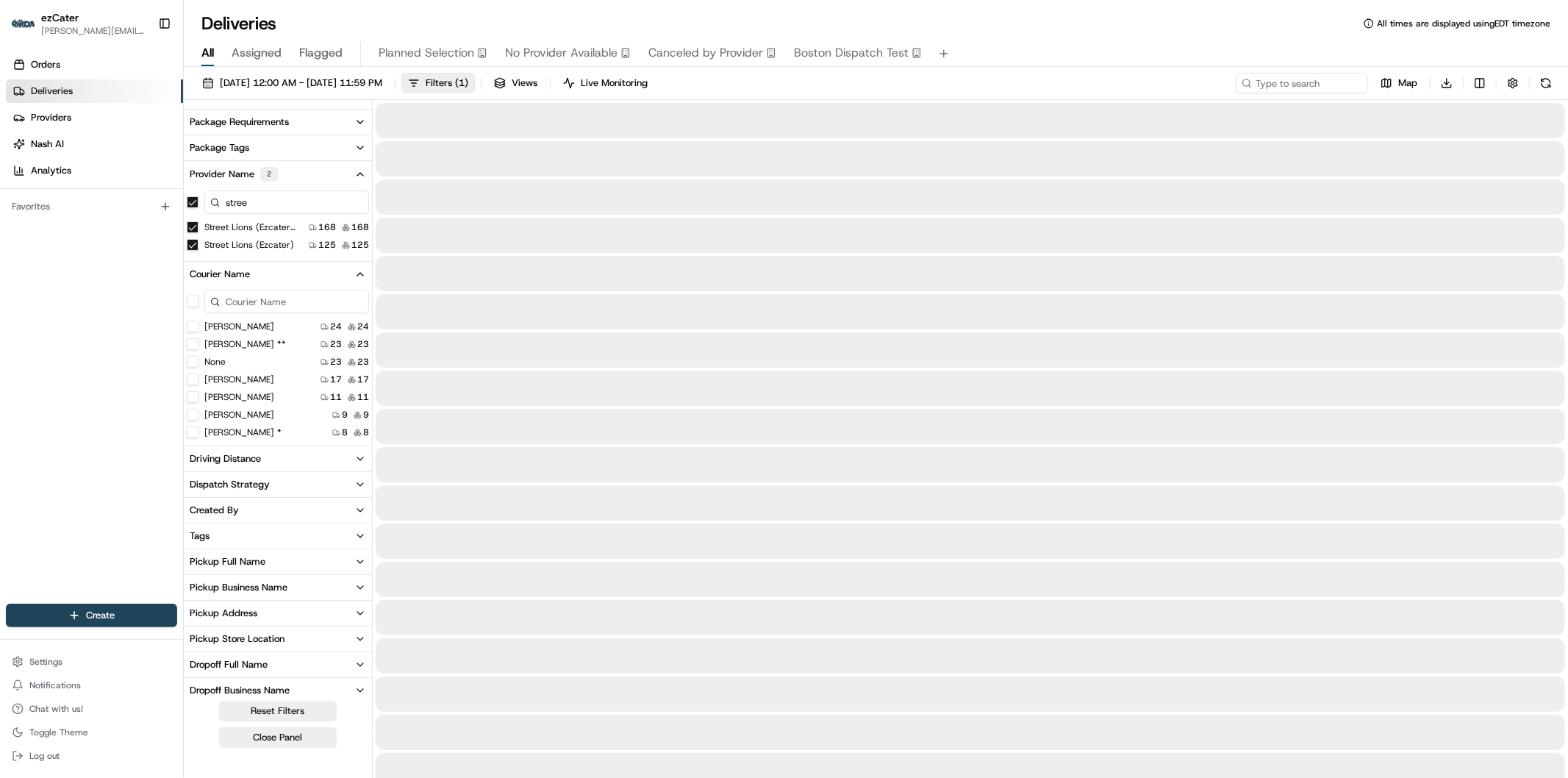
click at [251, 211] on input "stree" at bounding box center [286, 203] width 165 height 24
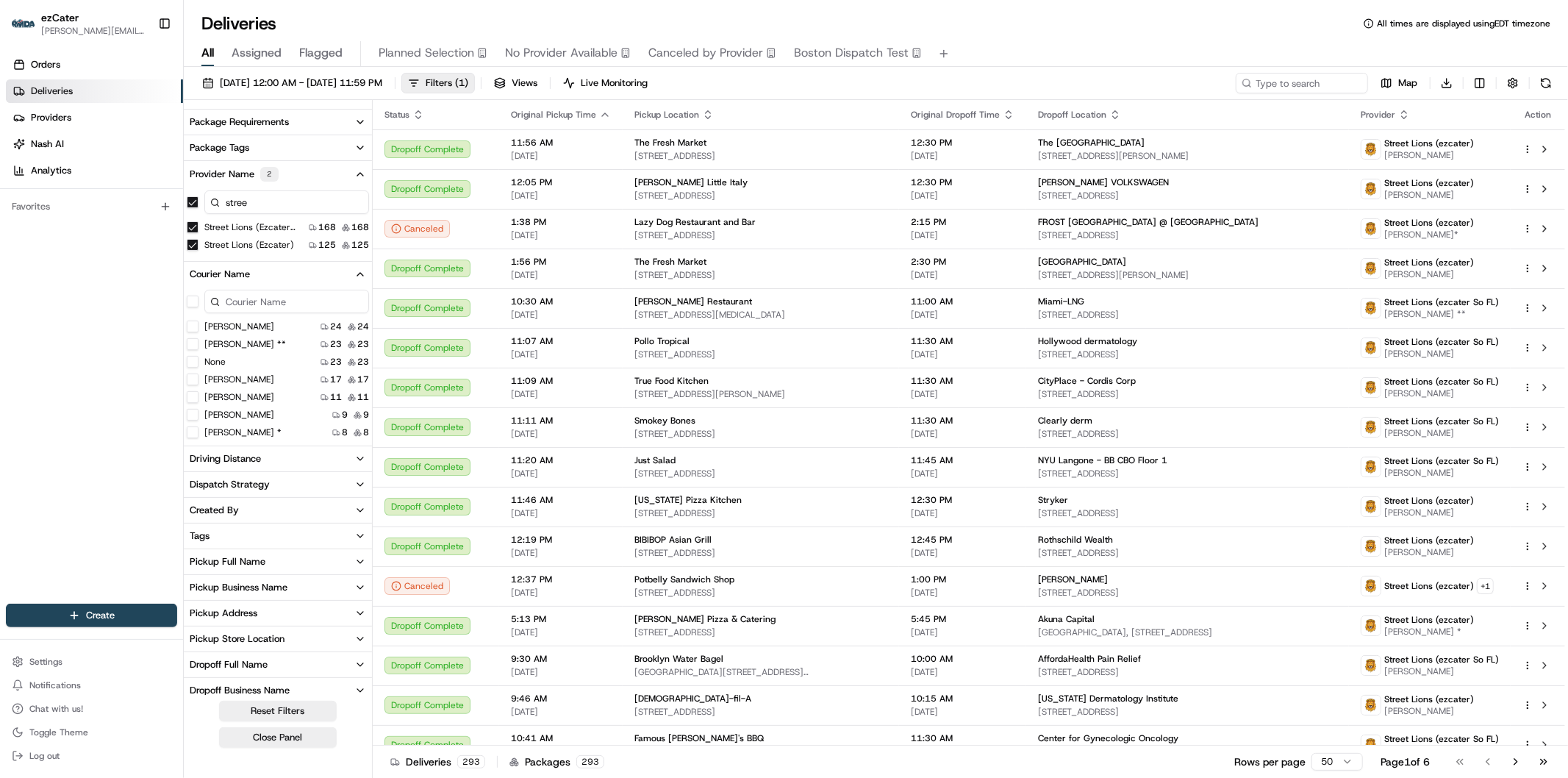
click at [187, 244] on \(ezcater\) "Street Lions (ezcater)" at bounding box center [193, 245] width 12 height 12
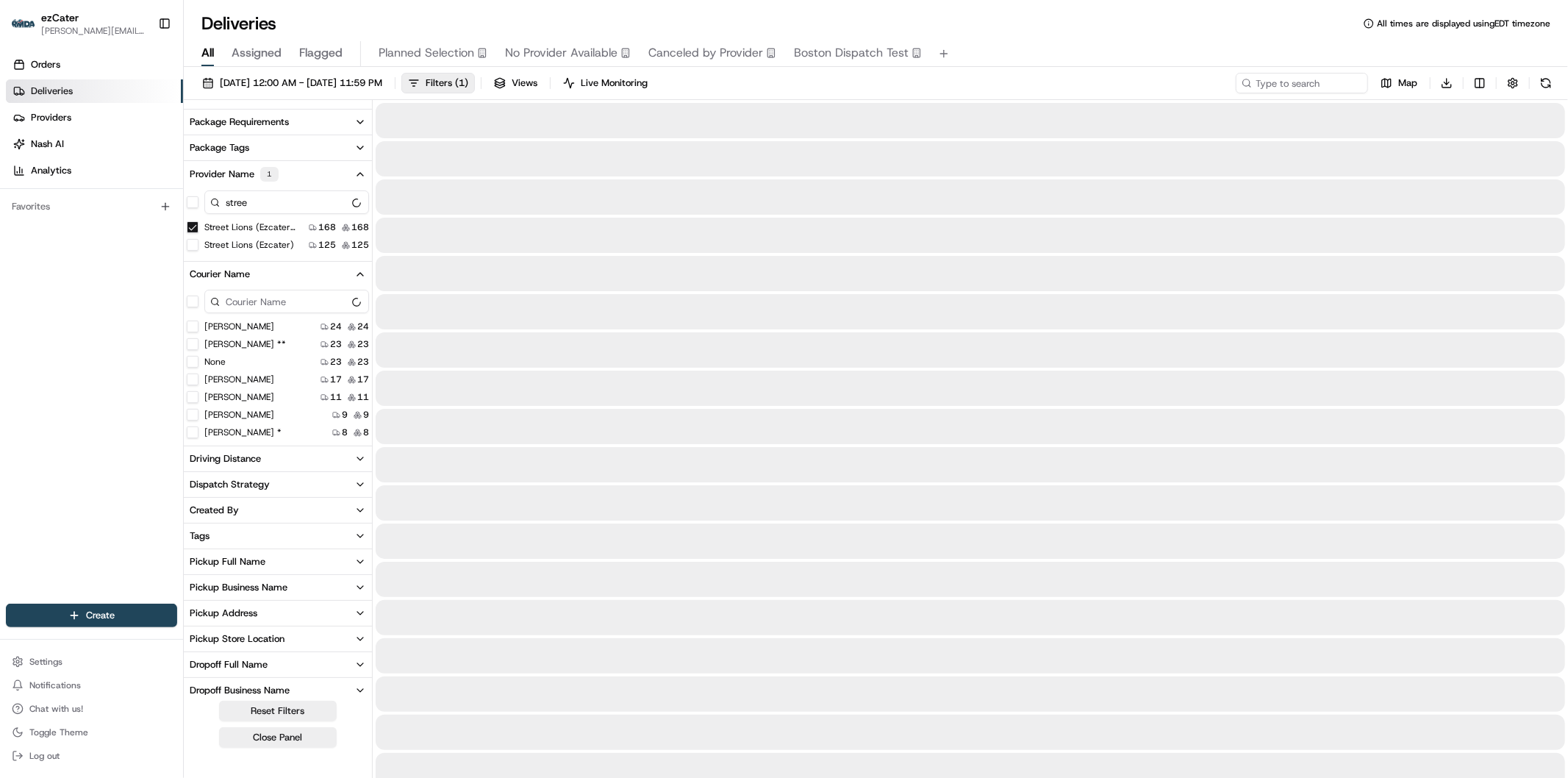
click at [194, 224] on FL\) "Street Lions (ezcater So FL)" at bounding box center [193, 227] width 12 height 12
click at [290, 199] on input "stree" at bounding box center [290, 201] width 172 height 24
drag, startPoint x: 287, startPoint y: 200, endPoint x: 235, endPoint y: 199, distance: 52.0
click at [235, 199] on input "stree" at bounding box center [290, 201] width 172 height 24
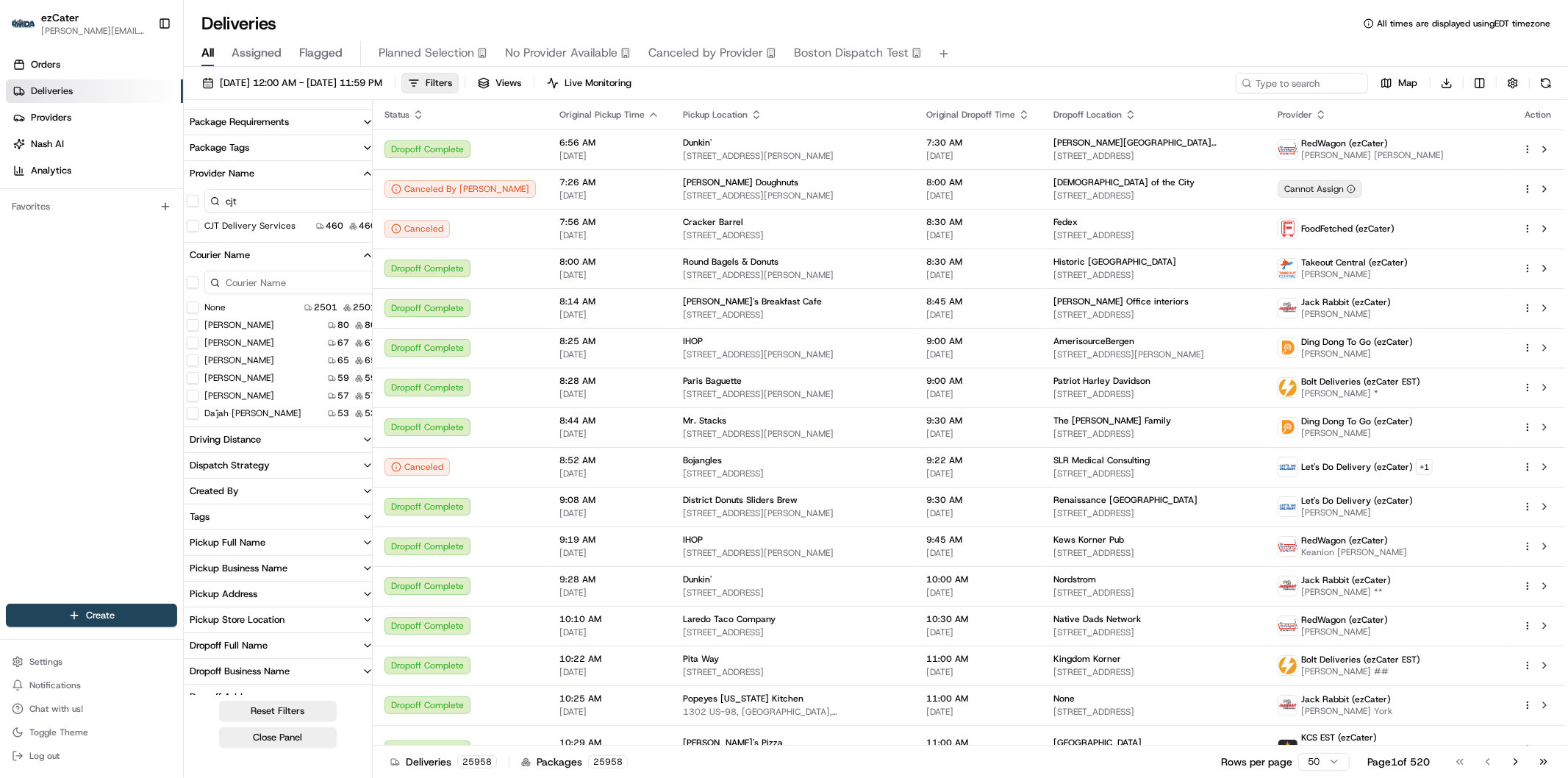
type input "cjt"
click at [194, 223] on Services "CJT Delivery Services" at bounding box center [193, 226] width 12 height 12
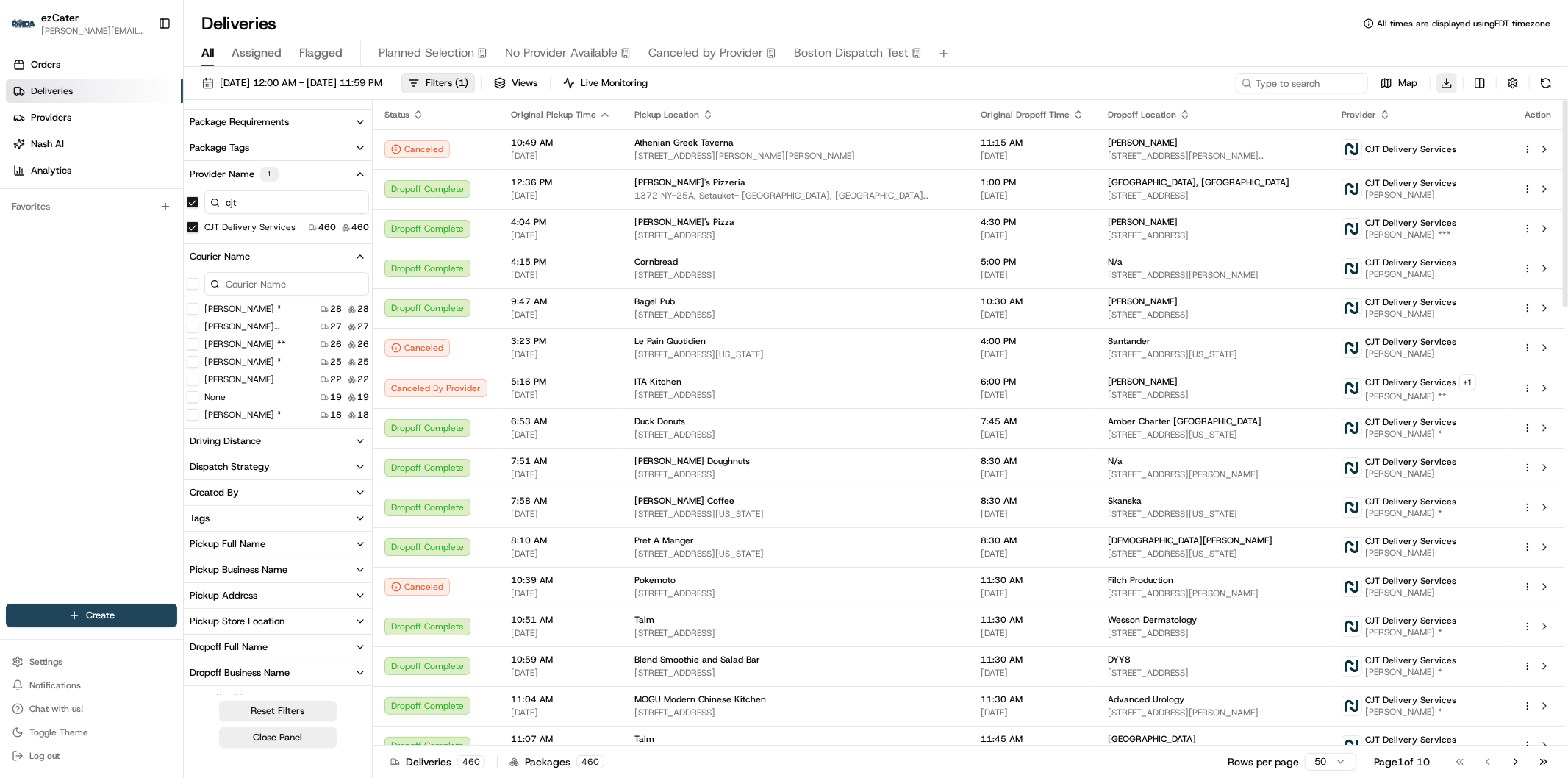
click at [1446, 86] on html "ezCater massiel@thermda.org Toggle Sidebar Orders Deliveries Providers Nash AI …" at bounding box center [784, 389] width 1568 height 778
click at [1441, 107] on div "Raw Report" at bounding box center [1447, 110] width 160 height 12
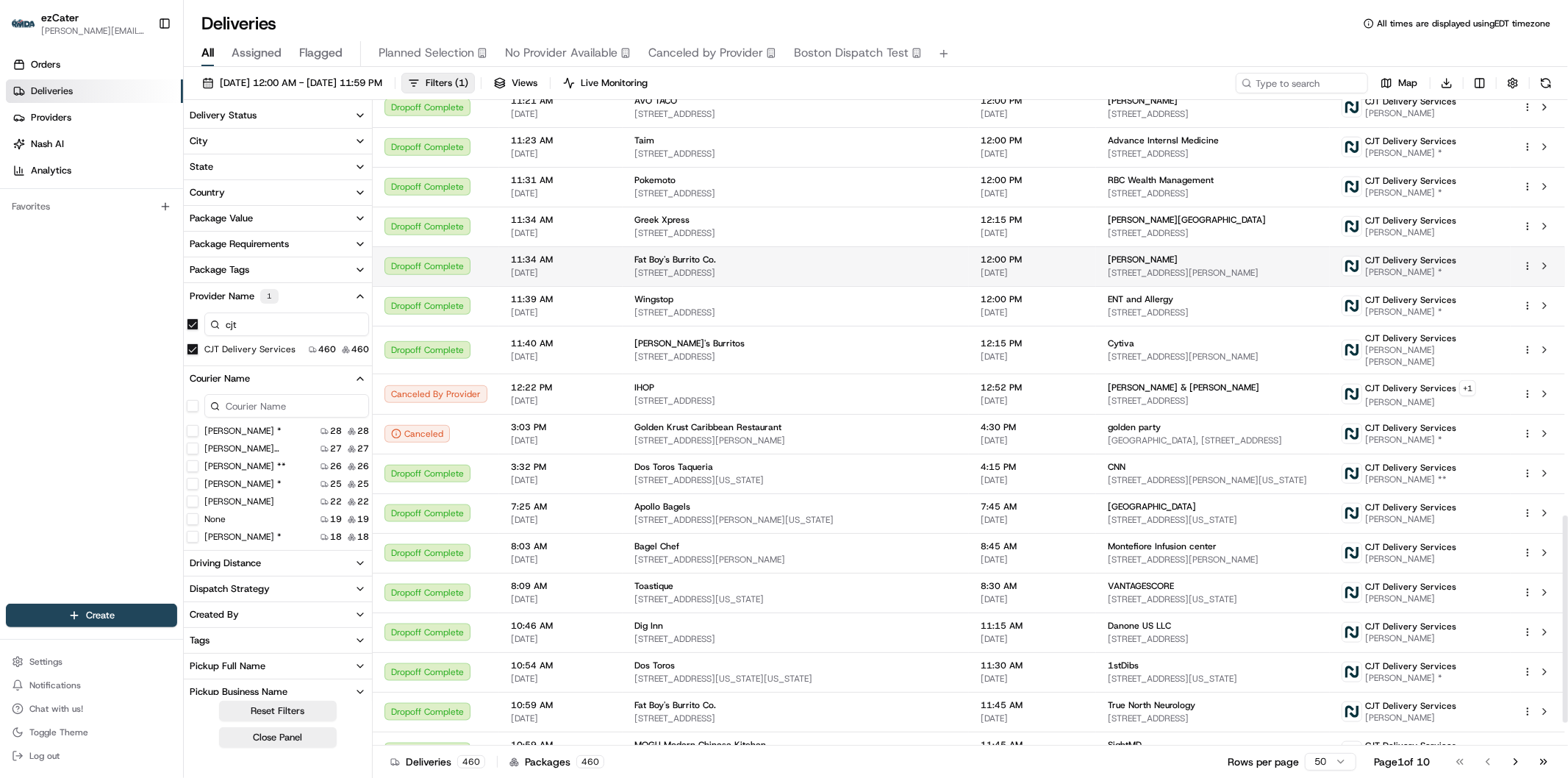
scroll to position [1369, 0]
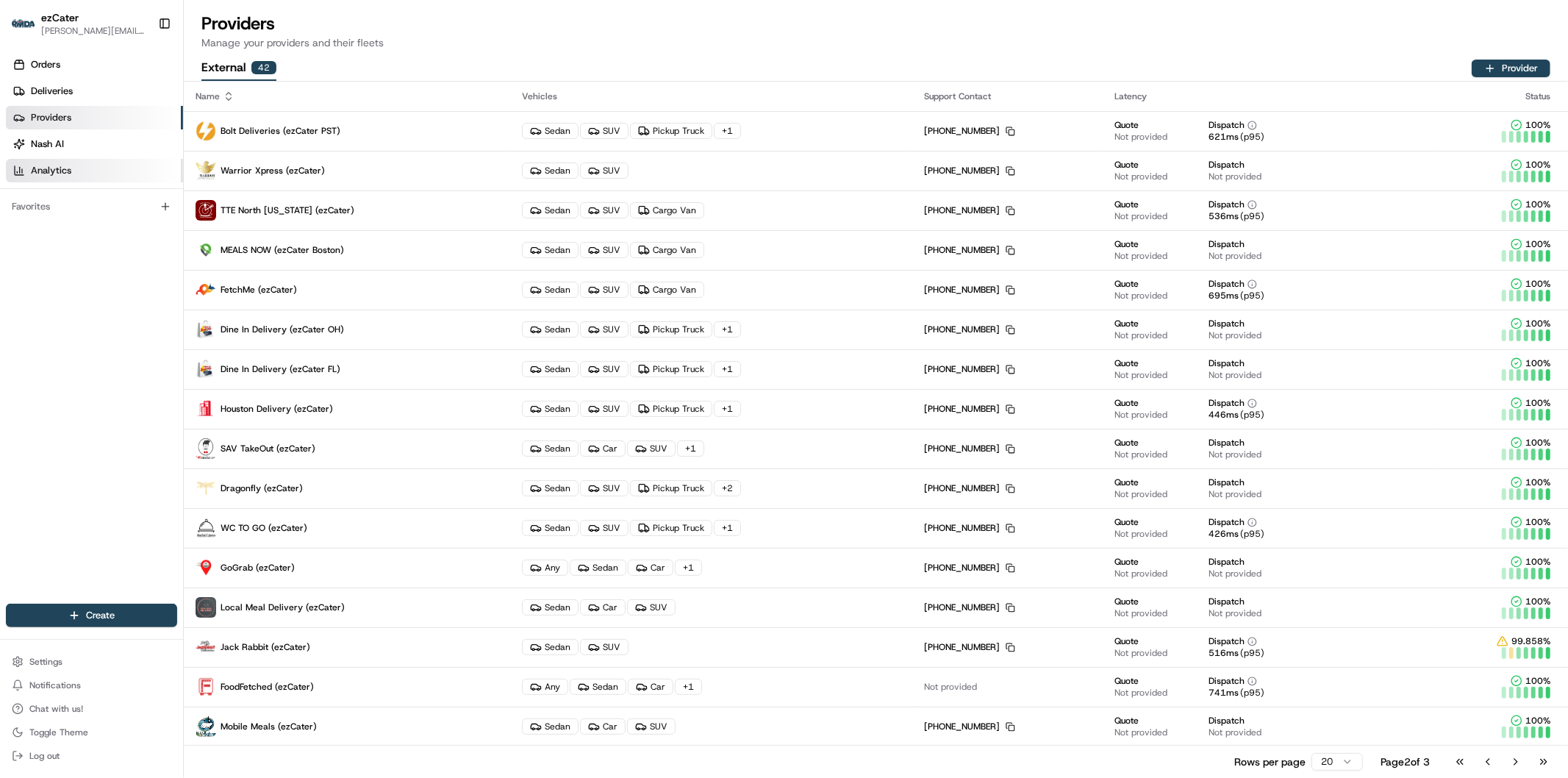
click at [75, 173] on link "Analytics" at bounding box center [95, 170] width 177 height 24
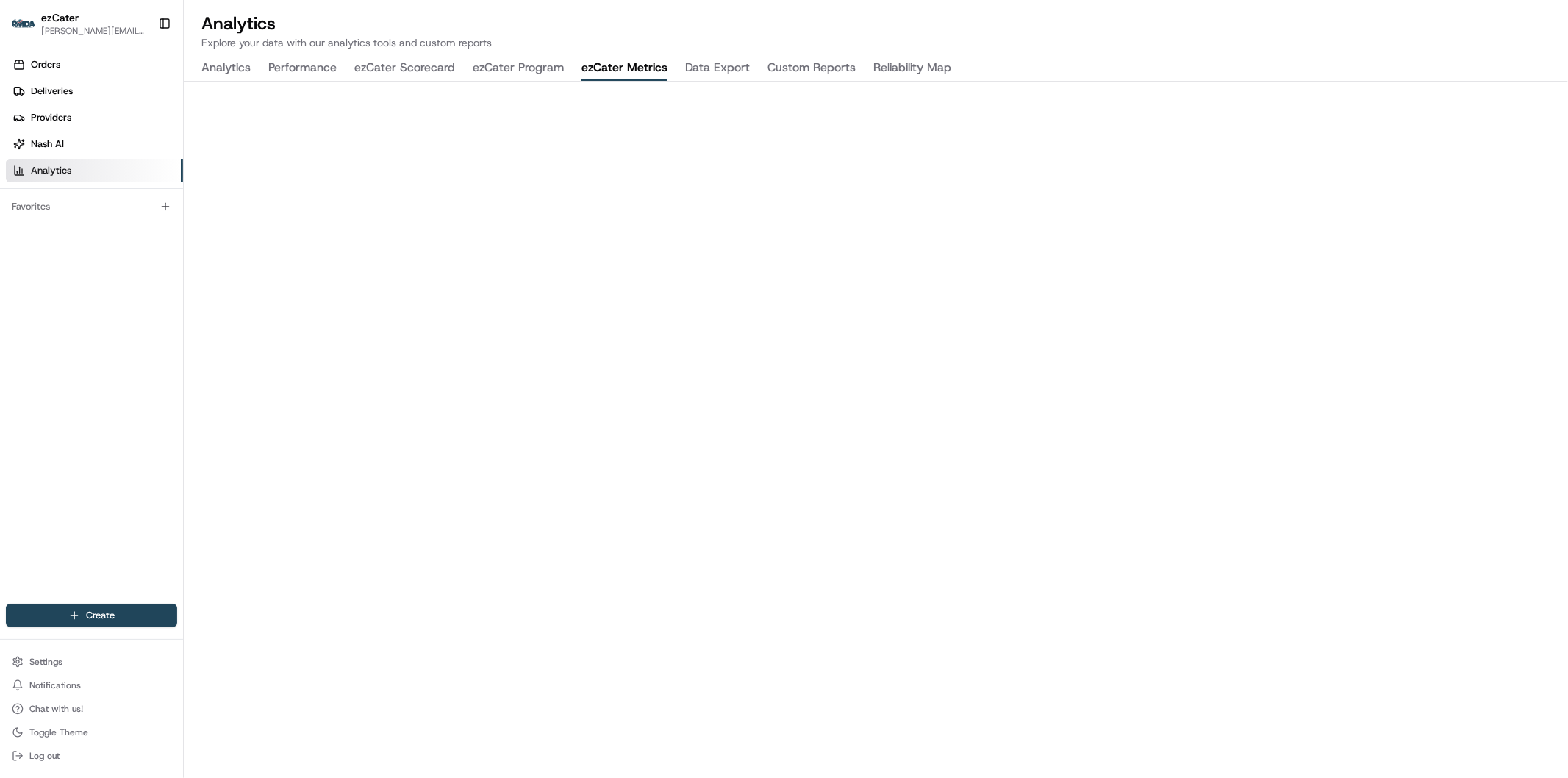
click at [627, 65] on button "ezCater Metrics" at bounding box center [625, 68] width 86 height 25
click at [516, 64] on button "ezCater Program" at bounding box center [518, 68] width 91 height 25
